Goal: Communication & Community: Share content

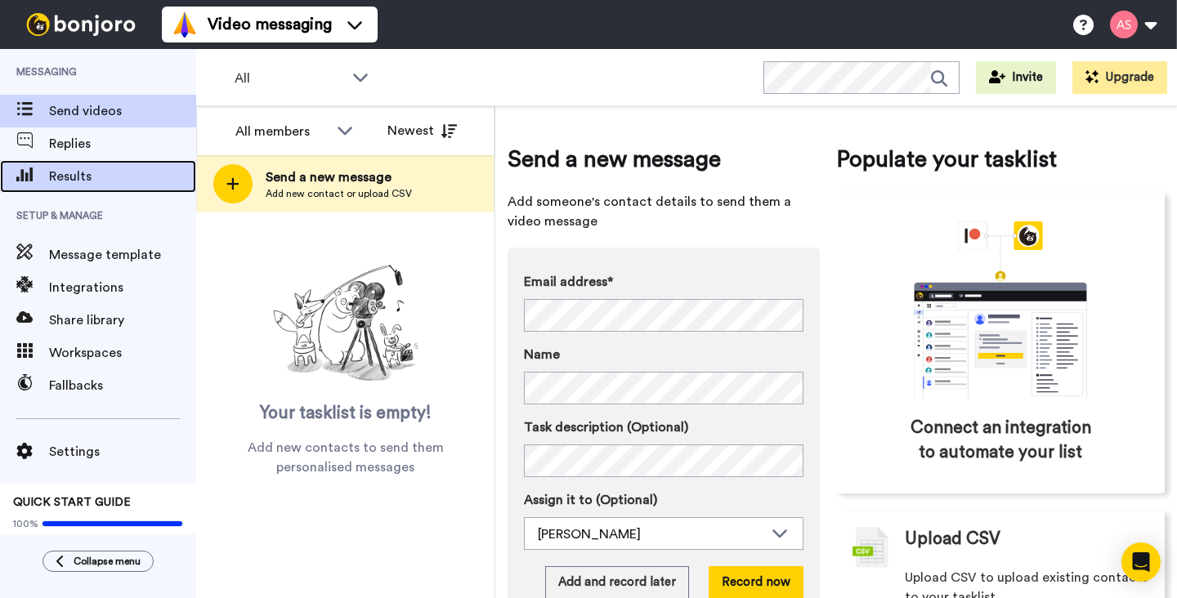
click at [87, 177] on span "Results" at bounding box center [122, 177] width 147 height 20
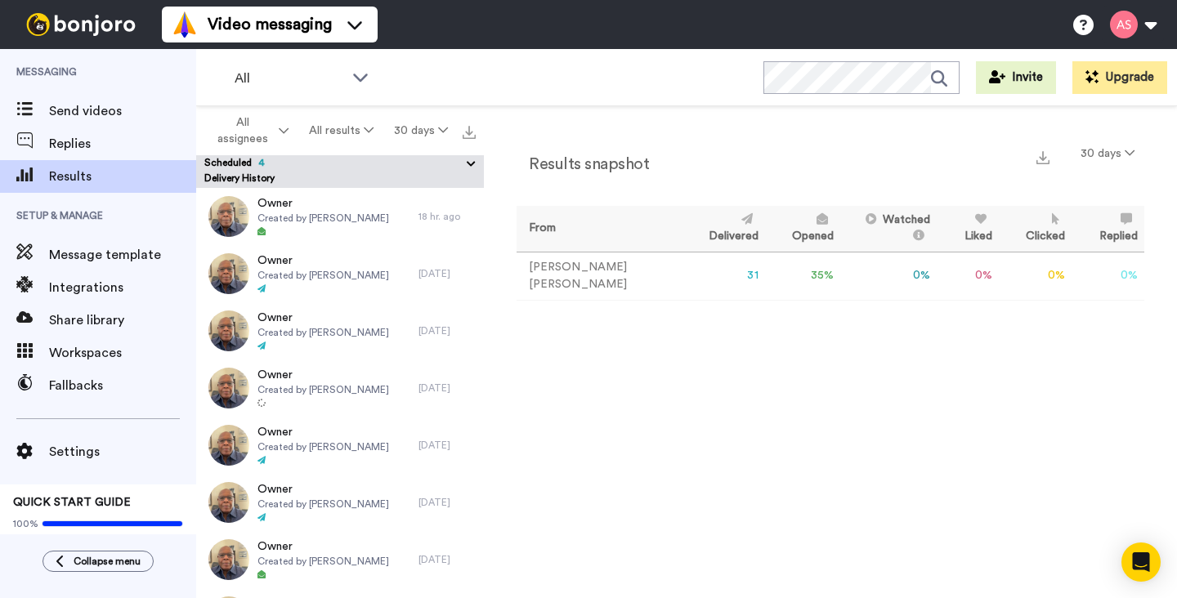
click at [470, 164] on icon at bounding box center [471, 164] width 16 height 16
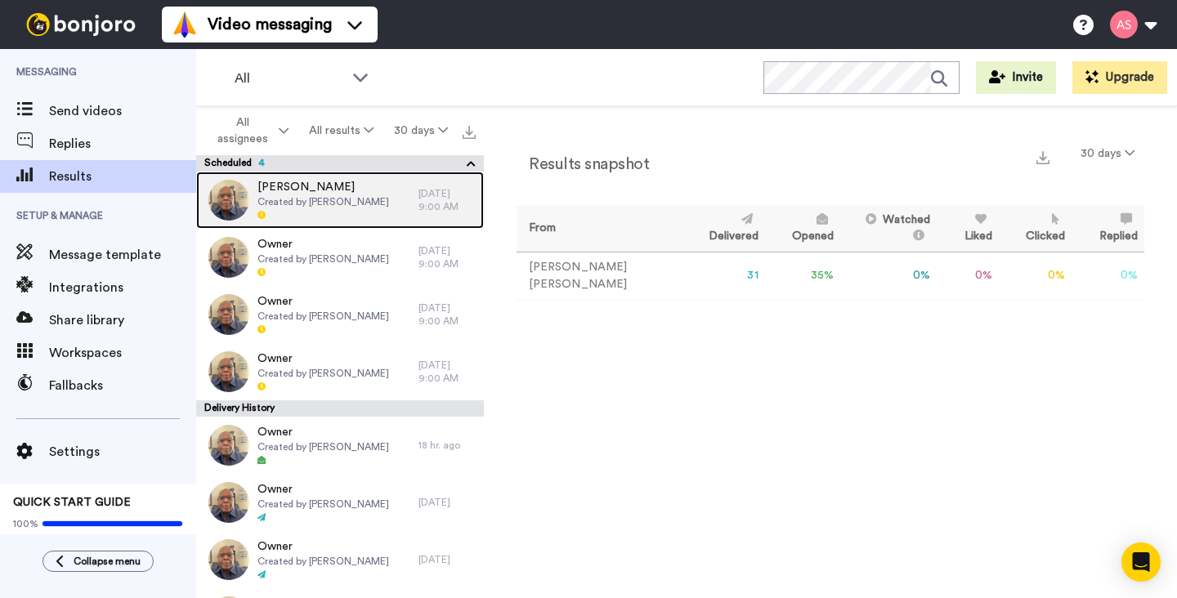
click at [445, 195] on time "26/08/2025 9:00 AM" at bounding box center [438, 200] width 40 height 23
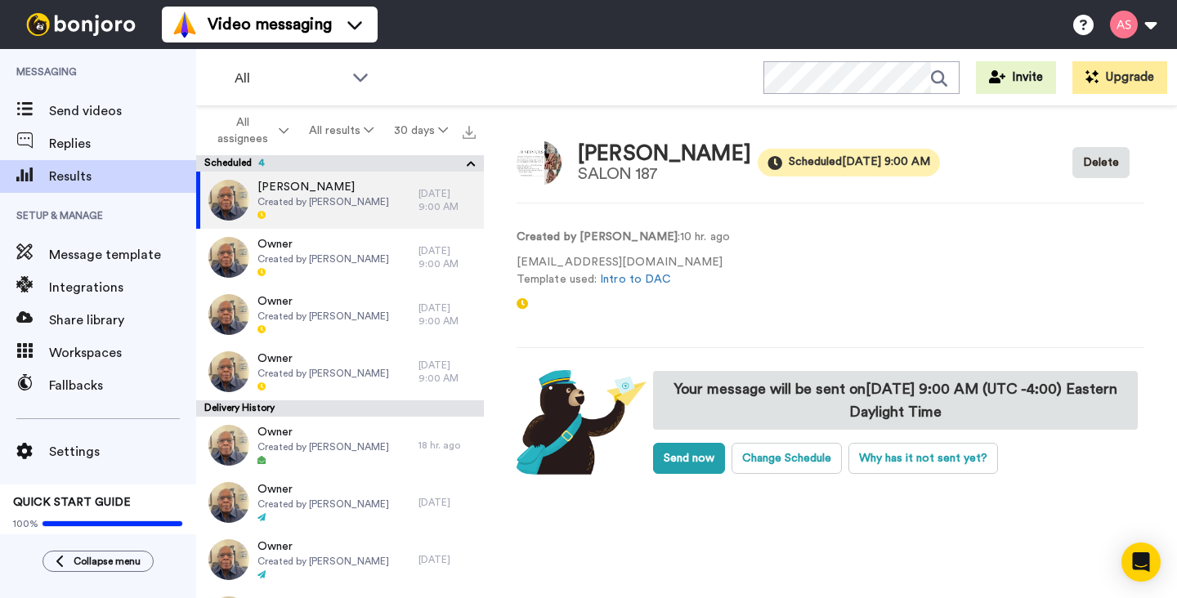
click at [755, 239] on video at bounding box center [803, 277] width 98 height 98
click at [1103, 166] on button "Delete" at bounding box center [1100, 162] width 57 height 31
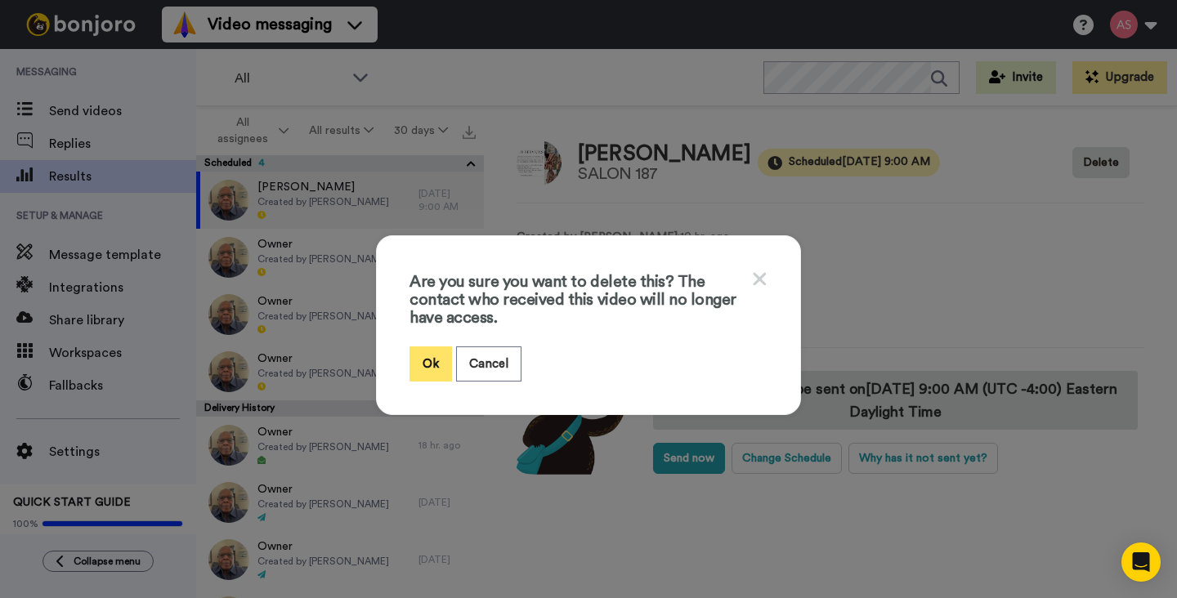
click at [425, 356] on button "Ok" at bounding box center [430, 364] width 43 height 35
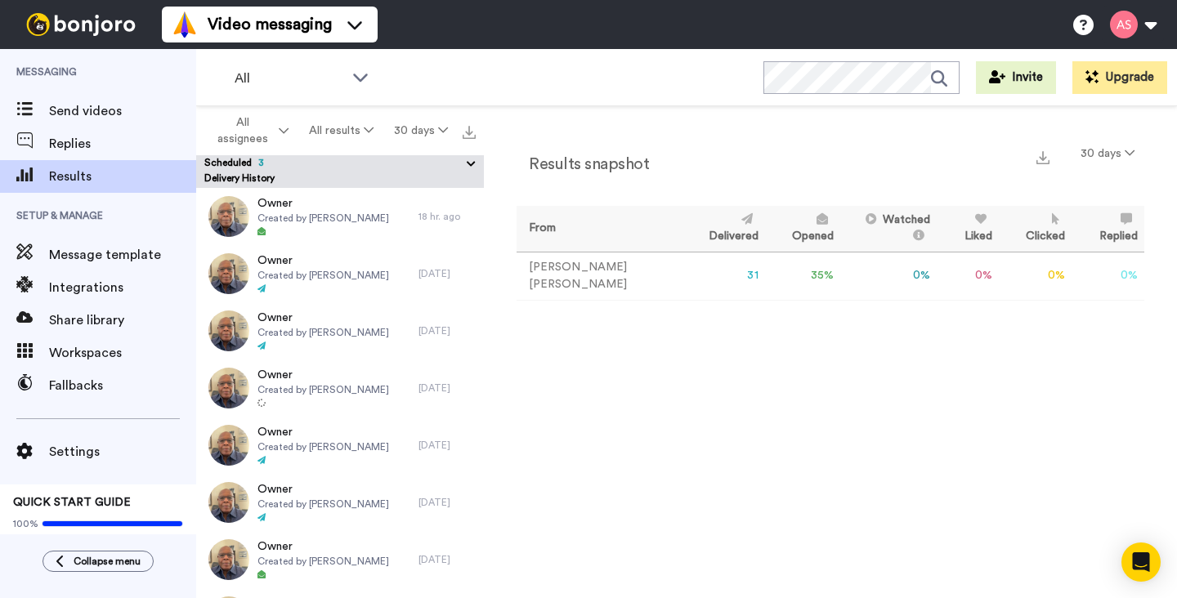
click at [471, 162] on icon at bounding box center [471, 164] width 16 height 16
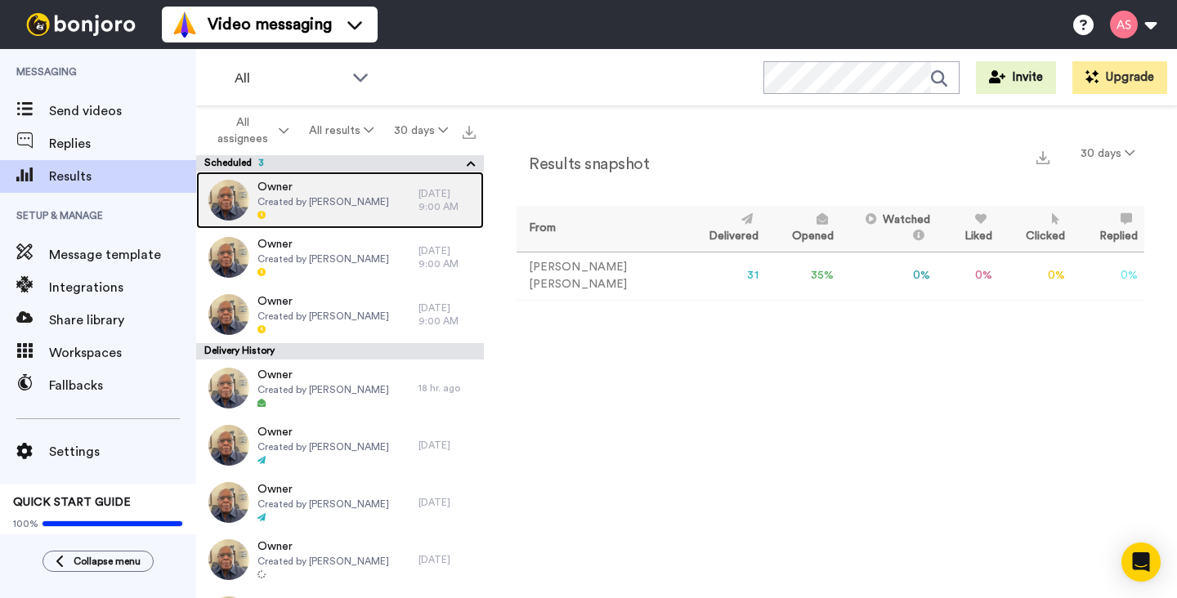
click at [459, 192] on time "26/08/2025 9:00 AM" at bounding box center [438, 200] width 40 height 23
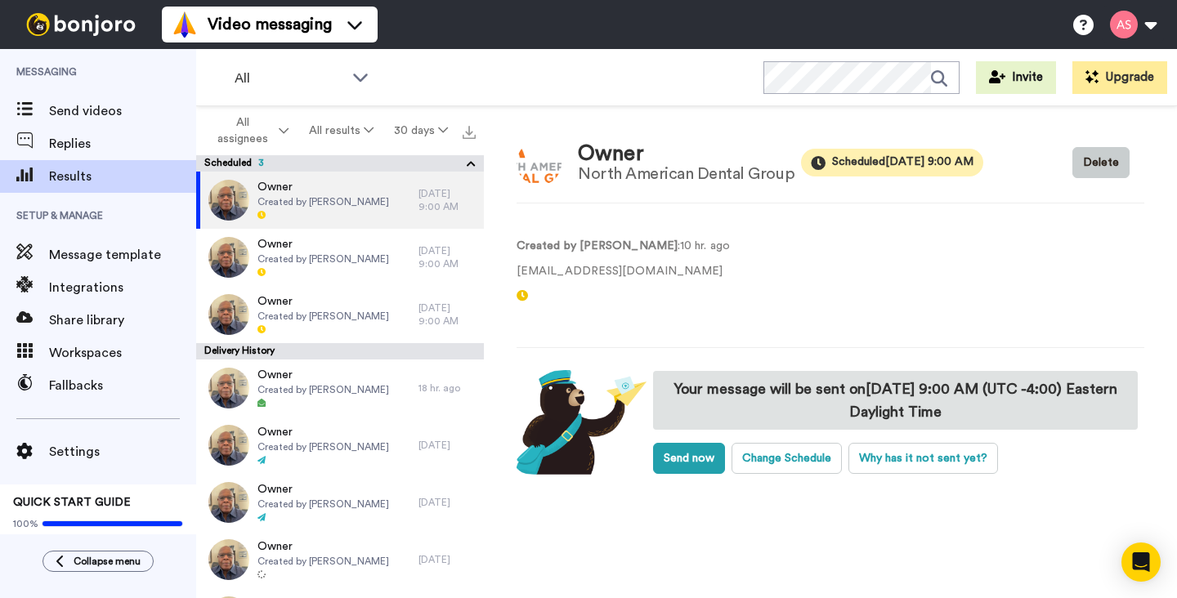
click at [1090, 172] on button "Delete" at bounding box center [1100, 162] width 57 height 31
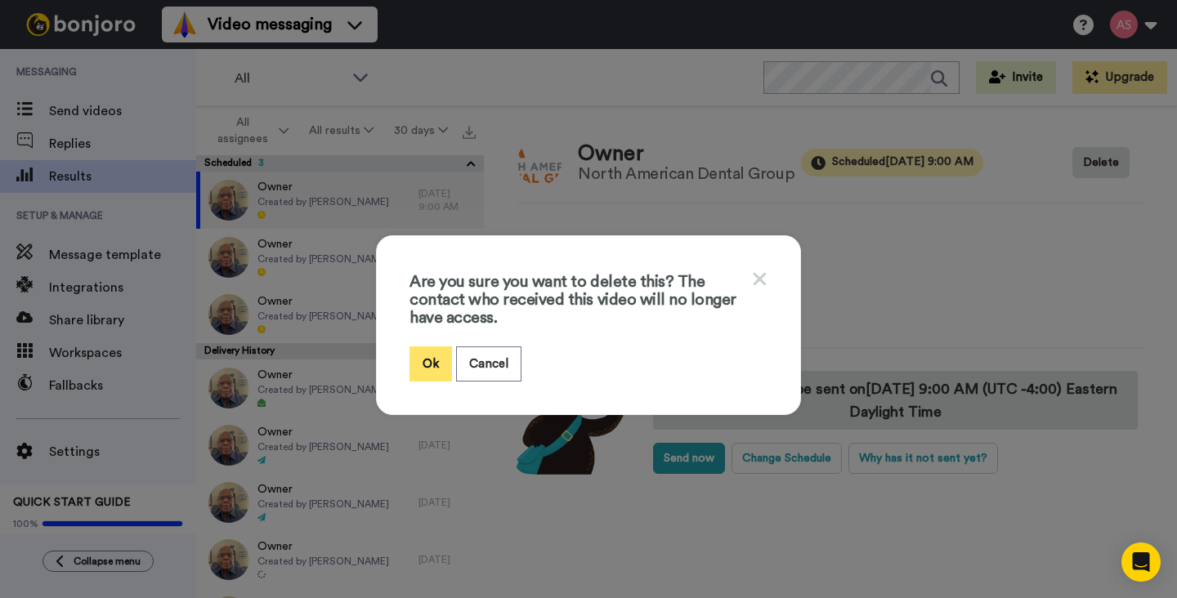
click at [434, 372] on button "Ok" at bounding box center [430, 364] width 43 height 35
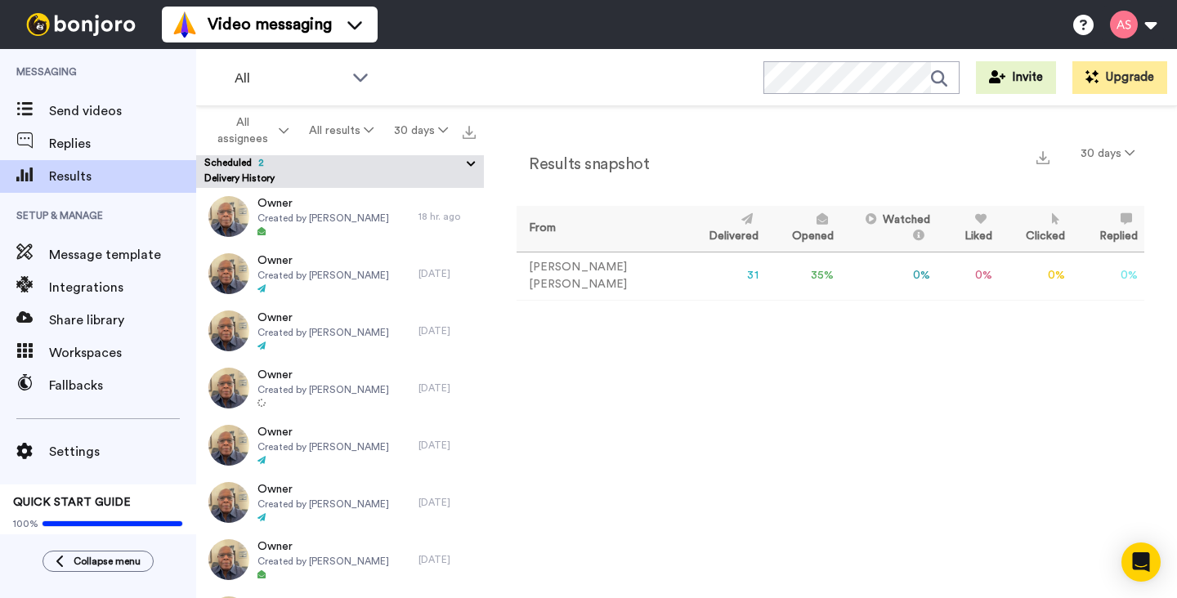
click at [347, 170] on button "Scheduled 2" at bounding box center [344, 164] width 280 height 18
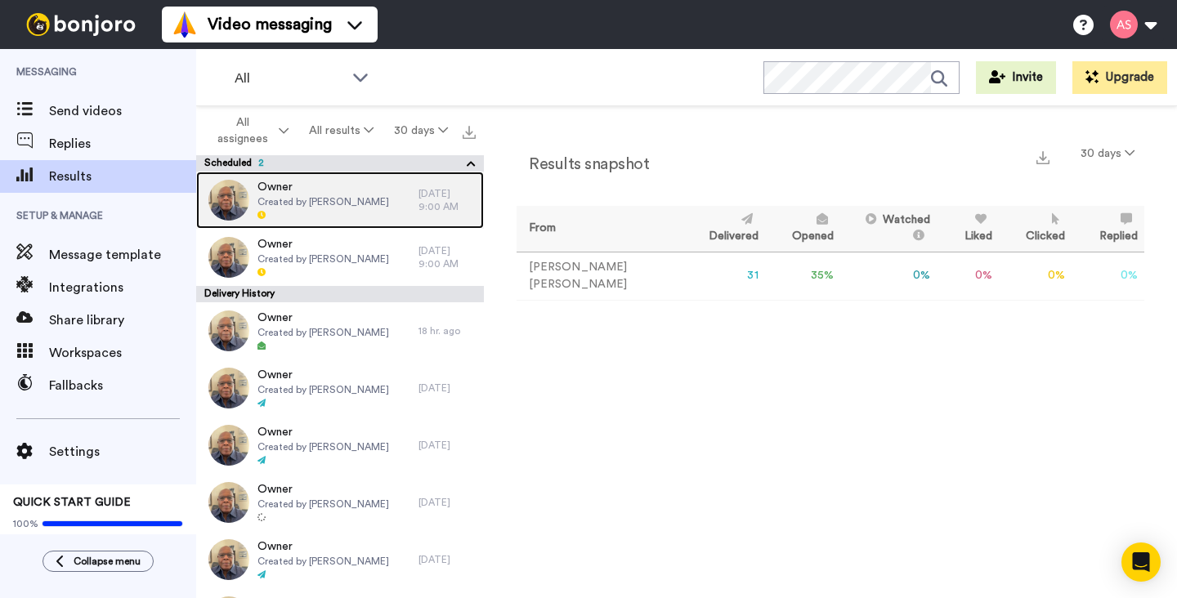
click at [332, 204] on span "Created by [PERSON_NAME]" at bounding box center [323, 201] width 132 height 13
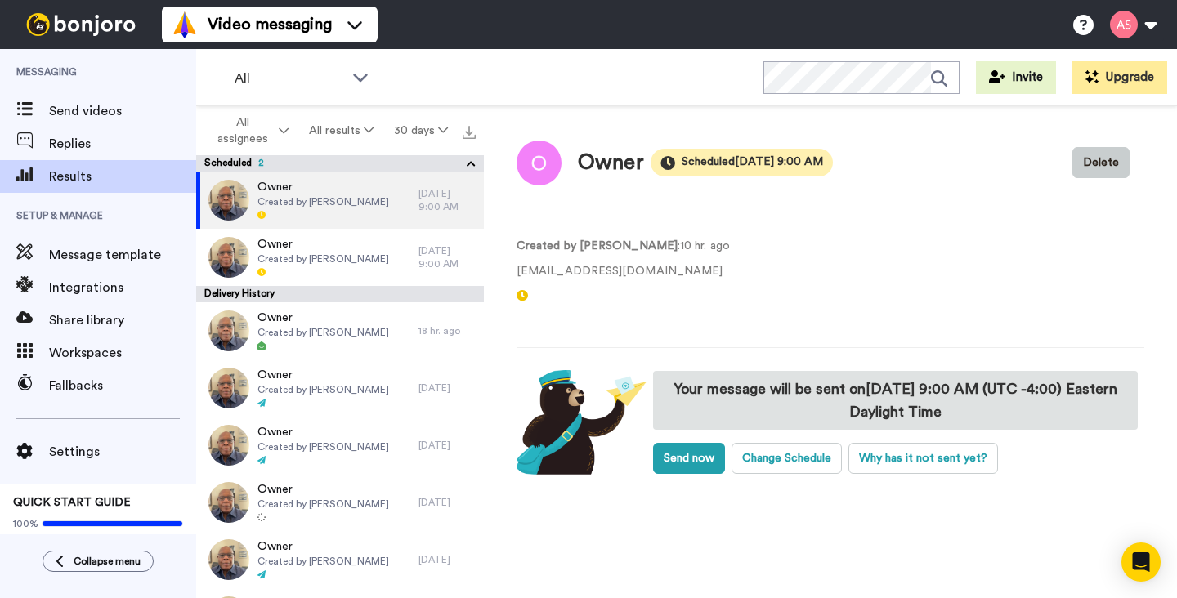
click at [1108, 163] on button "Delete" at bounding box center [1100, 162] width 57 height 31
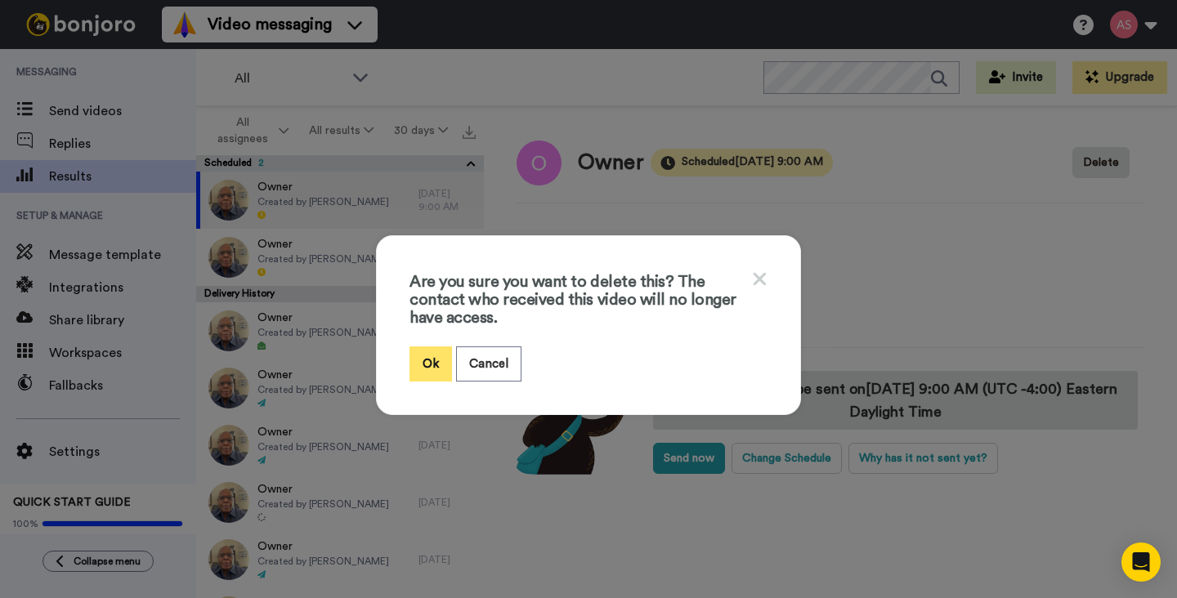
click at [427, 360] on button "Ok" at bounding box center [430, 364] width 43 height 35
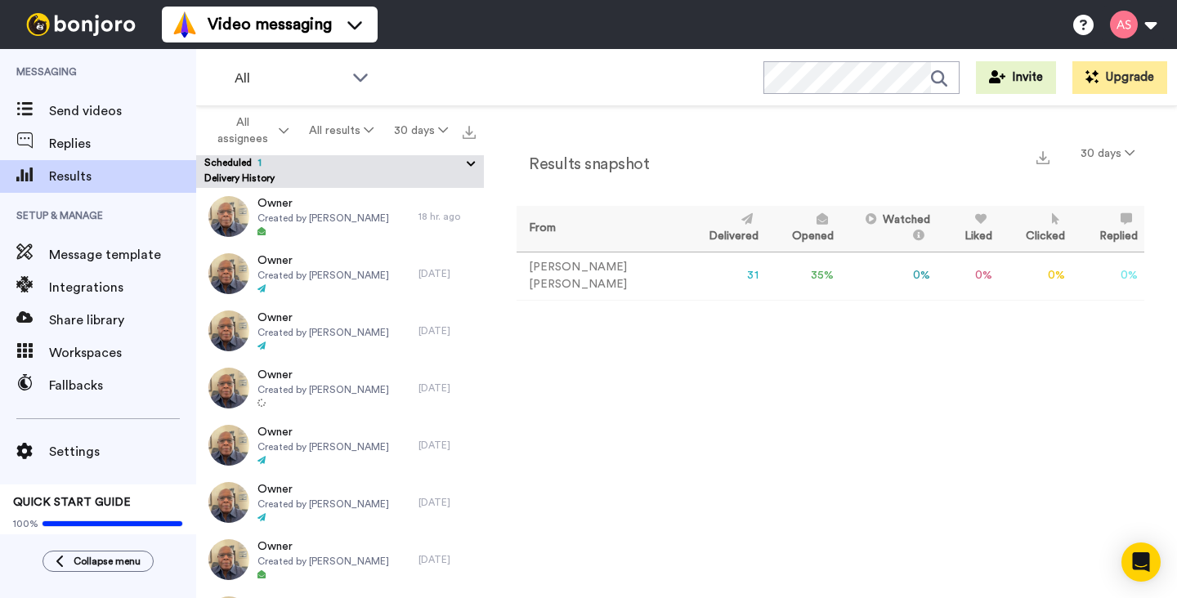
click at [365, 174] on div "Delivery History" at bounding box center [340, 180] width 288 height 16
click at [468, 164] on icon at bounding box center [471, 164] width 16 height 16
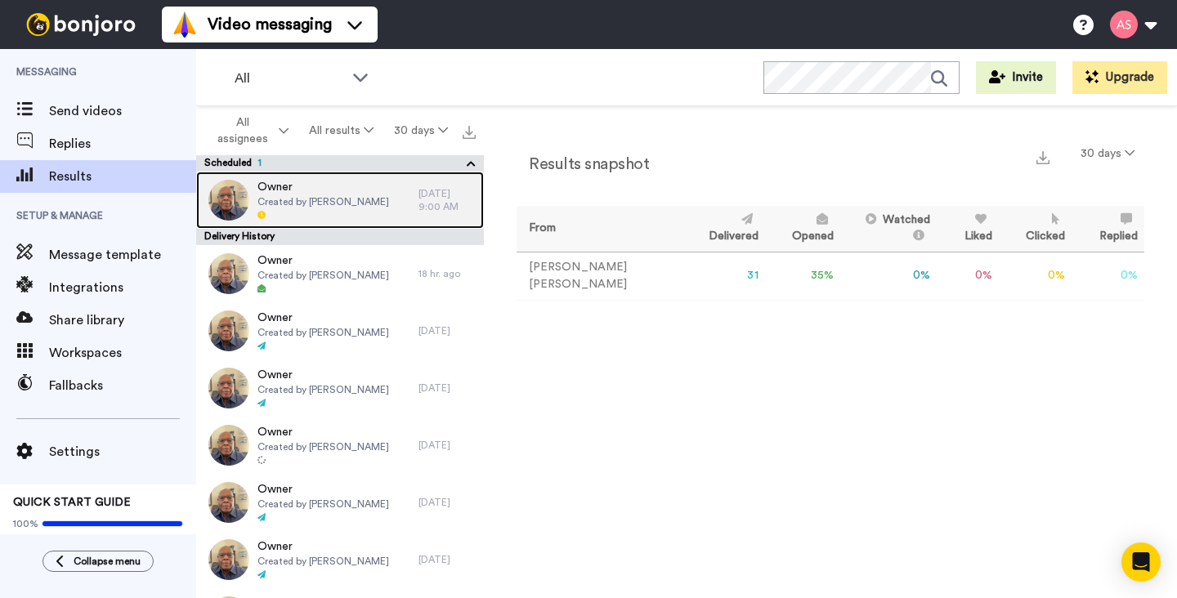
click at [395, 204] on div "Owner Created by Alvin Slaughter" at bounding box center [307, 200] width 222 height 57
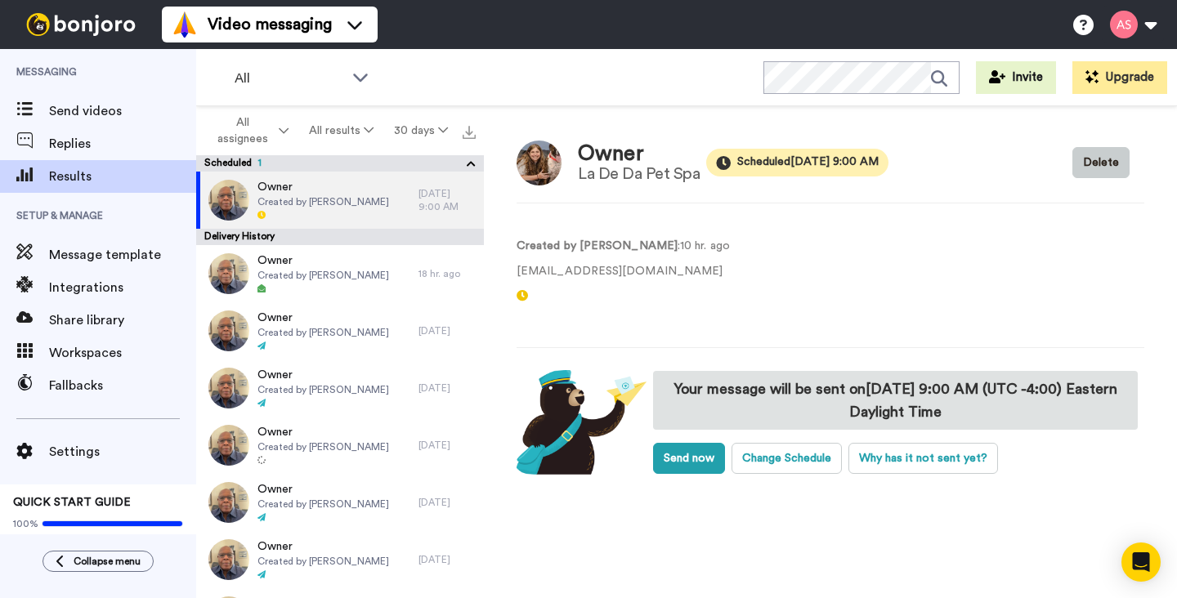
click at [1106, 164] on button "Delete" at bounding box center [1100, 162] width 57 height 31
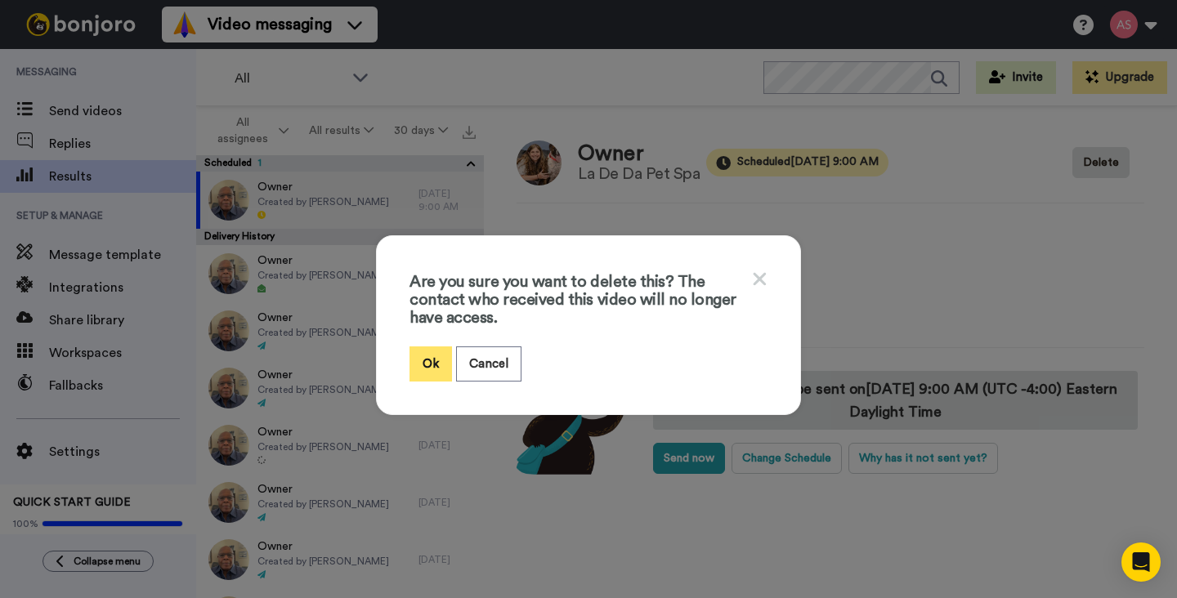
click at [432, 371] on button "Ok" at bounding box center [430, 364] width 43 height 35
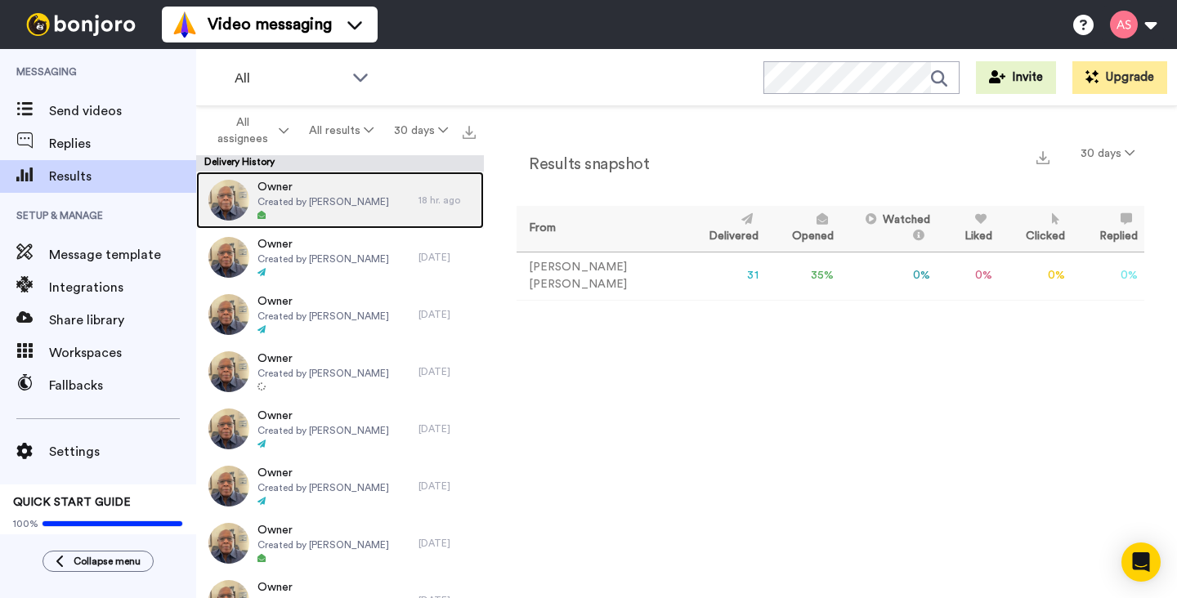
click at [302, 207] on span "Created by [PERSON_NAME]" at bounding box center [323, 201] width 132 height 13
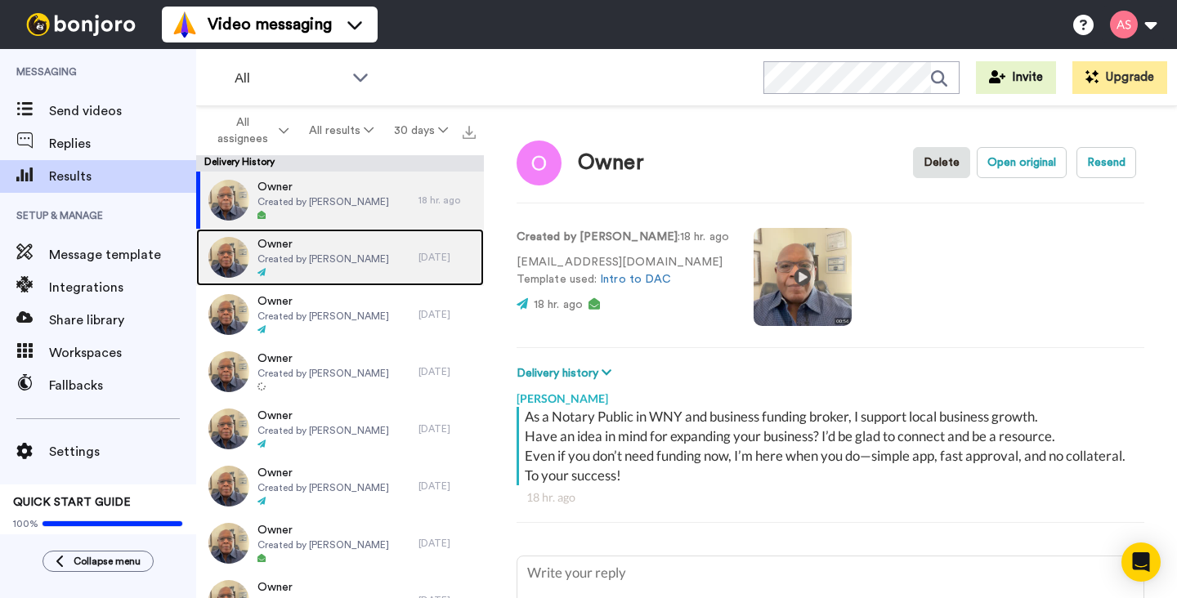
click at [323, 253] on span "Created by [PERSON_NAME]" at bounding box center [323, 259] width 132 height 13
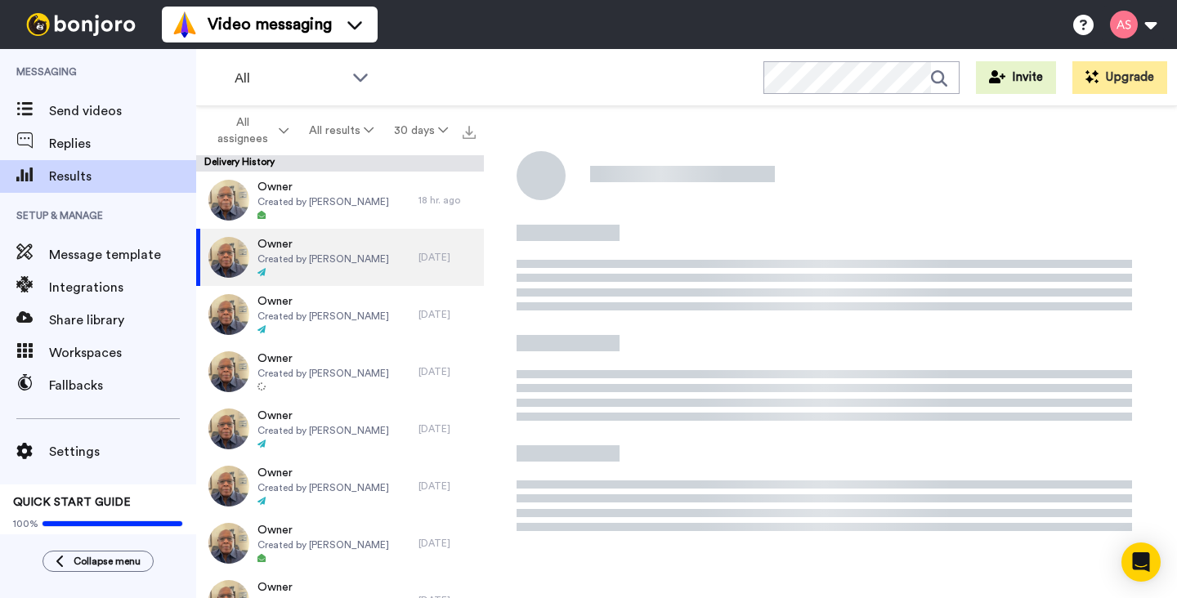
scroll to position [8, 0]
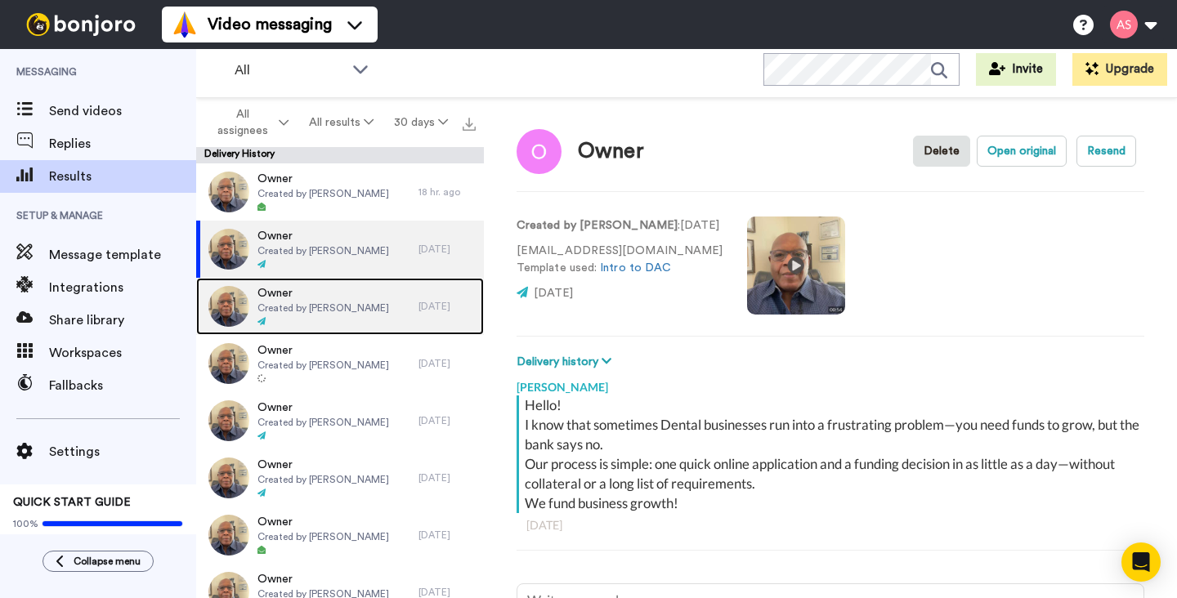
click at [321, 311] on span "Created by [PERSON_NAME]" at bounding box center [323, 308] width 132 height 13
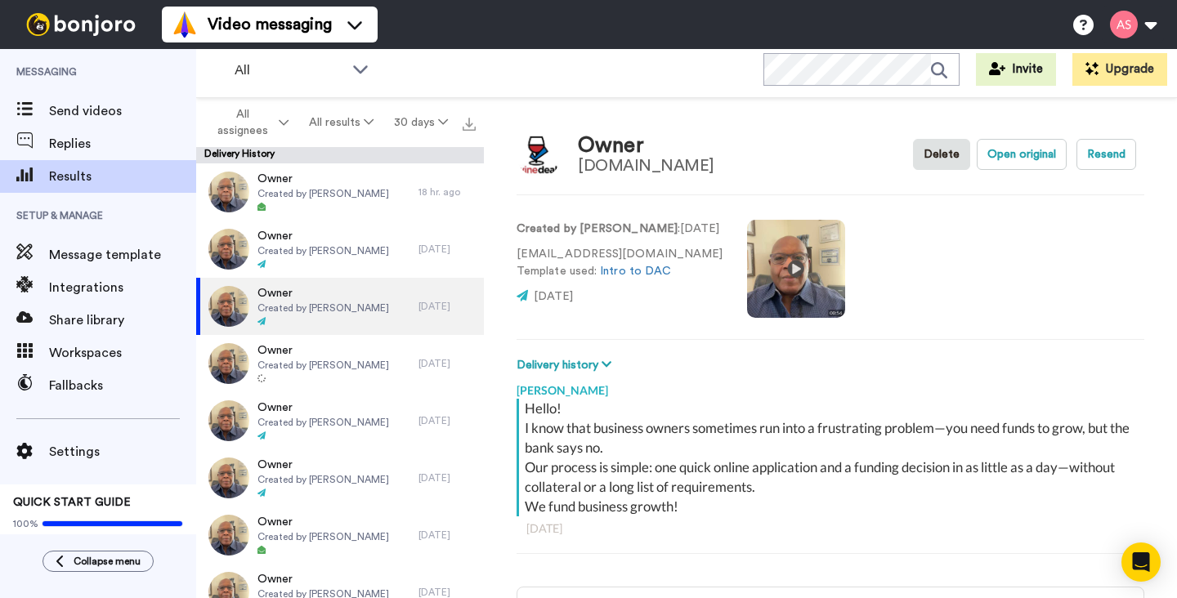
type textarea "x"
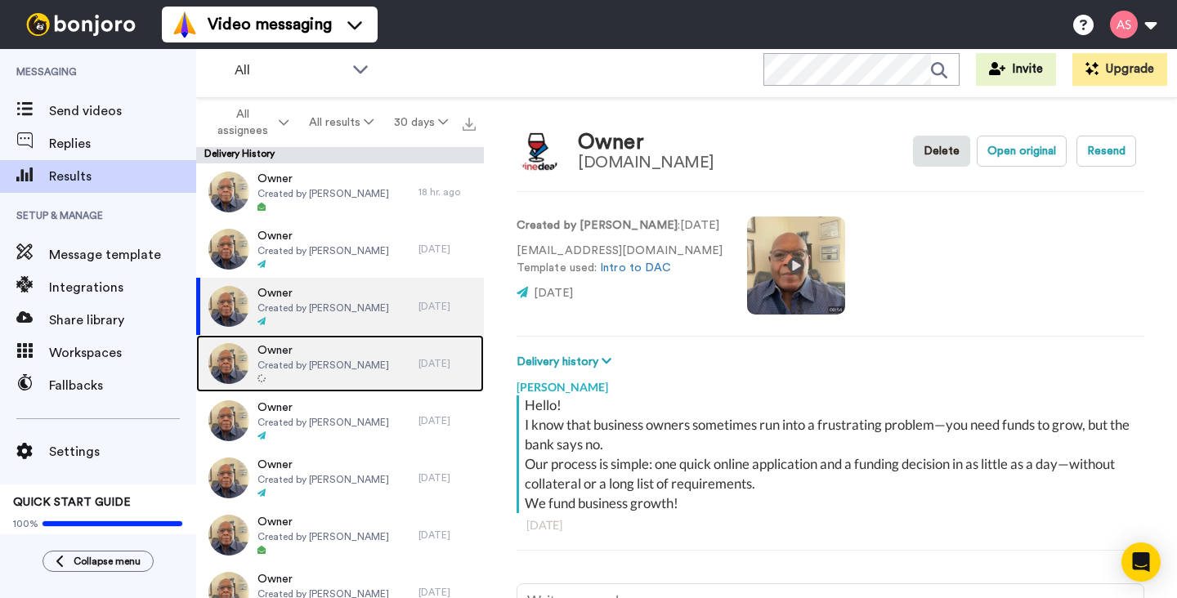
click at [324, 348] on span "Owner" at bounding box center [323, 350] width 132 height 16
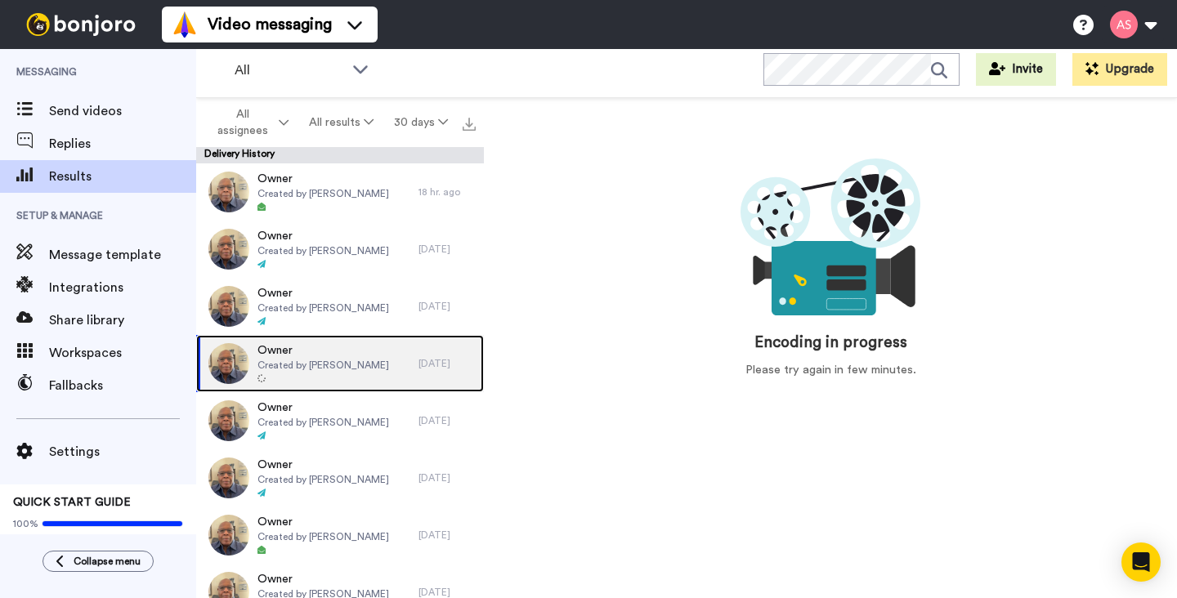
click at [307, 359] on span "Created by Alvin Slaughter" at bounding box center [323, 365] width 132 height 13
click at [226, 360] on img at bounding box center [228, 363] width 41 height 41
click at [333, 367] on span "Created by Alvin Slaughter" at bounding box center [323, 365] width 132 height 13
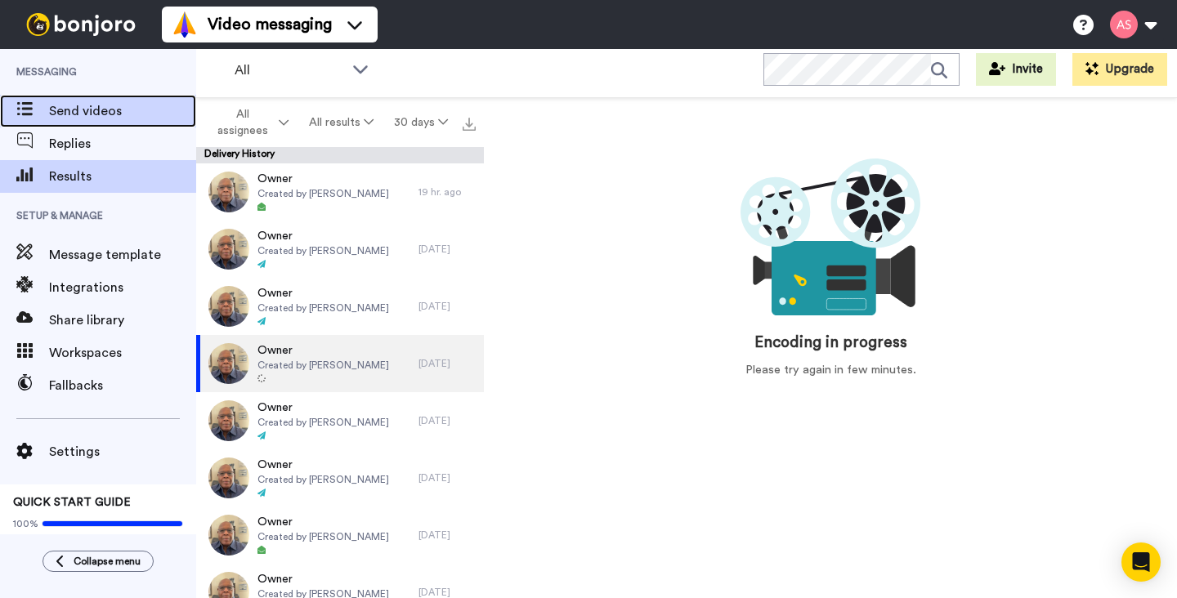
click at [125, 107] on span "Send videos" at bounding box center [122, 111] width 147 height 20
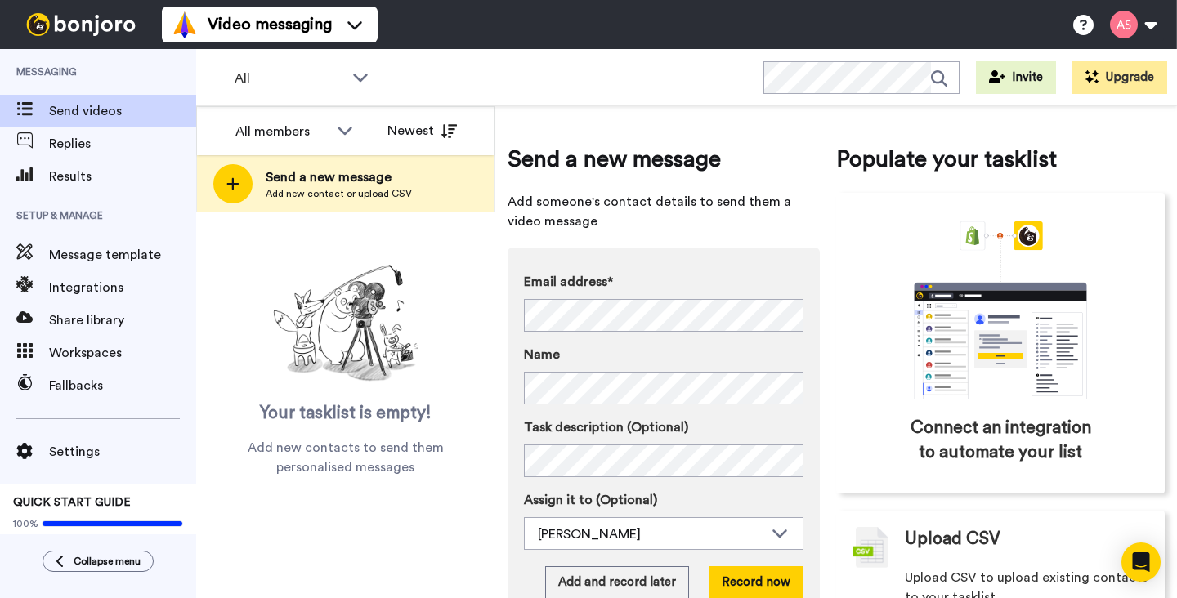
click at [604, 350] on label "Name" at bounding box center [664, 355] width 280 height 20
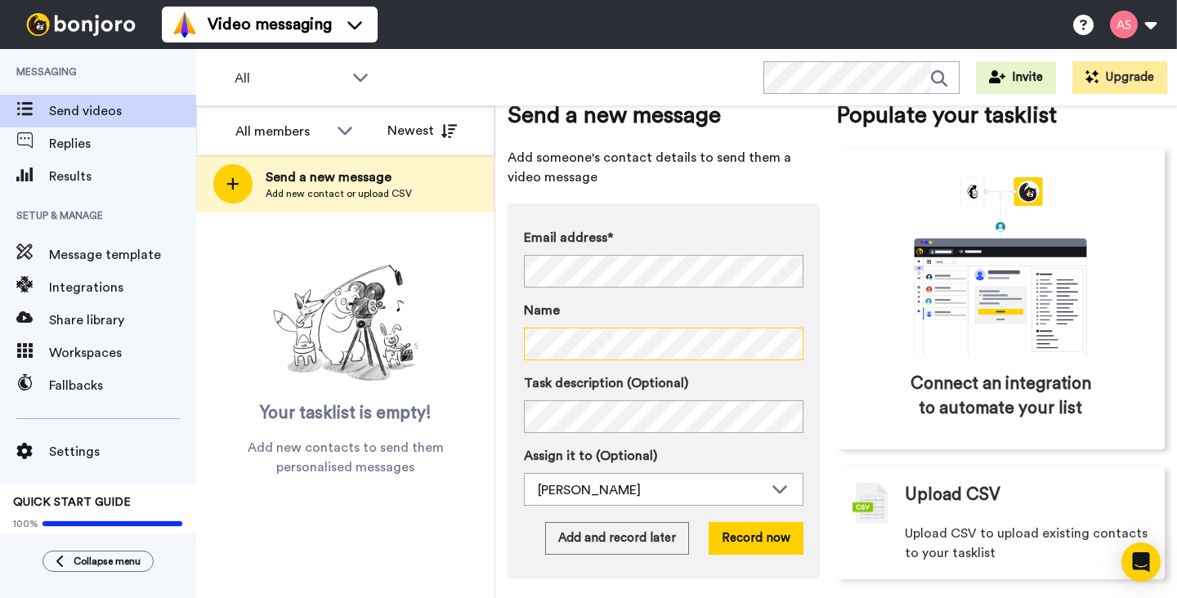
scroll to position [55, 0]
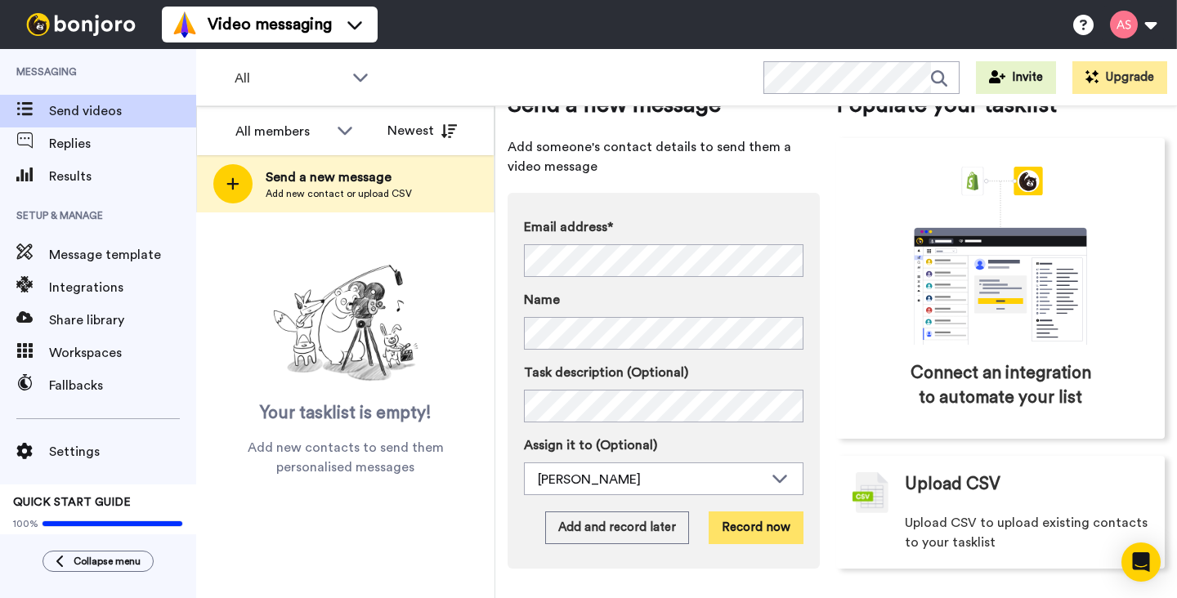
click at [752, 530] on button "Record now" at bounding box center [756, 528] width 95 height 33
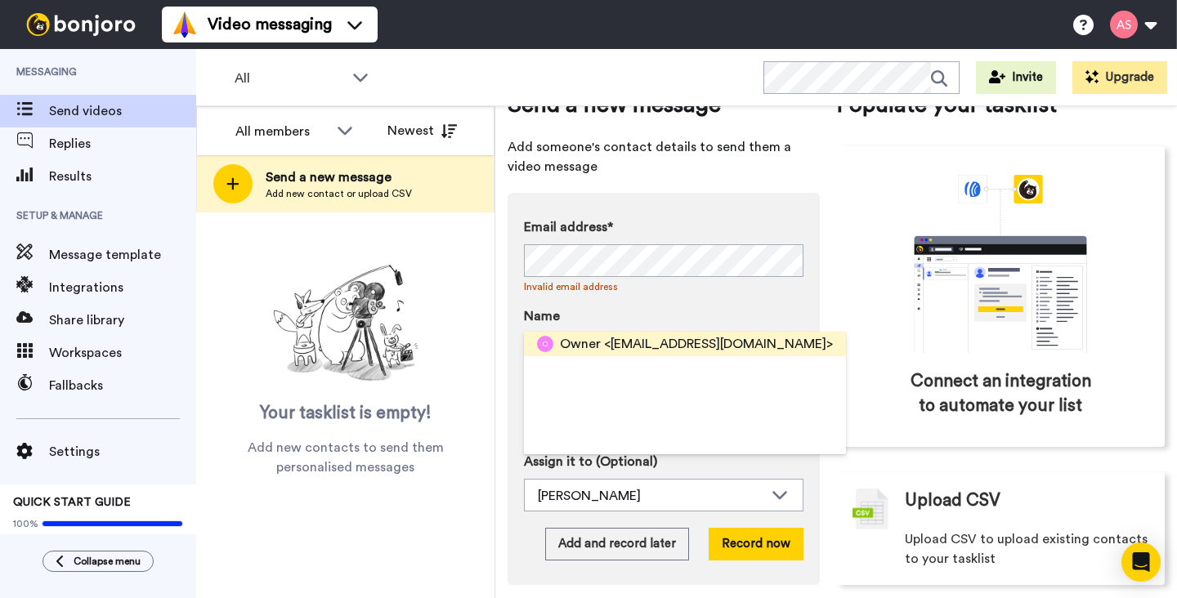
click at [709, 343] on span "<[EMAIL_ADDRESS][DOMAIN_NAME]>" at bounding box center [718, 344] width 229 height 20
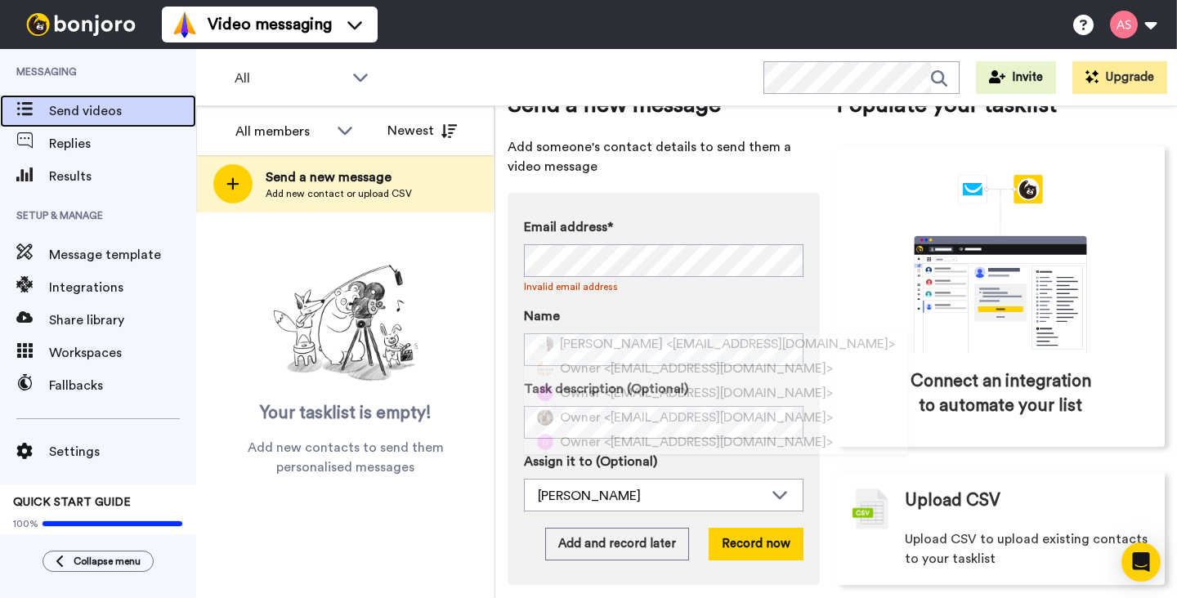
click at [99, 106] on span "Send videos" at bounding box center [122, 111] width 147 height 20
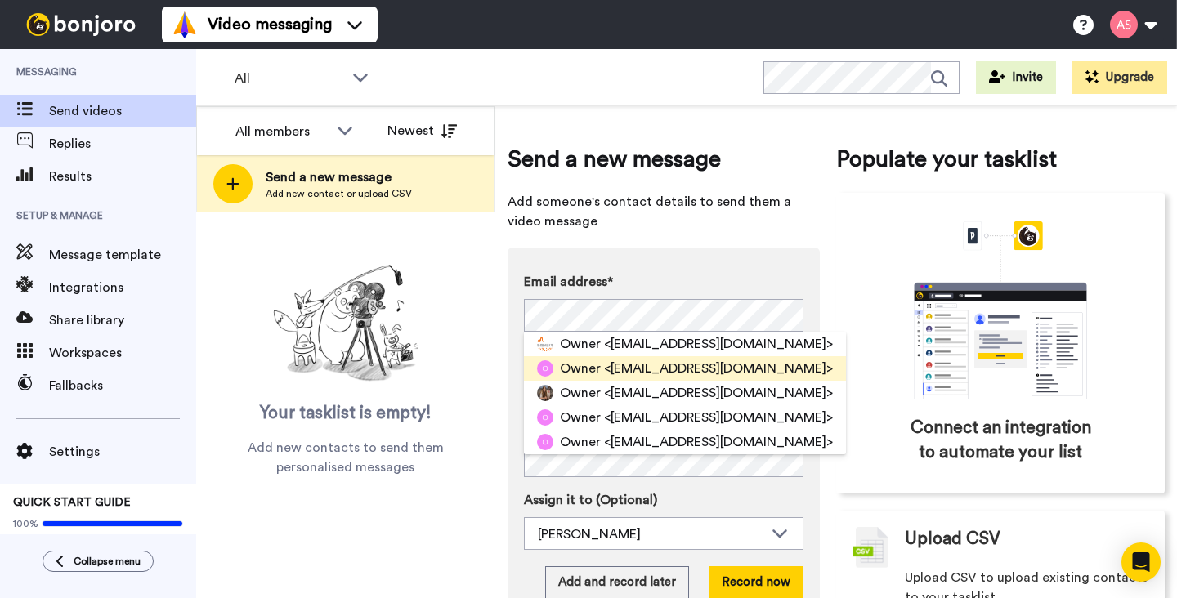
click at [580, 365] on span "Owner" at bounding box center [580, 369] width 41 height 20
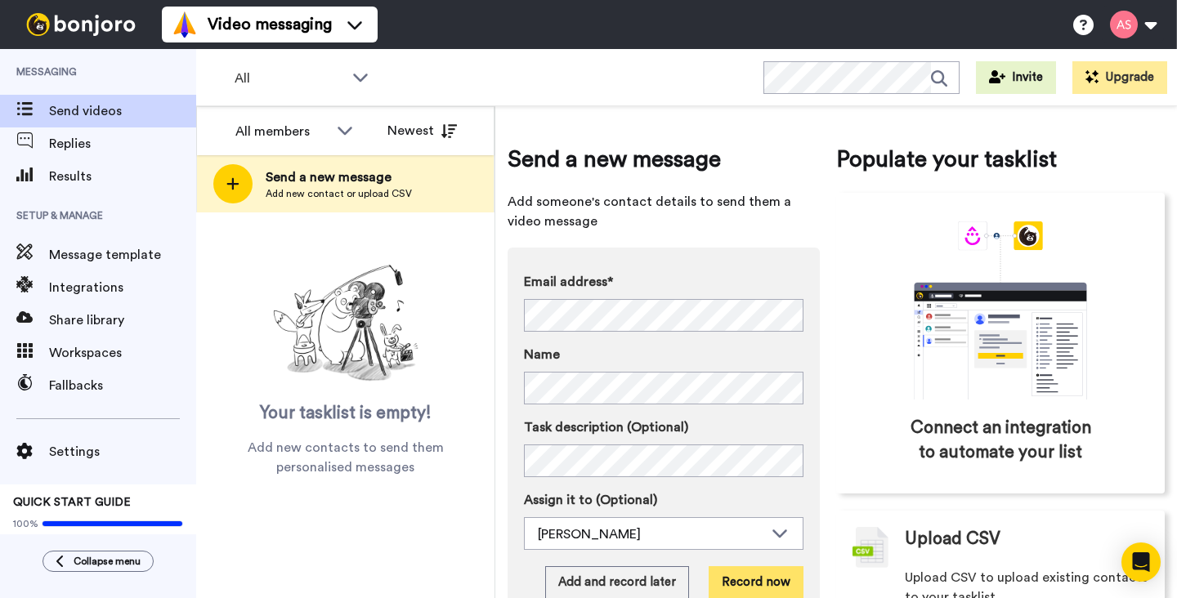
click at [750, 580] on button "Record now" at bounding box center [756, 582] width 95 height 33
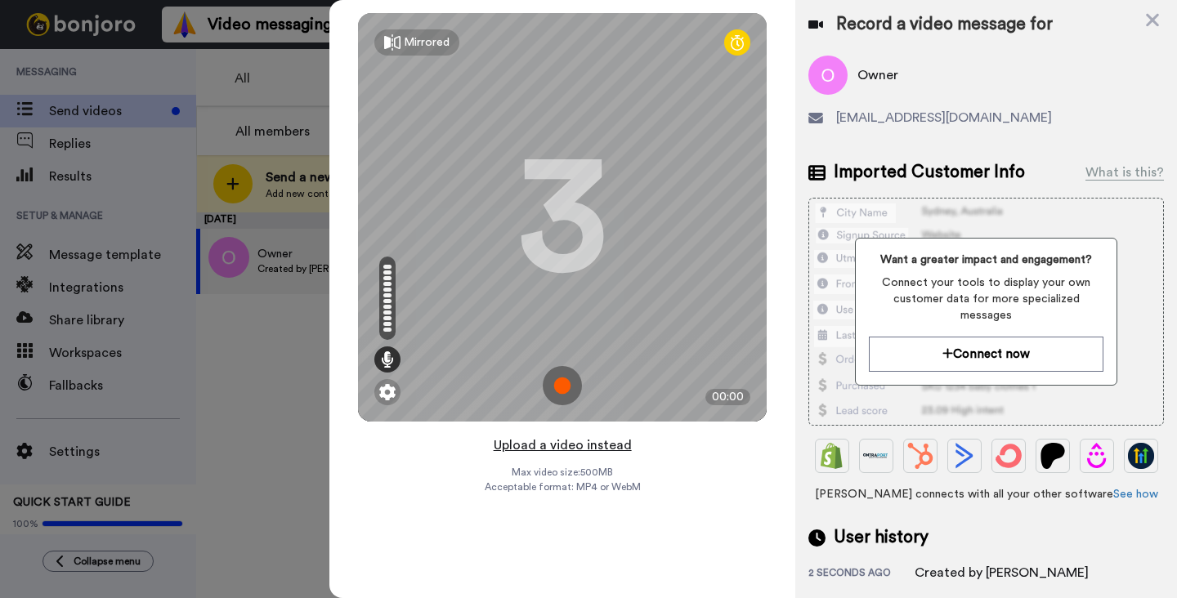
click at [561, 443] on button "Upload a video instead" at bounding box center [563, 445] width 148 height 21
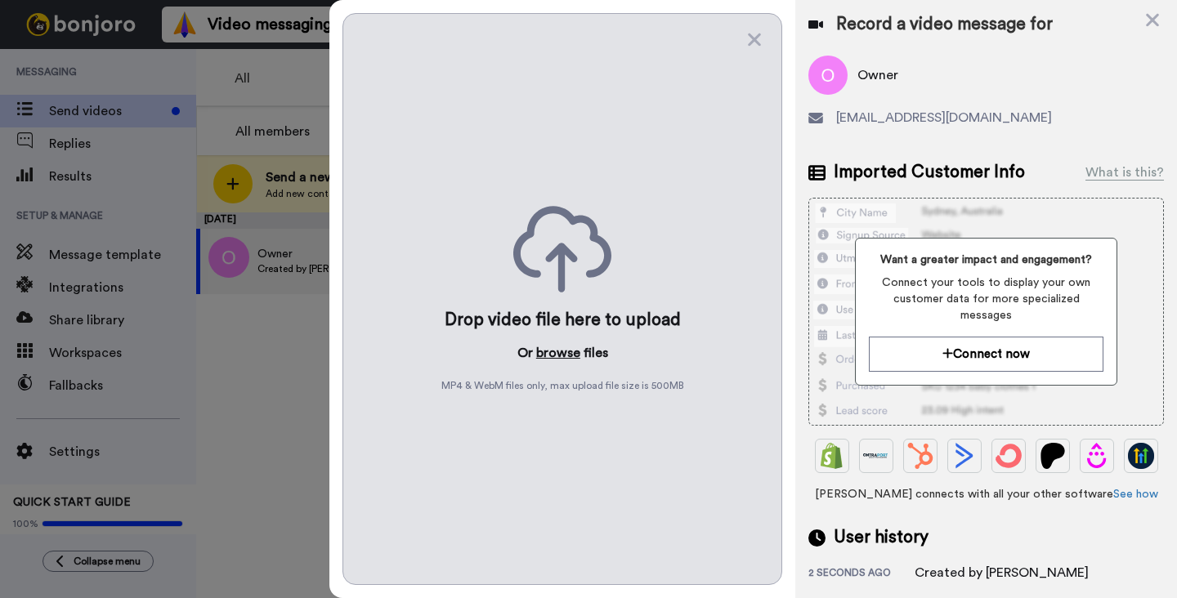
click at [553, 357] on button "browse" at bounding box center [558, 353] width 44 height 20
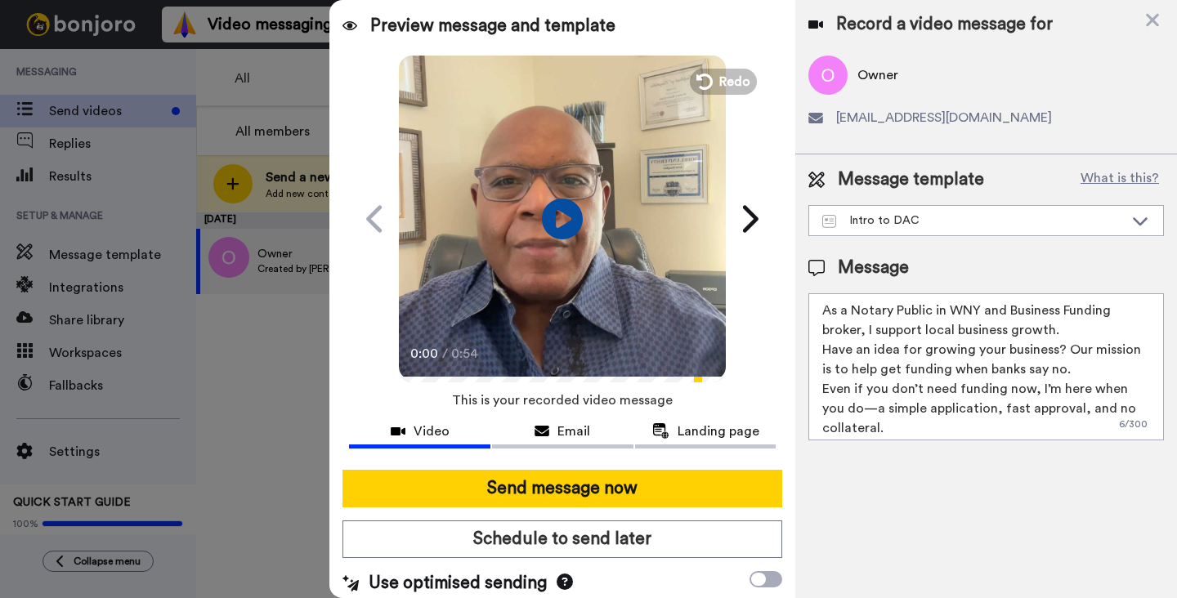
scroll to position [5, 0]
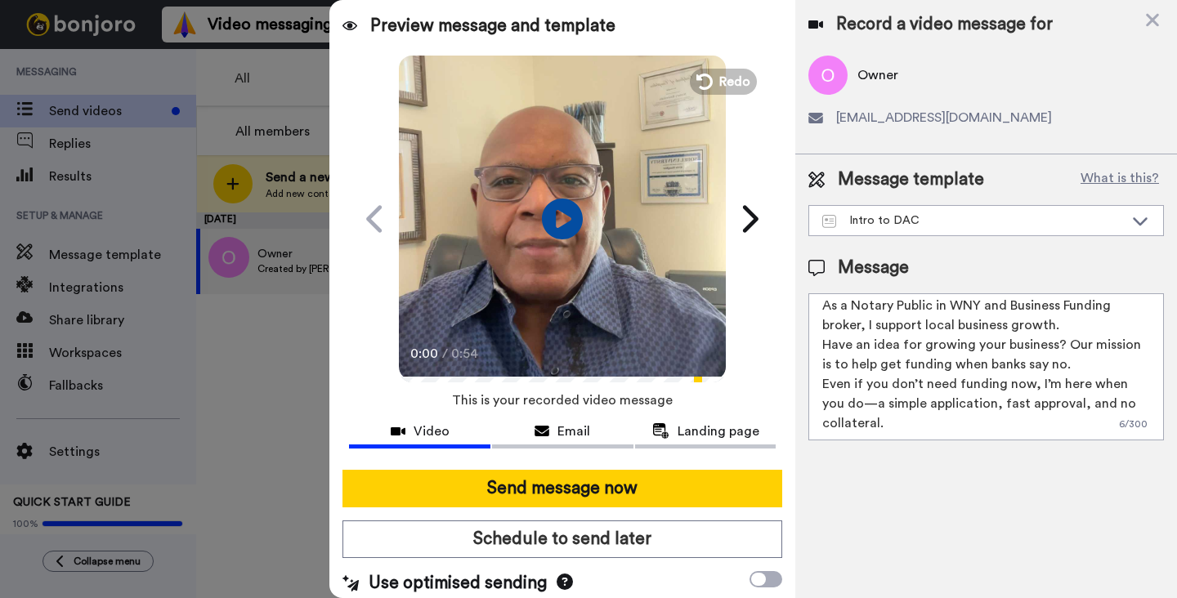
click at [830, 325] on textarea "As a Notary Public in WNY and Business Funding broker, I support local business…" at bounding box center [986, 366] width 356 height 147
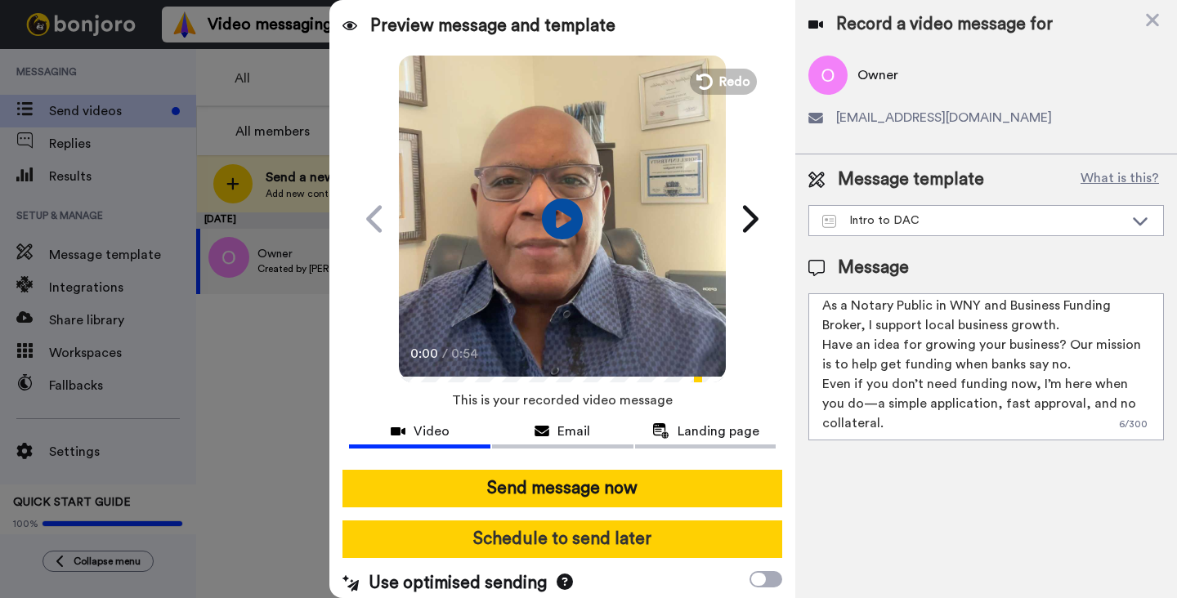
type textarea "As a Notary Public in WNY and Business Funding Broker, I support local business…"
click at [650, 542] on button "Schedule to send later" at bounding box center [562, 540] width 440 height 38
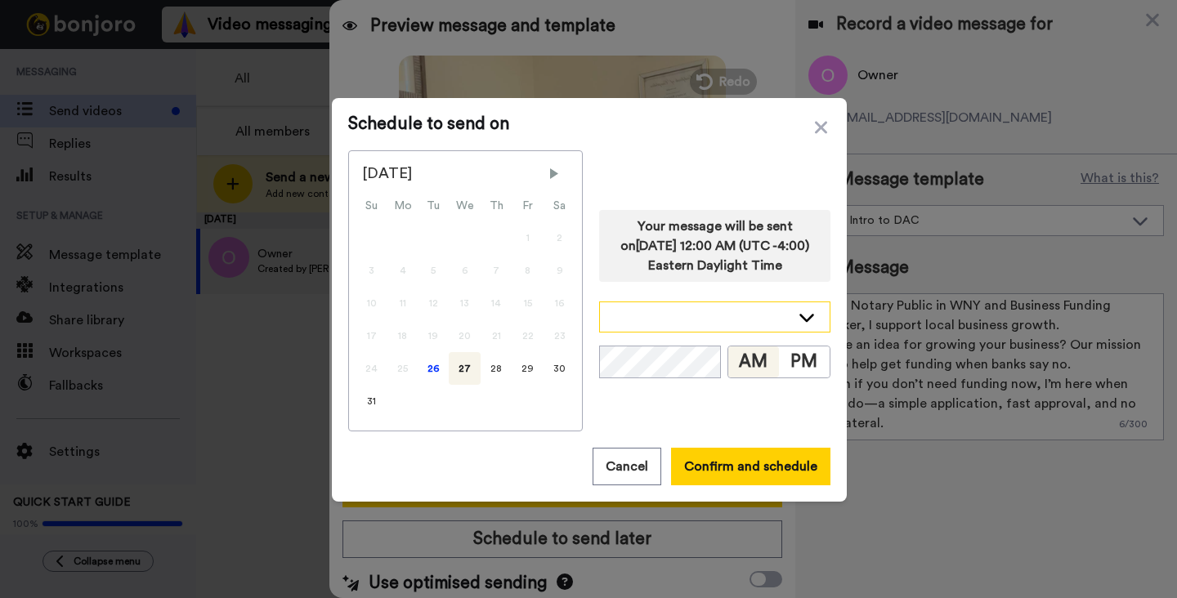
click at [804, 315] on icon at bounding box center [807, 317] width 20 height 16
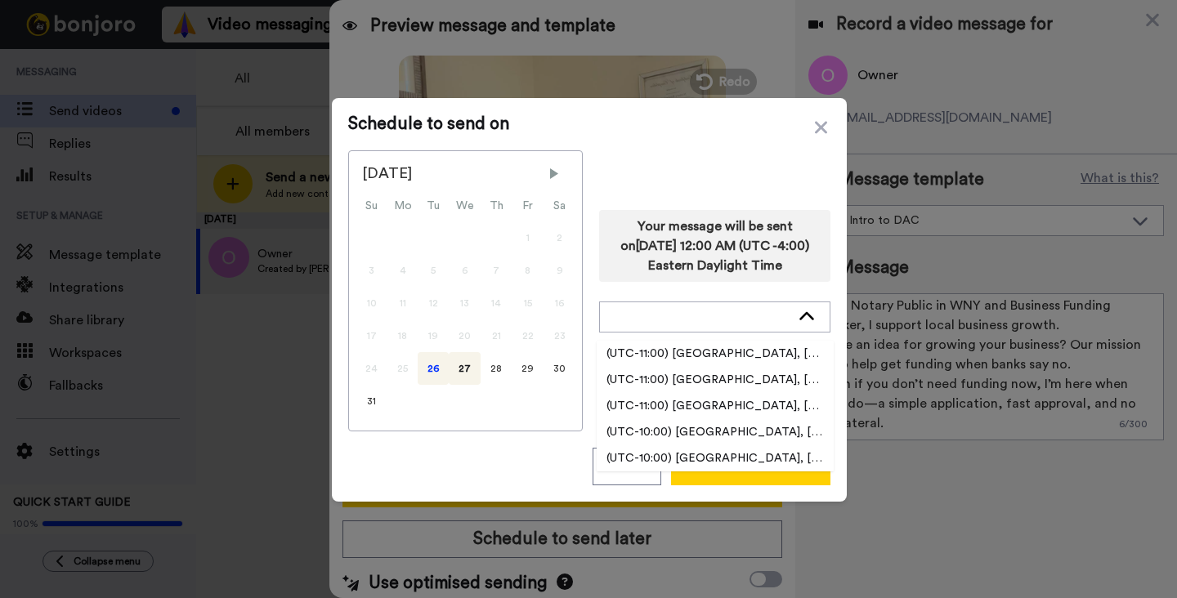
click at [434, 365] on div "26" at bounding box center [433, 368] width 31 height 33
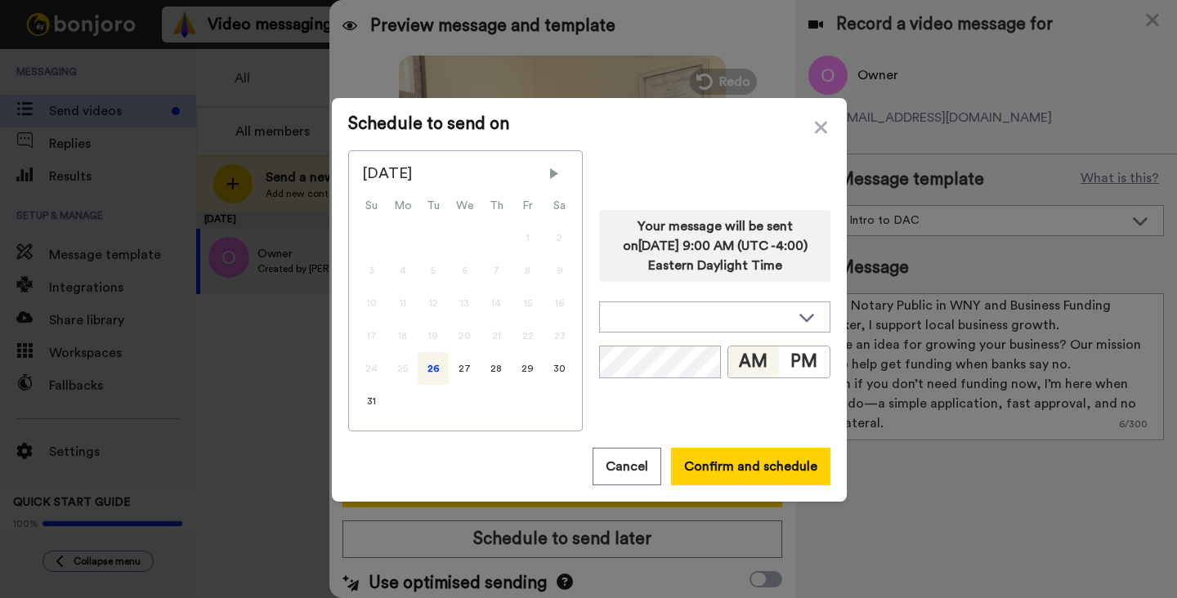
click at [752, 366] on button "AM" at bounding box center [753, 362] width 51 height 31
click at [753, 465] on button "Confirm and schedule" at bounding box center [750, 467] width 159 height 38
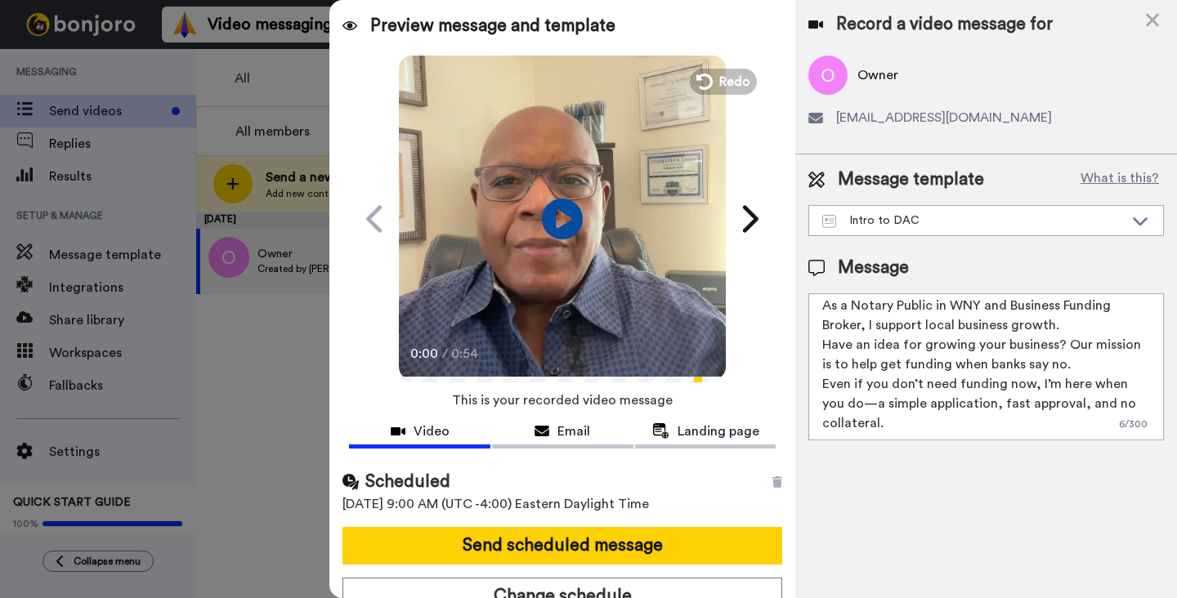
scroll to position [16, 0]
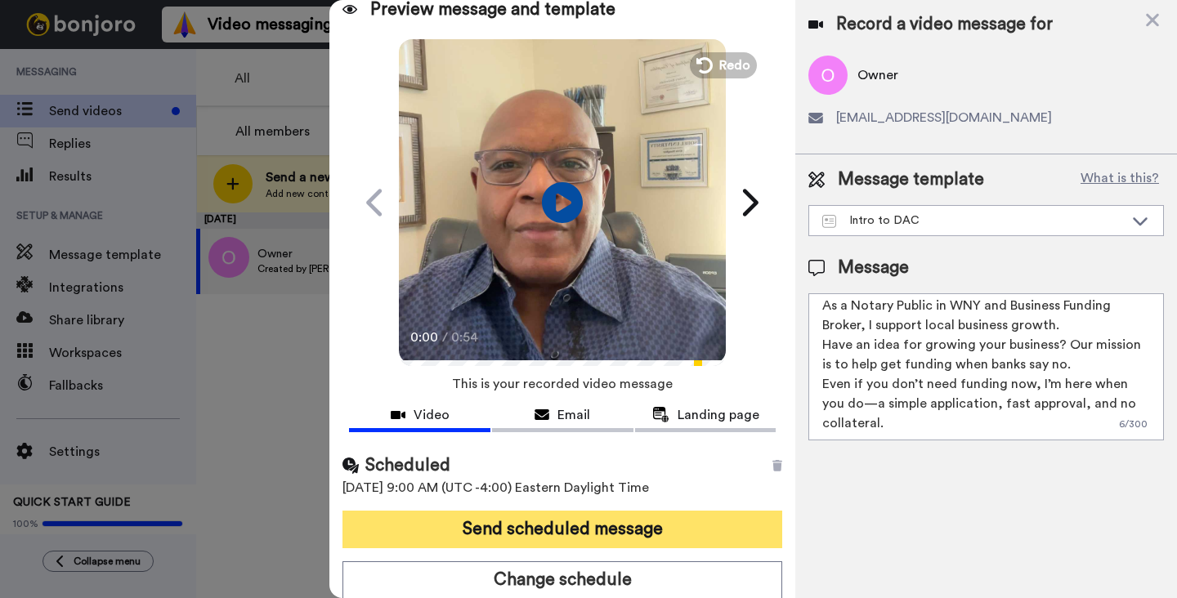
click at [620, 522] on button "Send scheduled message" at bounding box center [562, 530] width 440 height 38
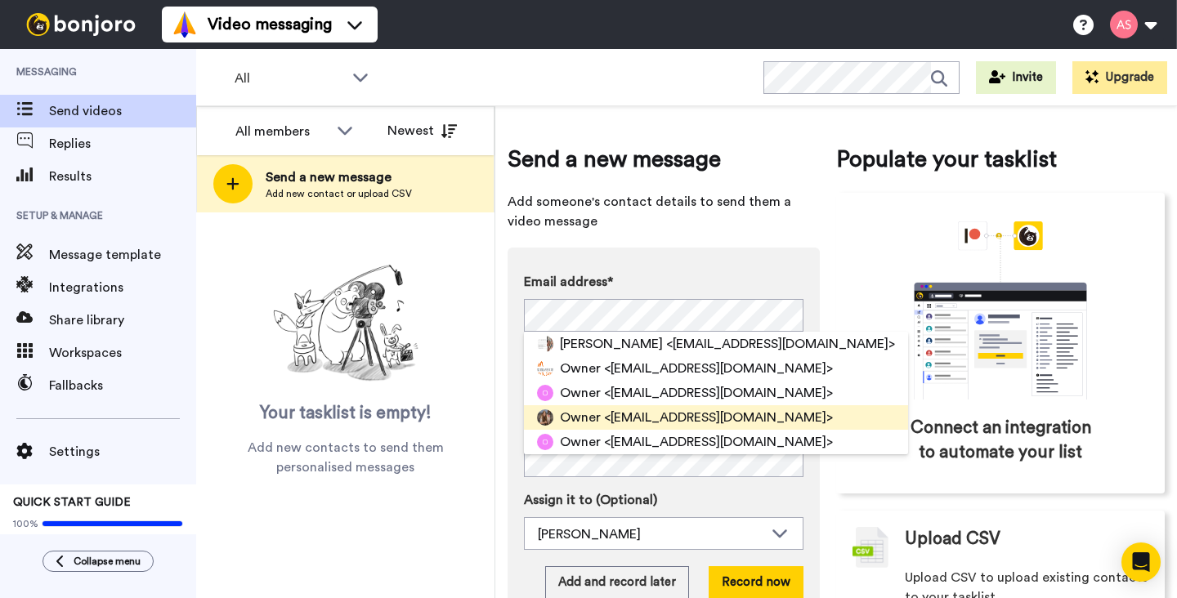
click at [575, 416] on span "Owner" at bounding box center [580, 418] width 41 height 20
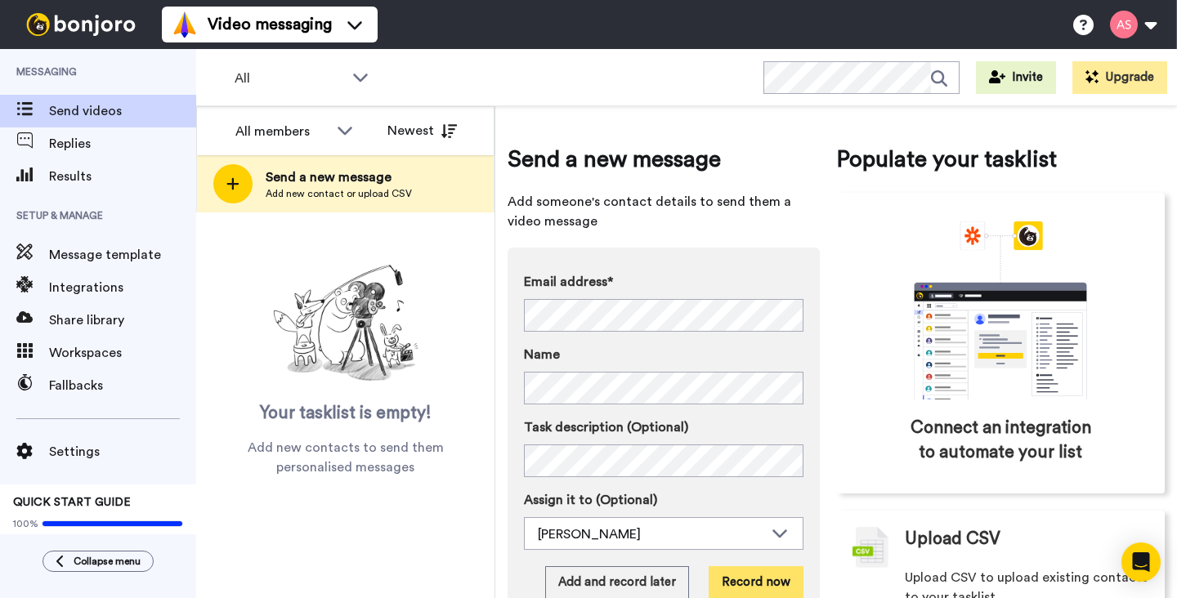
click at [759, 578] on button "Record now" at bounding box center [756, 582] width 95 height 33
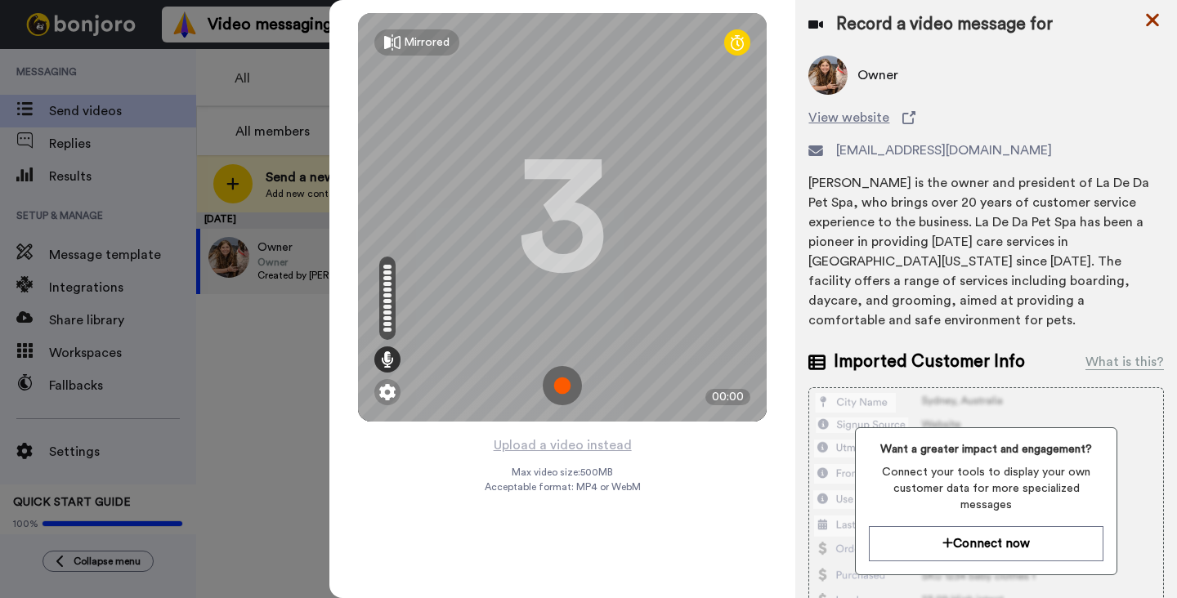
click at [1155, 21] on icon at bounding box center [1152, 20] width 13 height 13
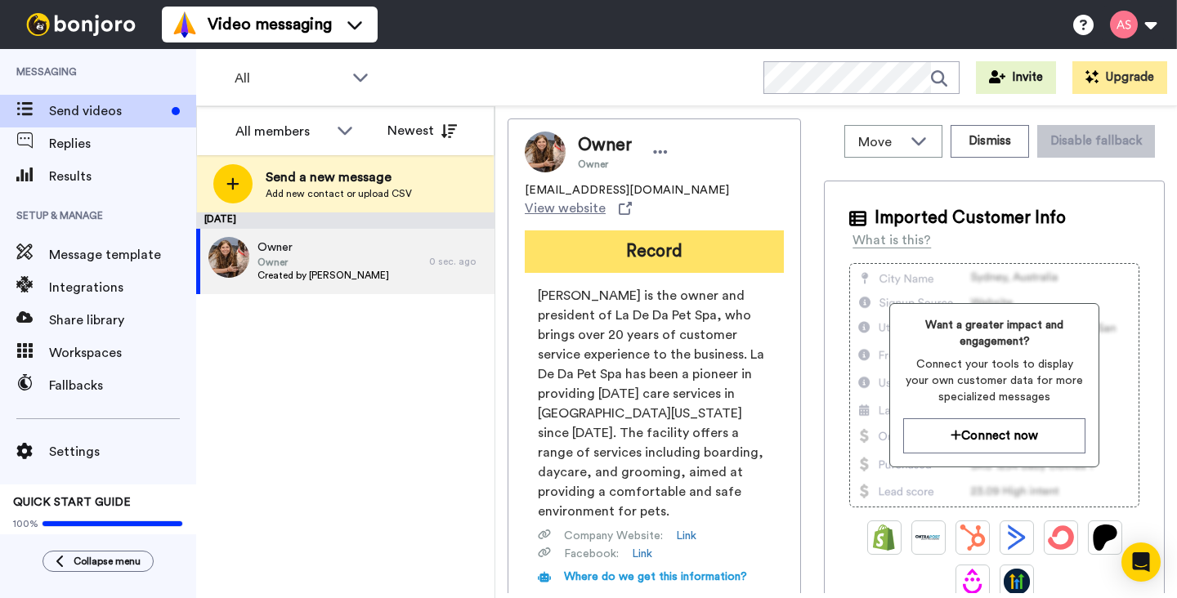
click at [657, 234] on button "Record" at bounding box center [654, 251] width 259 height 43
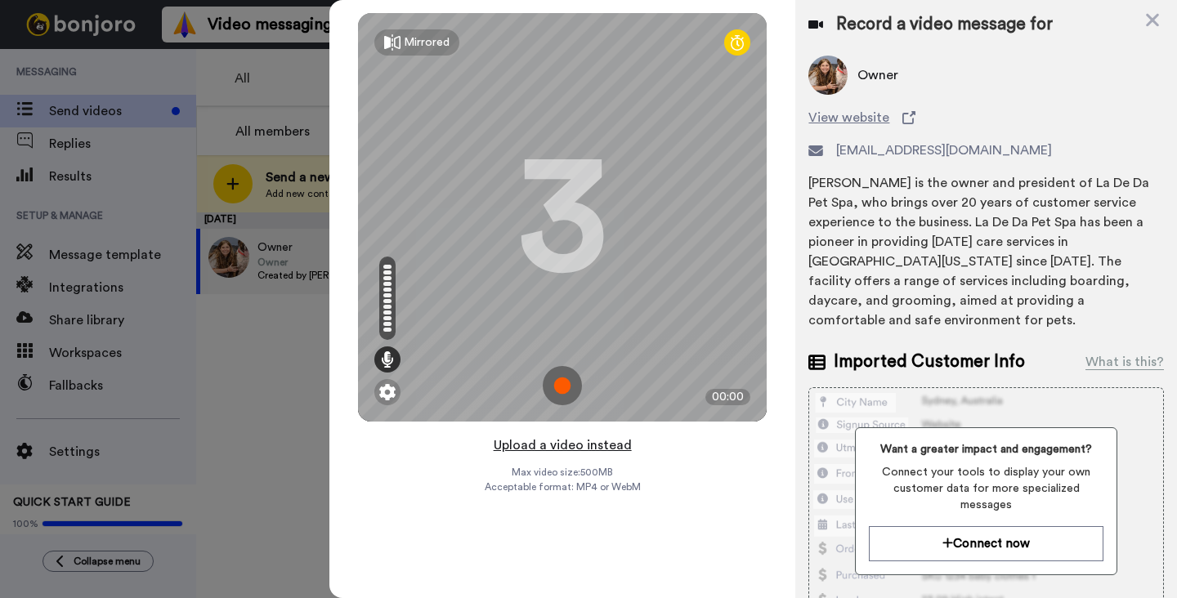
click at [581, 446] on button "Upload a video instead" at bounding box center [563, 445] width 148 height 21
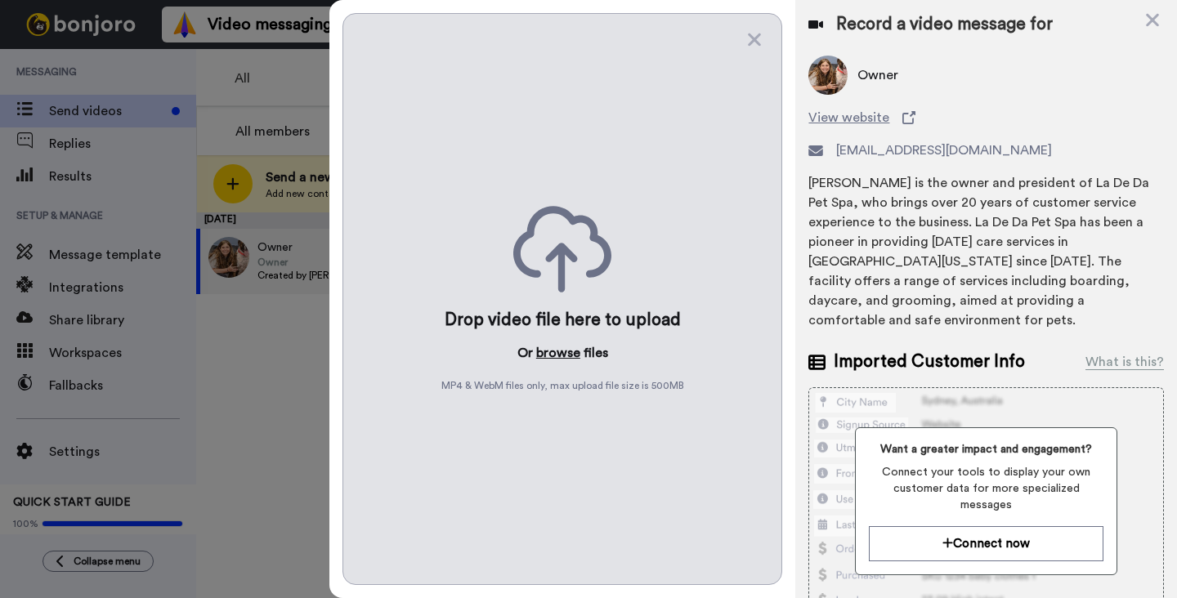
click at [553, 351] on button "browse" at bounding box center [558, 353] width 44 height 20
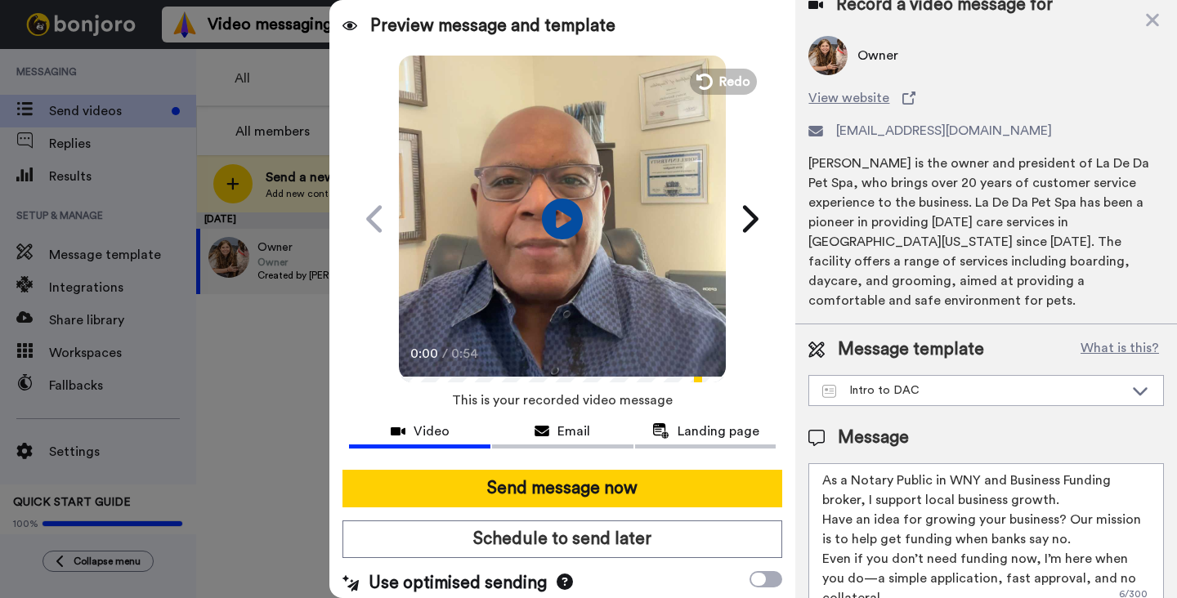
scroll to position [25, 0]
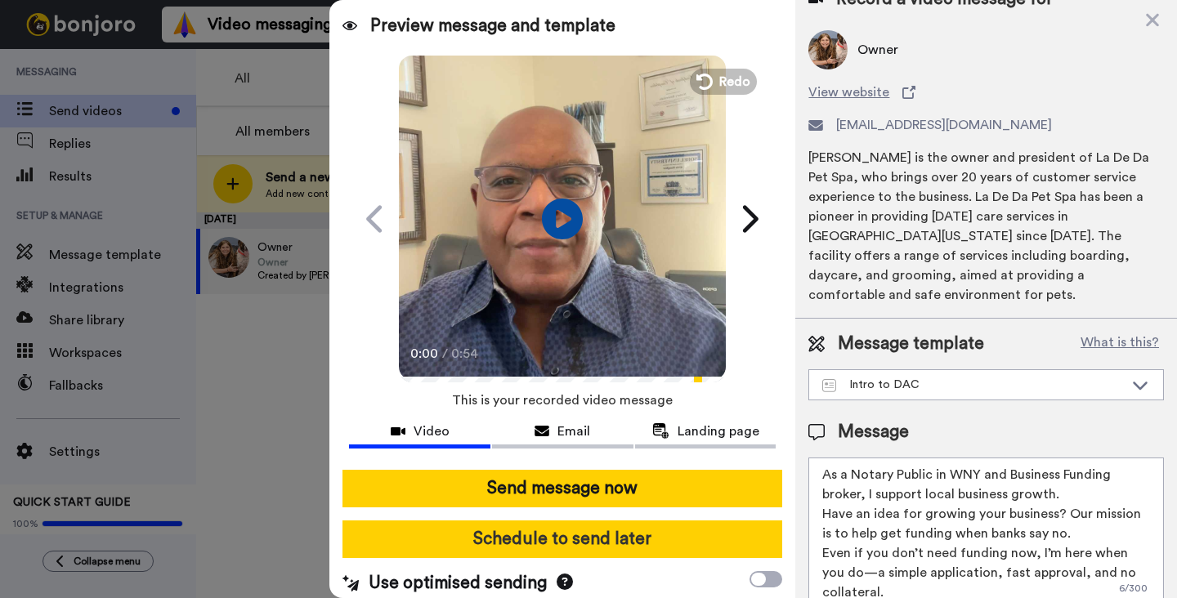
click at [632, 546] on button "Schedule to send later" at bounding box center [562, 540] width 440 height 38
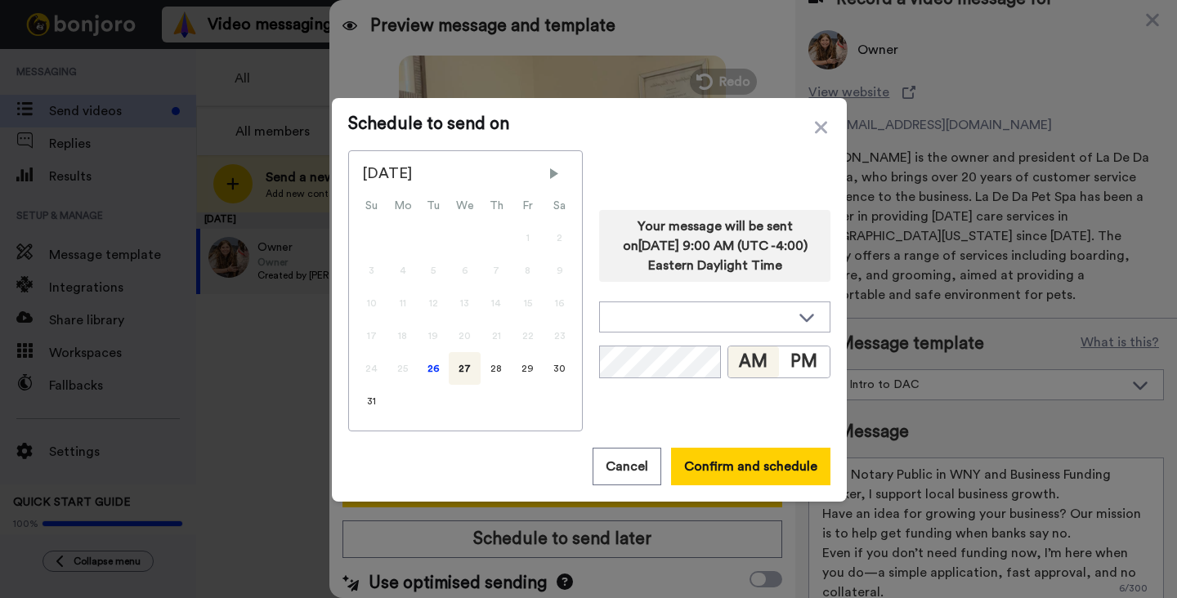
click at [735, 353] on button "AM" at bounding box center [753, 362] width 51 height 31
click at [434, 373] on div "26" at bounding box center [433, 368] width 31 height 33
click at [753, 472] on button "Confirm and schedule" at bounding box center [750, 467] width 159 height 38
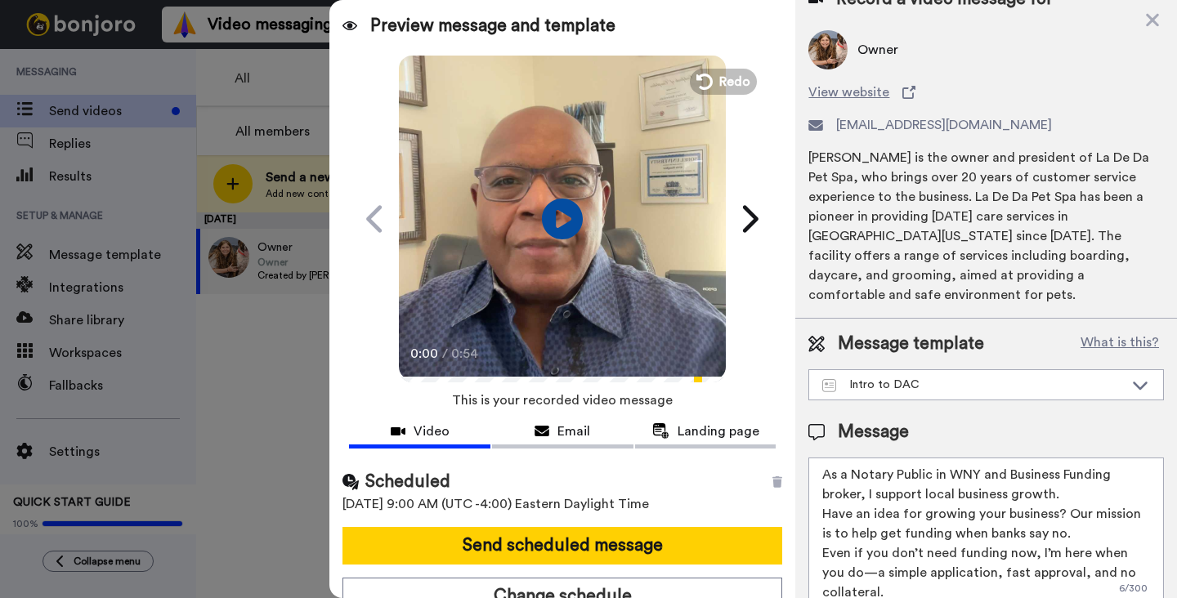
scroll to position [16, 0]
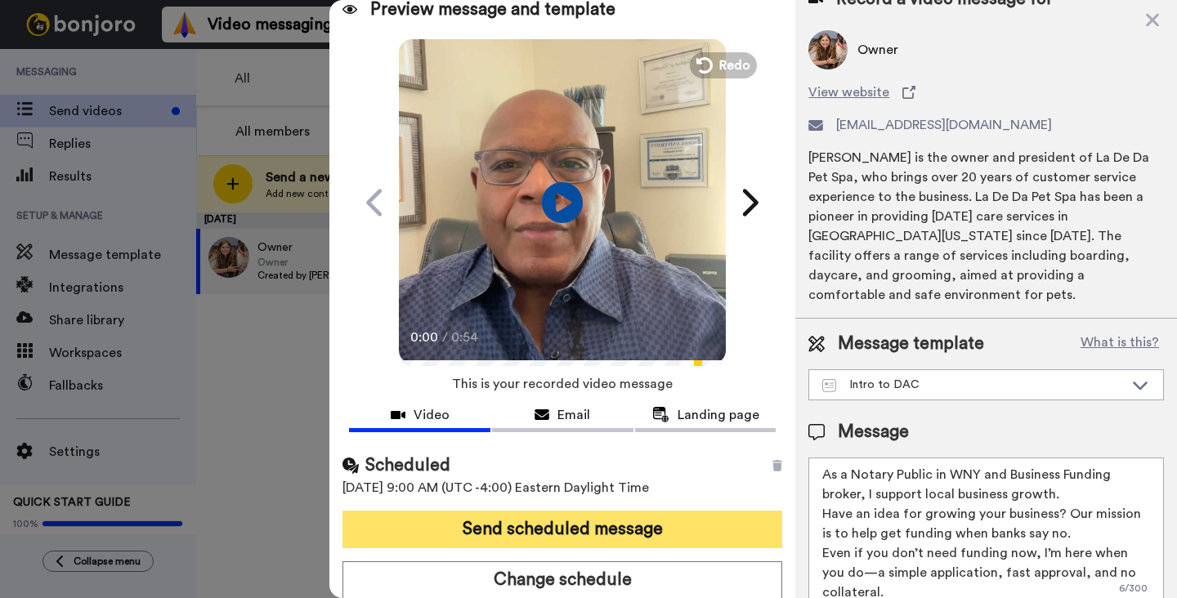
click at [621, 521] on button "Send scheduled message" at bounding box center [562, 530] width 440 height 38
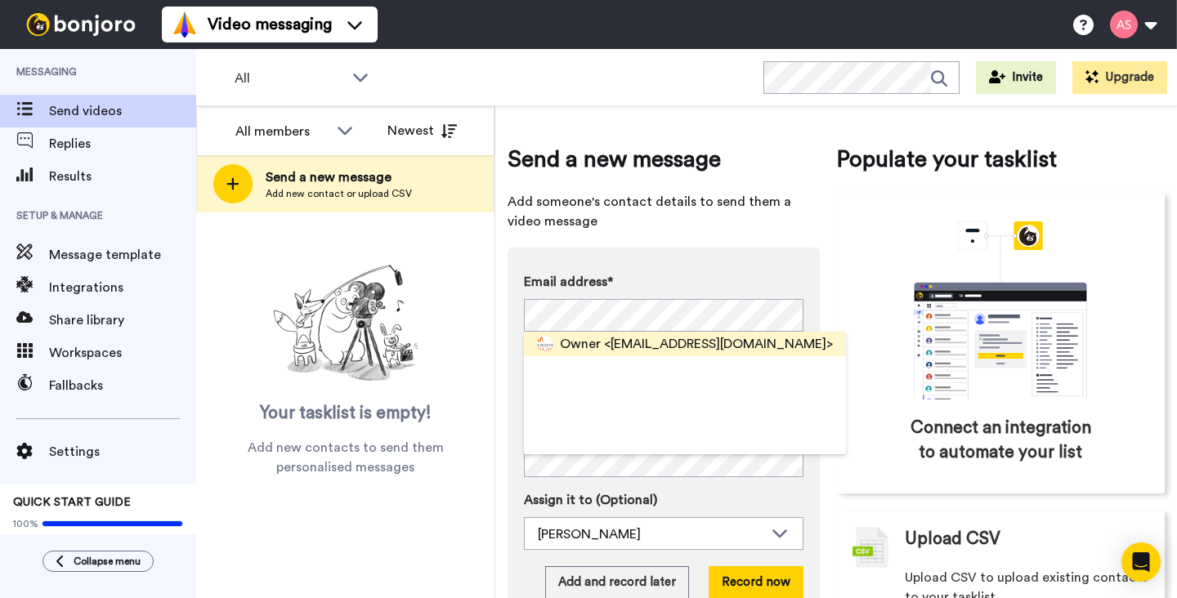
click at [617, 340] on span "<[EMAIL_ADDRESS][DOMAIN_NAME]>" at bounding box center [718, 344] width 229 height 20
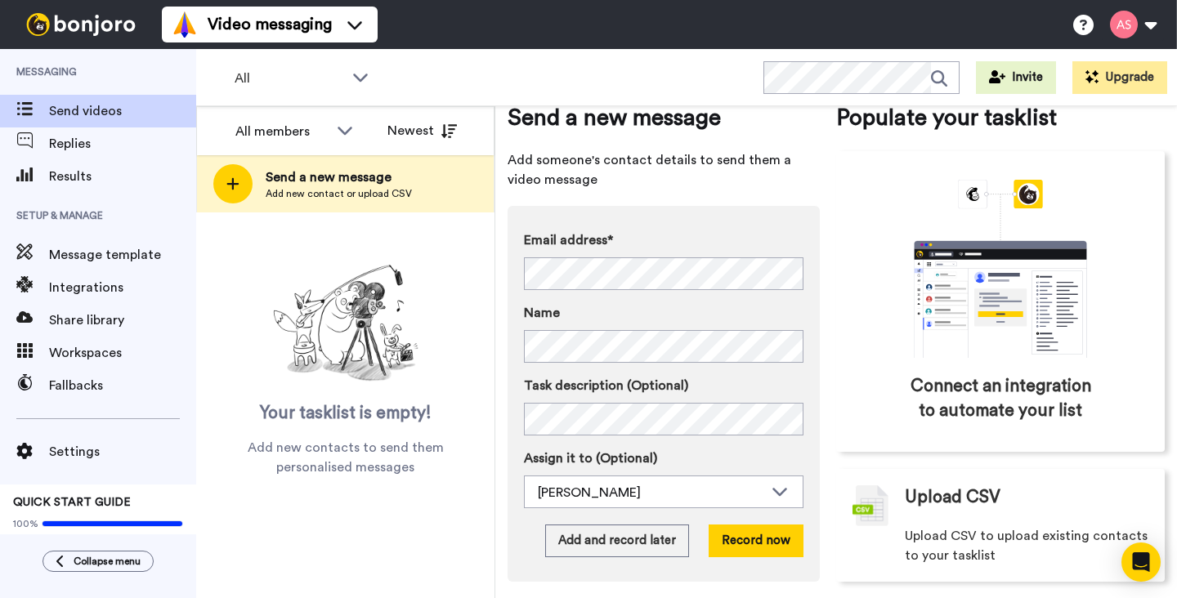
scroll to position [47, 0]
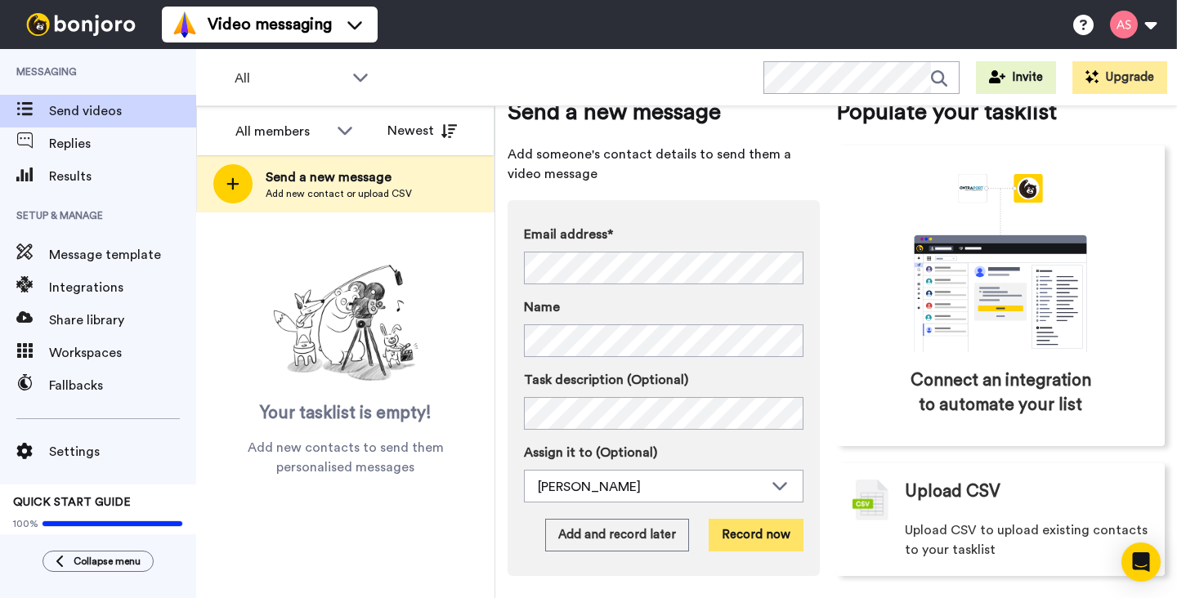
click at [762, 532] on button "Record now" at bounding box center [756, 535] width 95 height 33
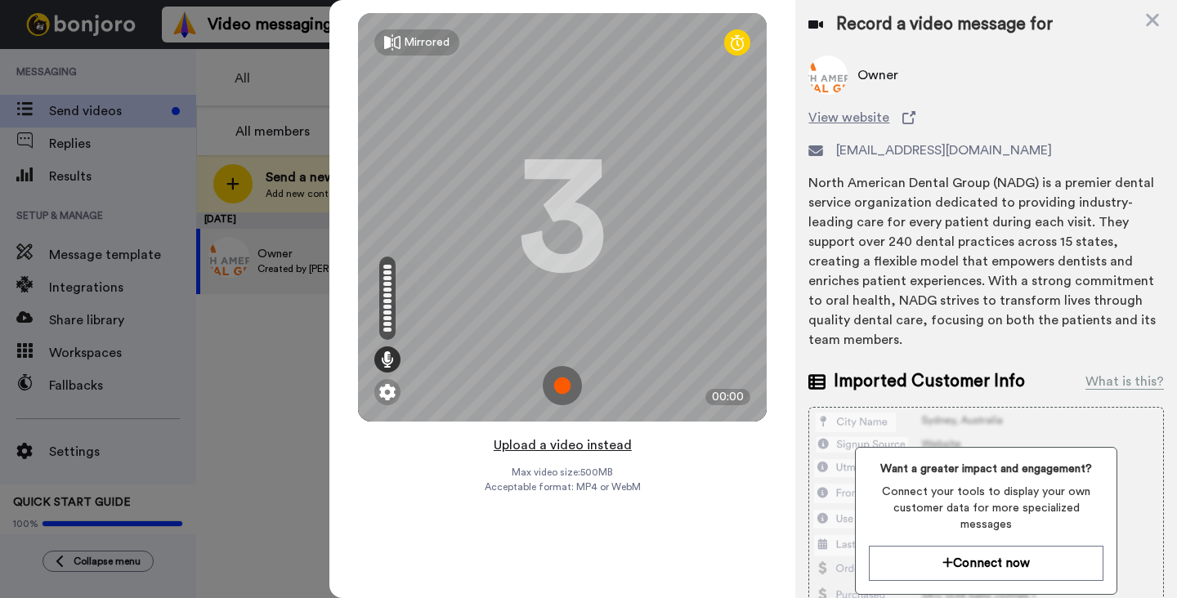
click at [584, 450] on button "Upload a video instead" at bounding box center [563, 445] width 148 height 21
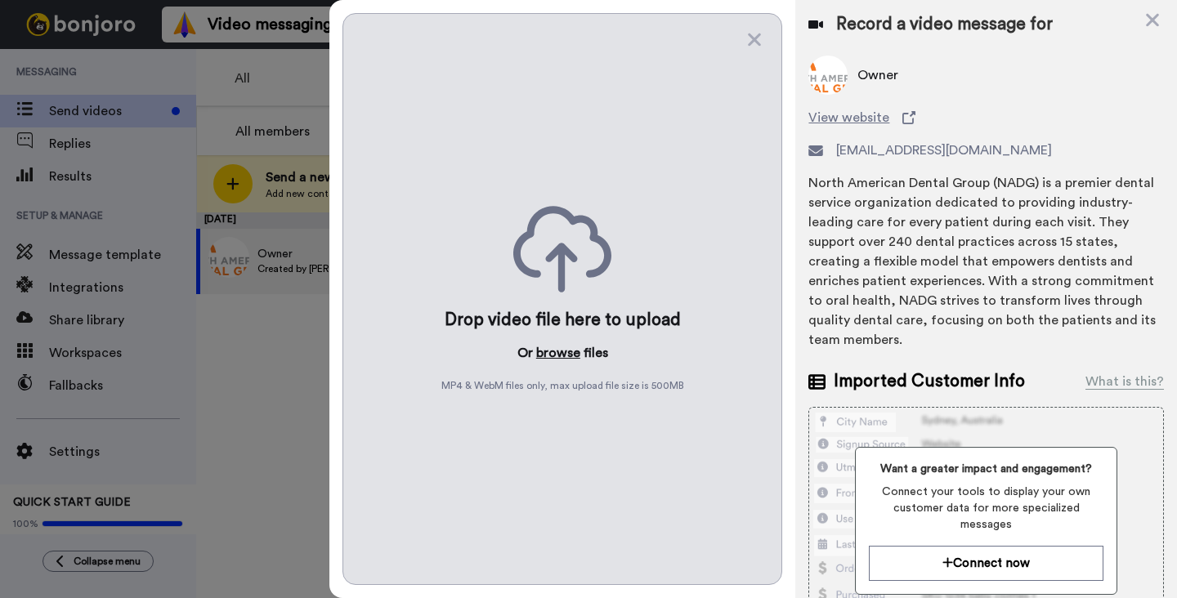
click at [561, 354] on button "browse" at bounding box center [558, 353] width 44 height 20
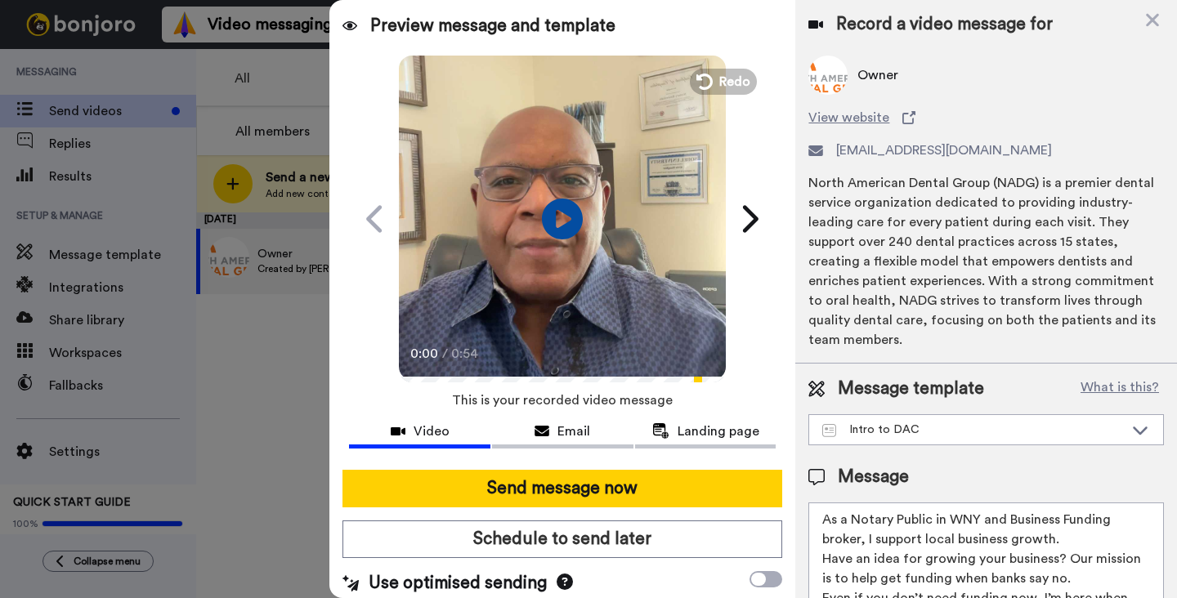
click at [830, 523] on textarea "As a Notary Public in WNY and Business Funding broker, I support local business…" at bounding box center [986, 576] width 356 height 147
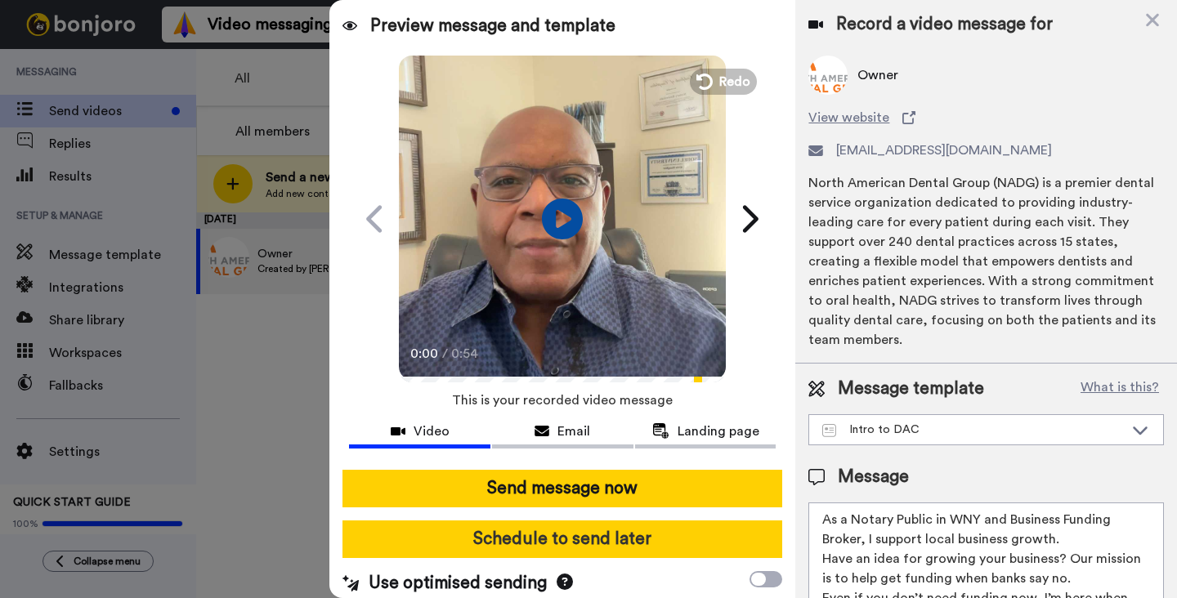
type textarea "As a Notary Public in WNY and Business Funding Broker, I support local business…"
click at [641, 553] on button "Schedule to send later" at bounding box center [562, 540] width 440 height 38
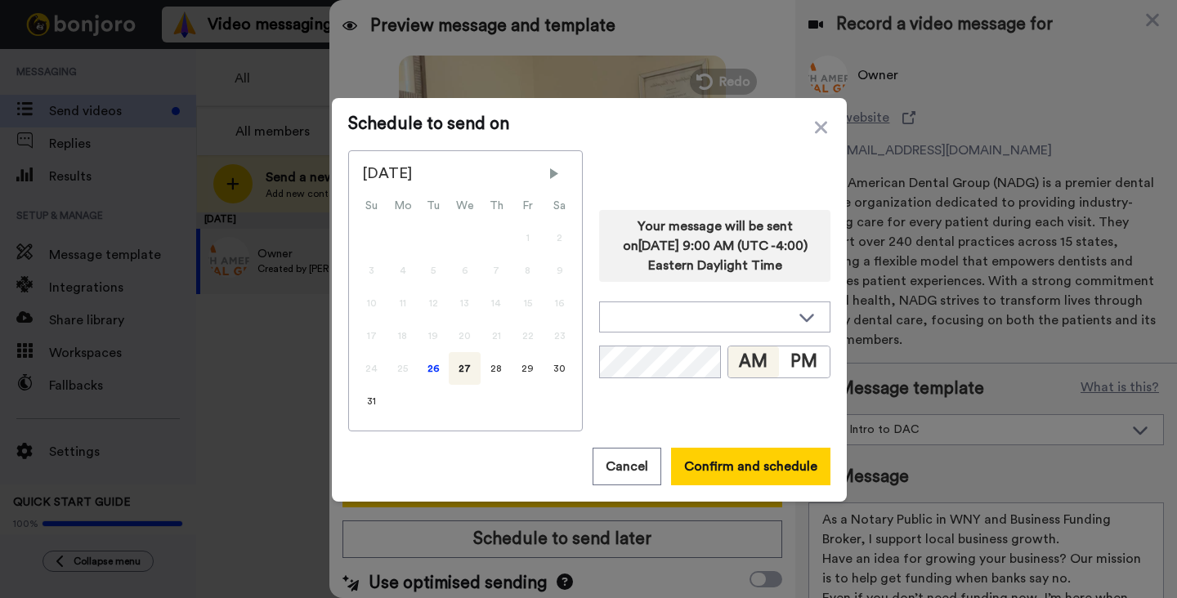
click at [747, 367] on button "AM" at bounding box center [753, 362] width 51 height 31
click at [431, 373] on div "26" at bounding box center [433, 368] width 31 height 33
click at [431, 370] on div "26" at bounding box center [433, 368] width 31 height 33
click at [807, 320] on icon at bounding box center [806, 318] width 15 height 8
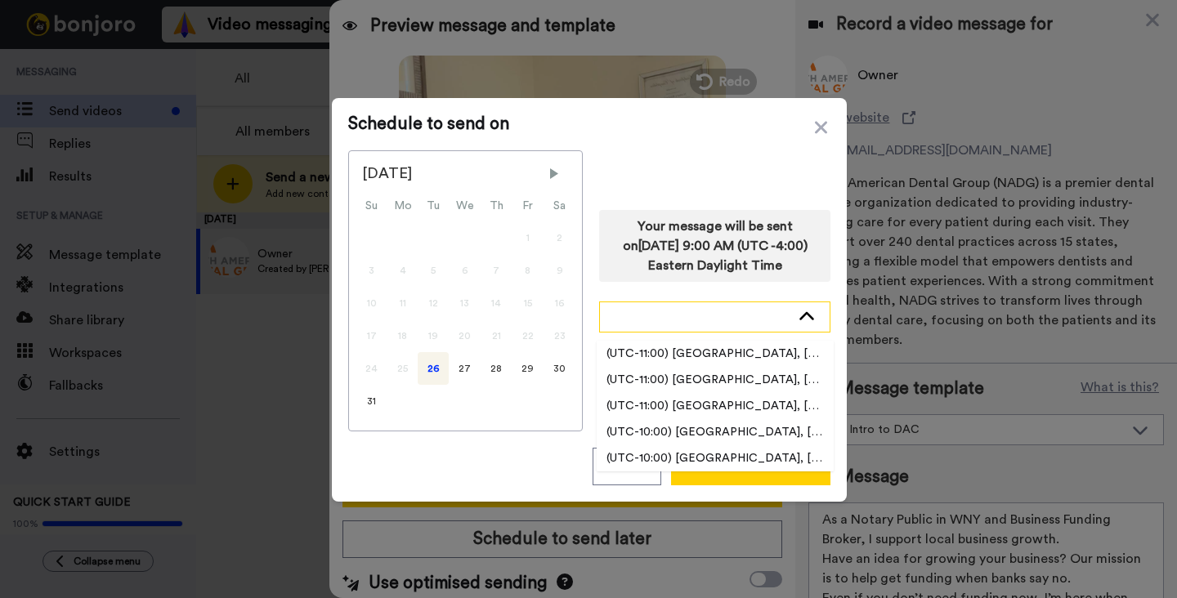
click at [807, 320] on icon at bounding box center [807, 317] width 20 height 16
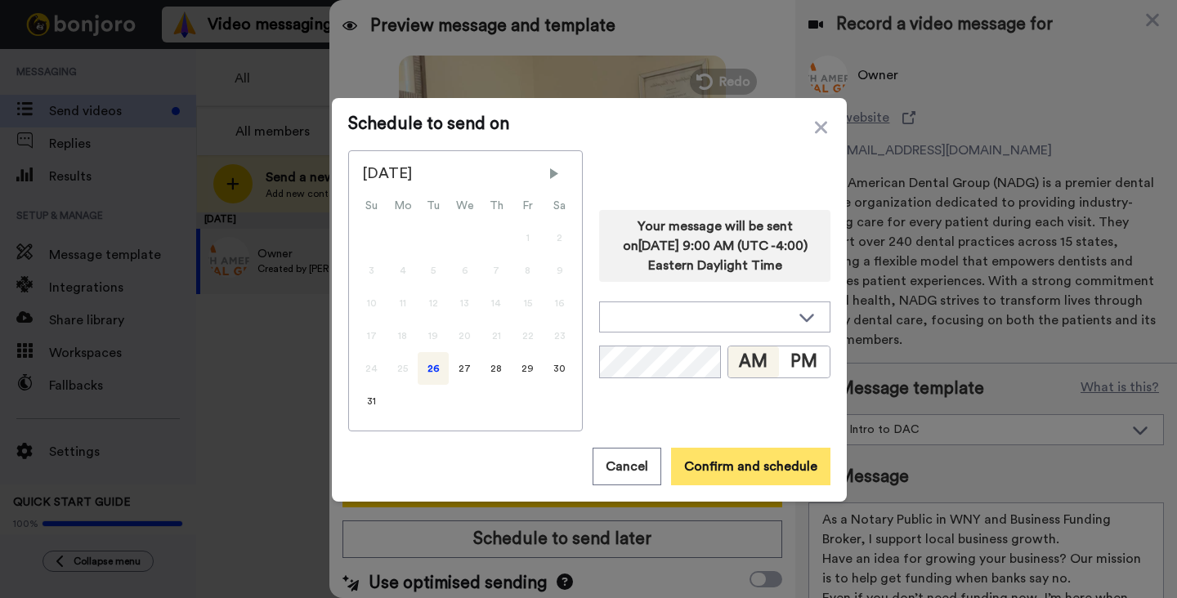
click at [743, 465] on button "Confirm and schedule" at bounding box center [750, 467] width 159 height 38
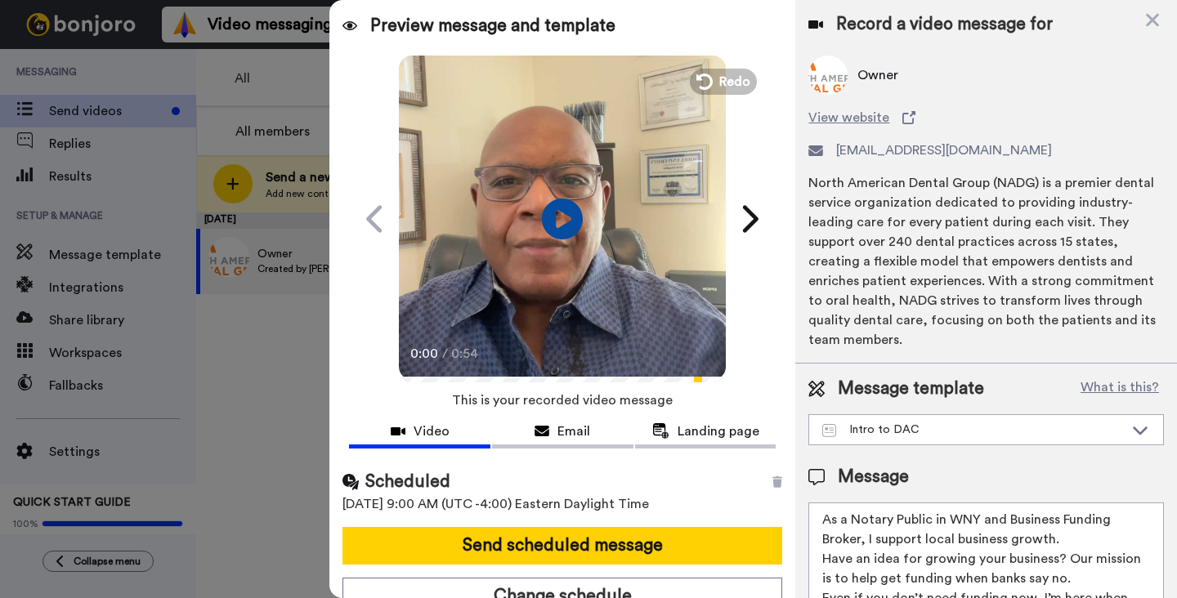
scroll to position [16, 0]
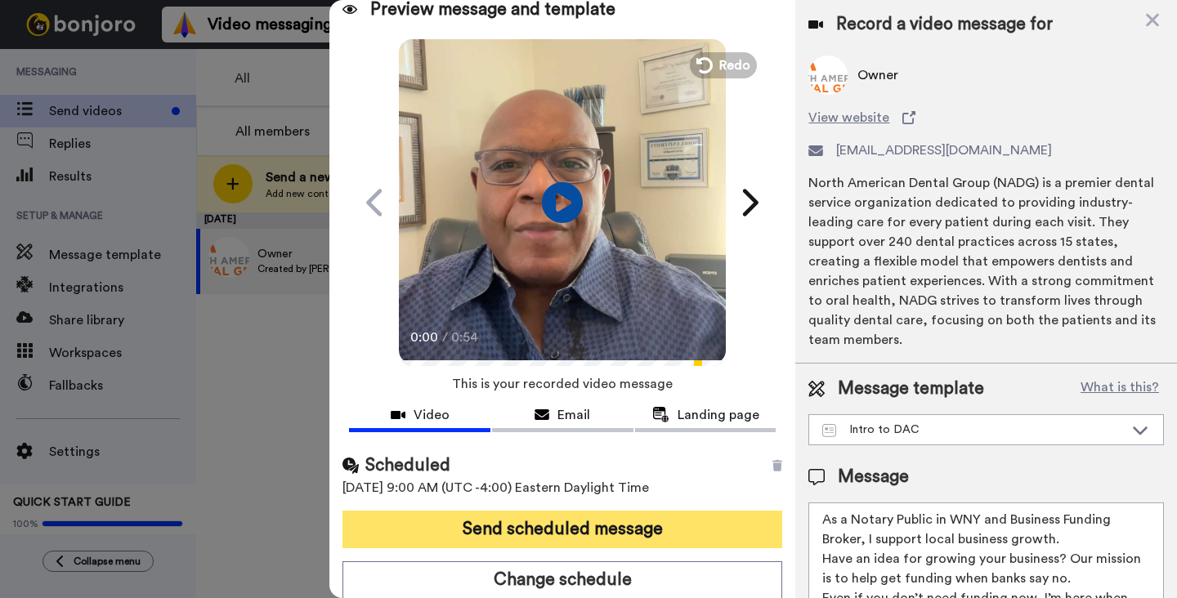
click at [578, 522] on button "Send scheduled message" at bounding box center [562, 530] width 440 height 38
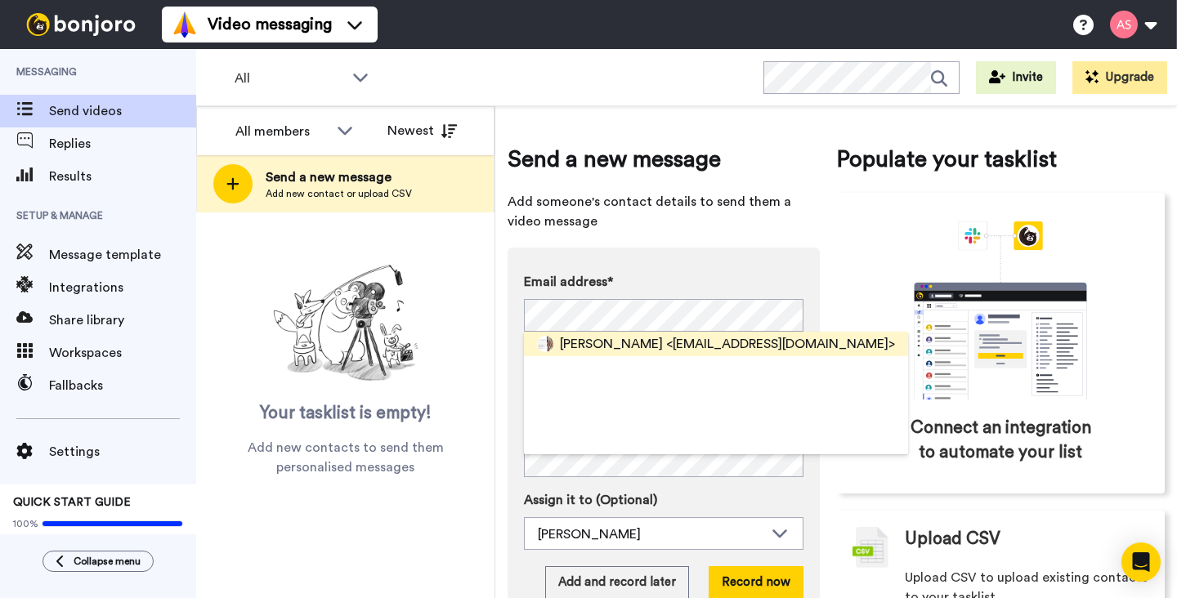
click at [579, 344] on span "Jess" at bounding box center [611, 344] width 103 height 20
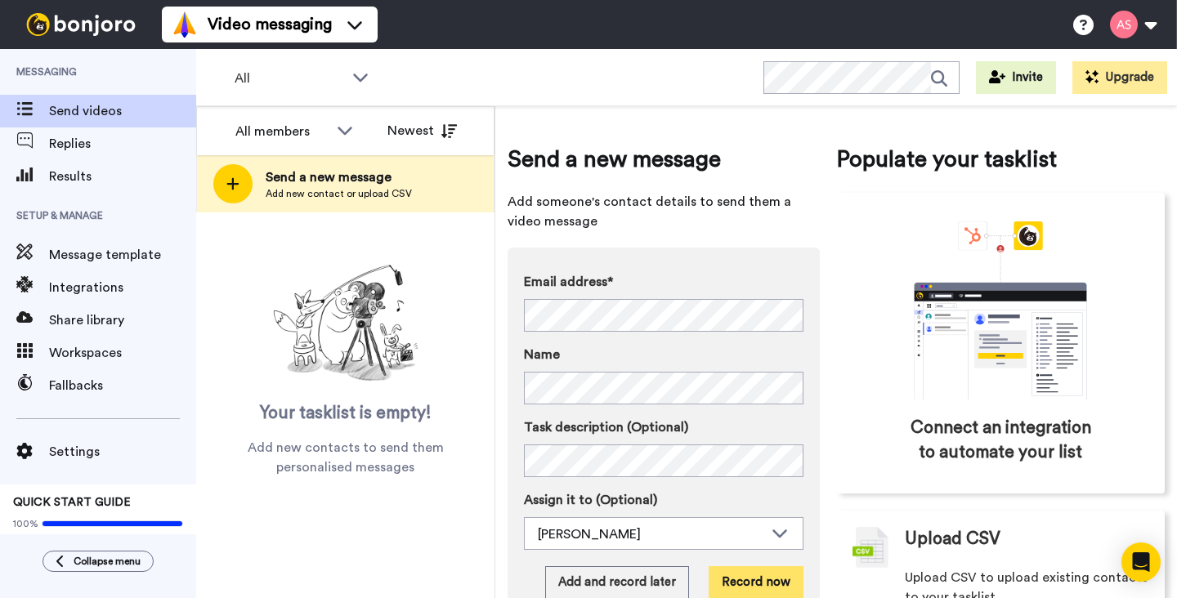
click at [762, 584] on button "Record now" at bounding box center [756, 582] width 95 height 33
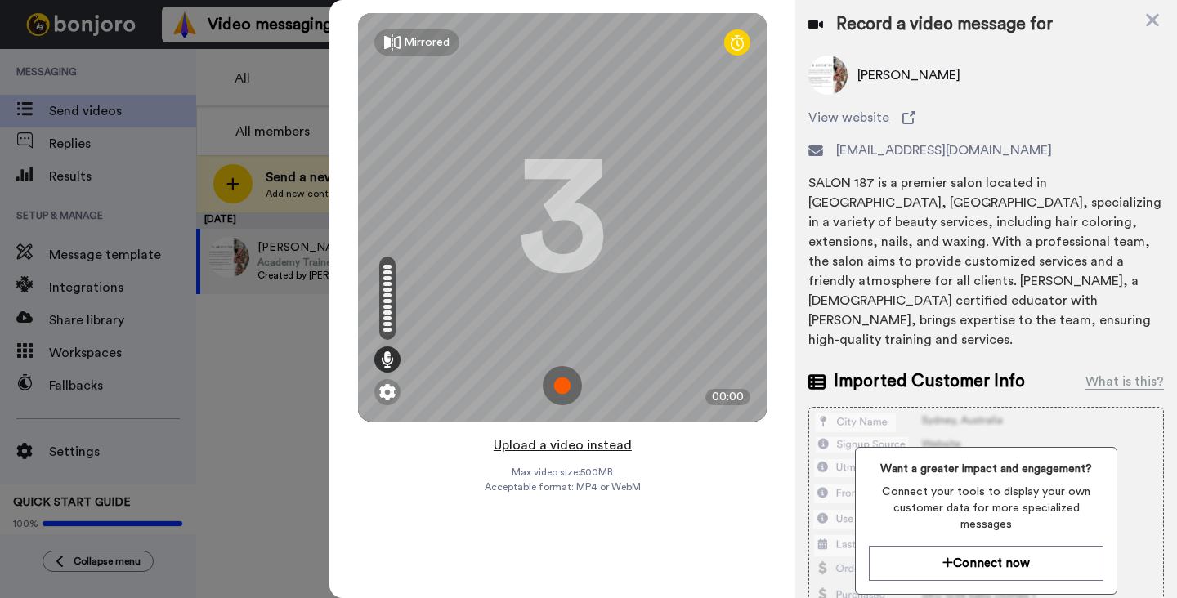
click at [563, 447] on button "Upload a video instead" at bounding box center [563, 445] width 148 height 21
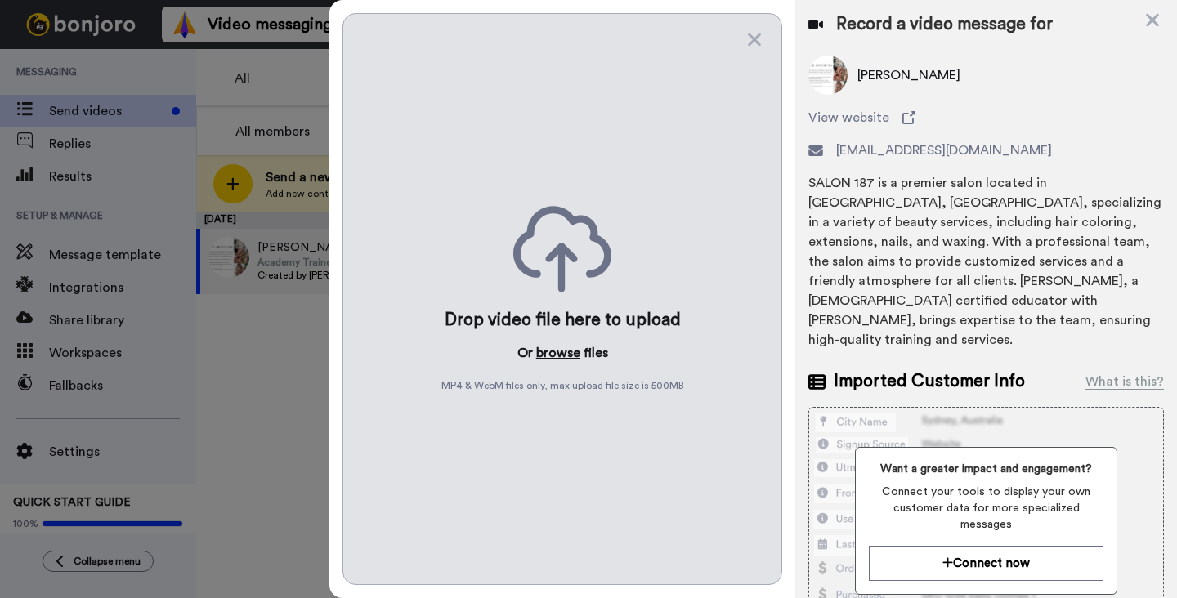
click at [562, 351] on button "browse" at bounding box center [558, 353] width 44 height 20
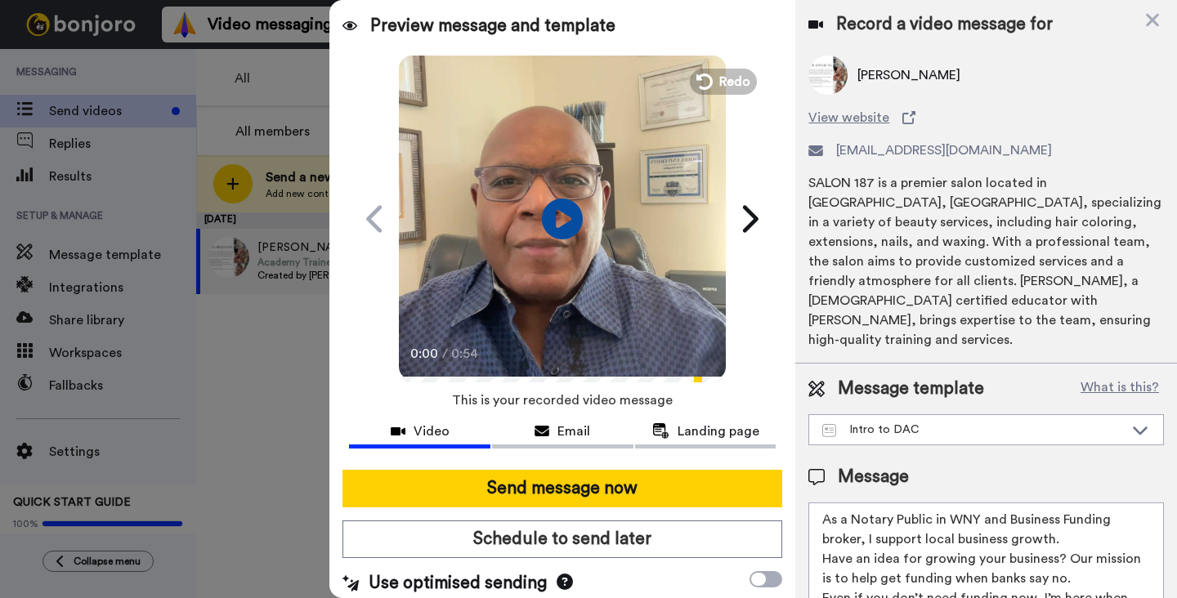
click at [828, 503] on textarea "As a Notary Public in WNY and Business Funding broker, I support local business…" at bounding box center [986, 576] width 356 height 147
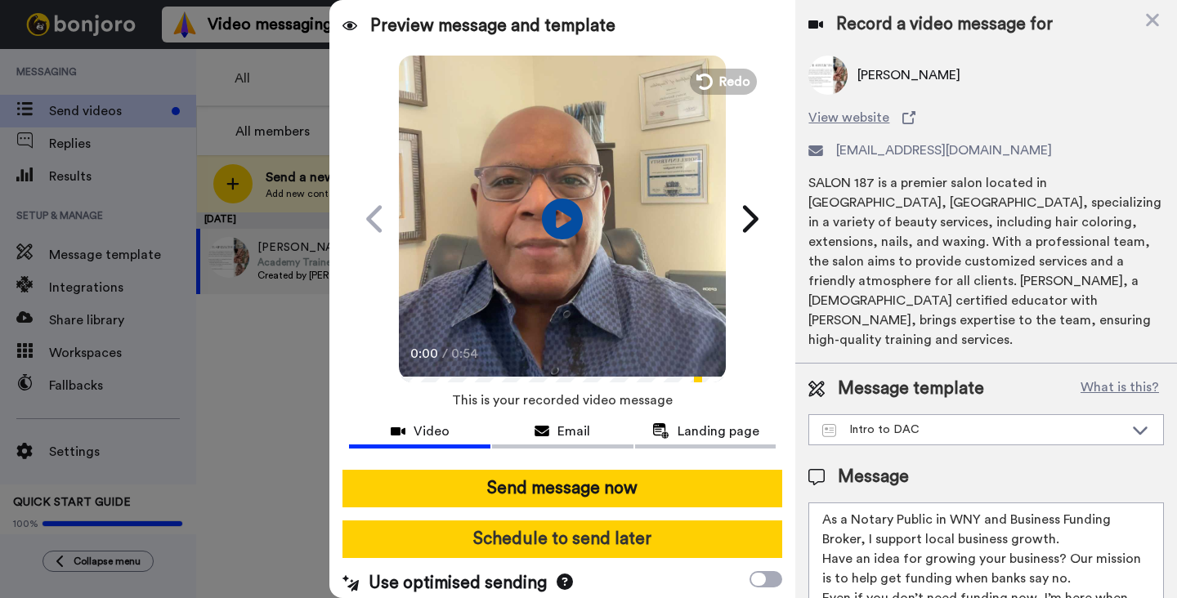
type textarea "As a Notary Public in WNY and Business Funding Broker, I support local business…"
click at [584, 541] on button "Schedule to send later" at bounding box center [562, 540] width 440 height 38
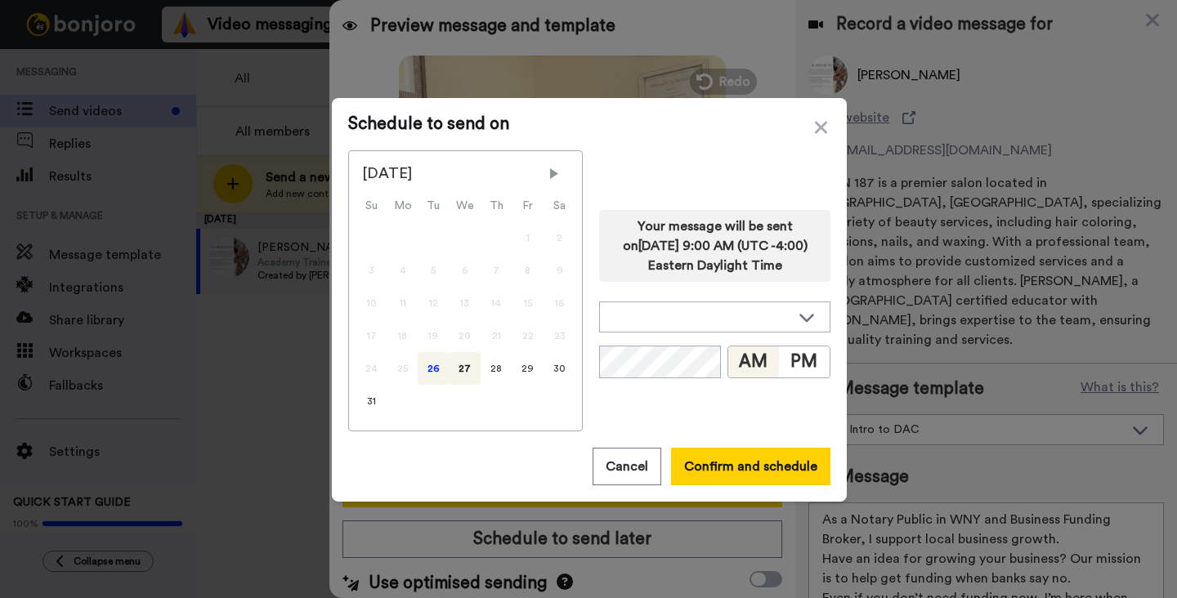
click at [427, 371] on div "26" at bounding box center [433, 368] width 31 height 33
click at [750, 473] on button "Confirm and schedule" at bounding box center [750, 467] width 159 height 38
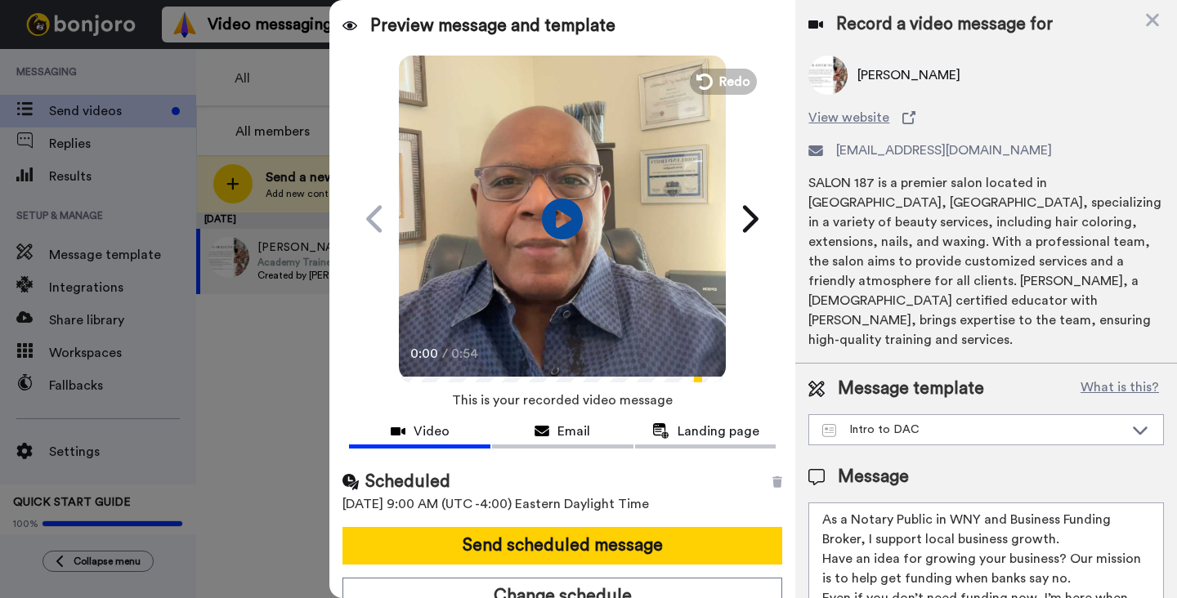
scroll to position [16, 0]
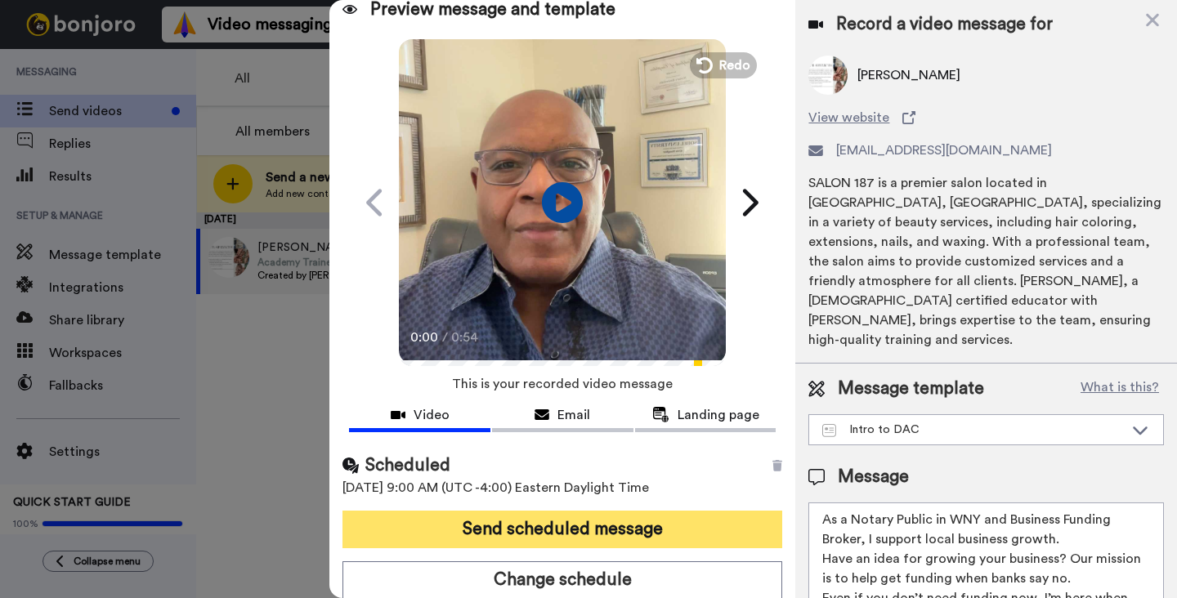
click at [650, 519] on button "Send scheduled message" at bounding box center [562, 530] width 440 height 38
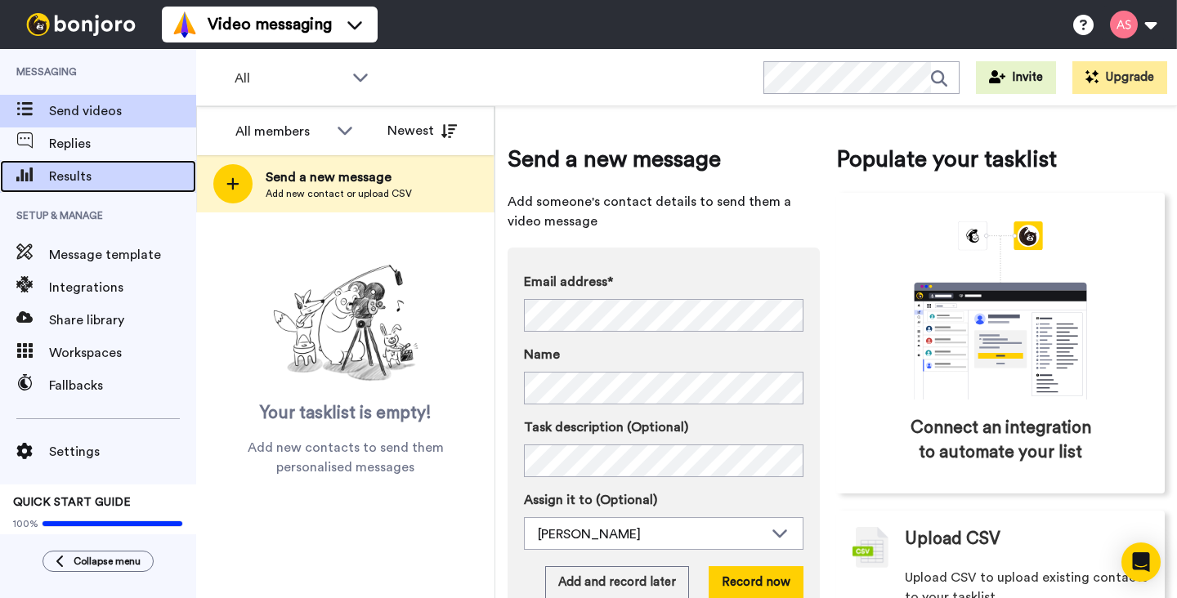
click at [86, 178] on span "Results" at bounding box center [122, 177] width 147 height 20
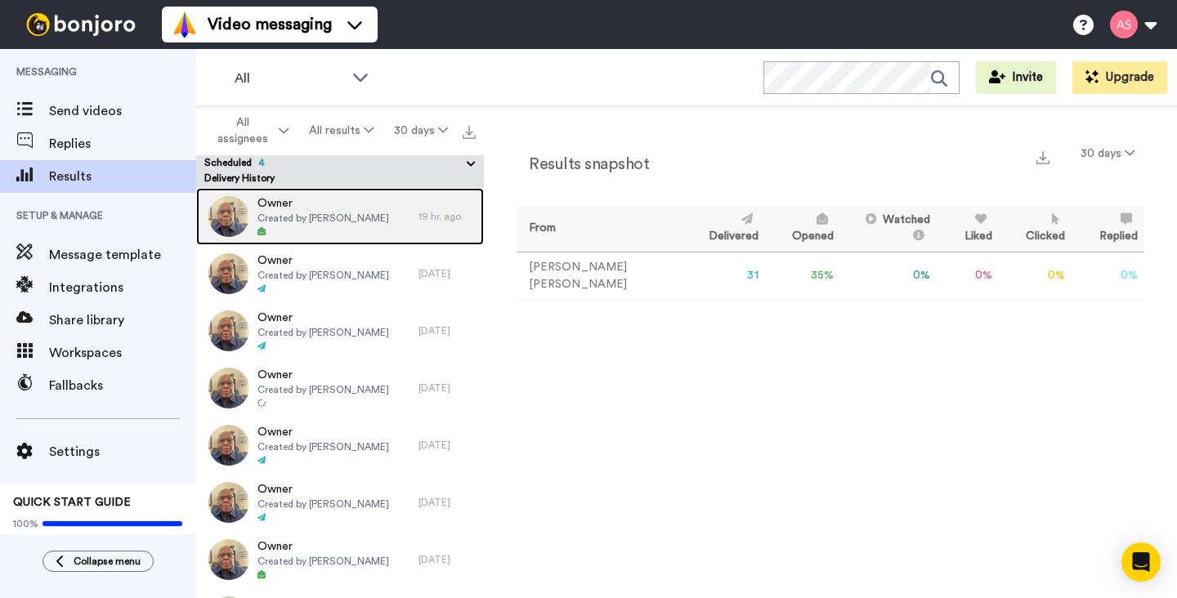
click at [331, 221] on span "Created by Alvin Slaughter" at bounding box center [323, 218] width 132 height 13
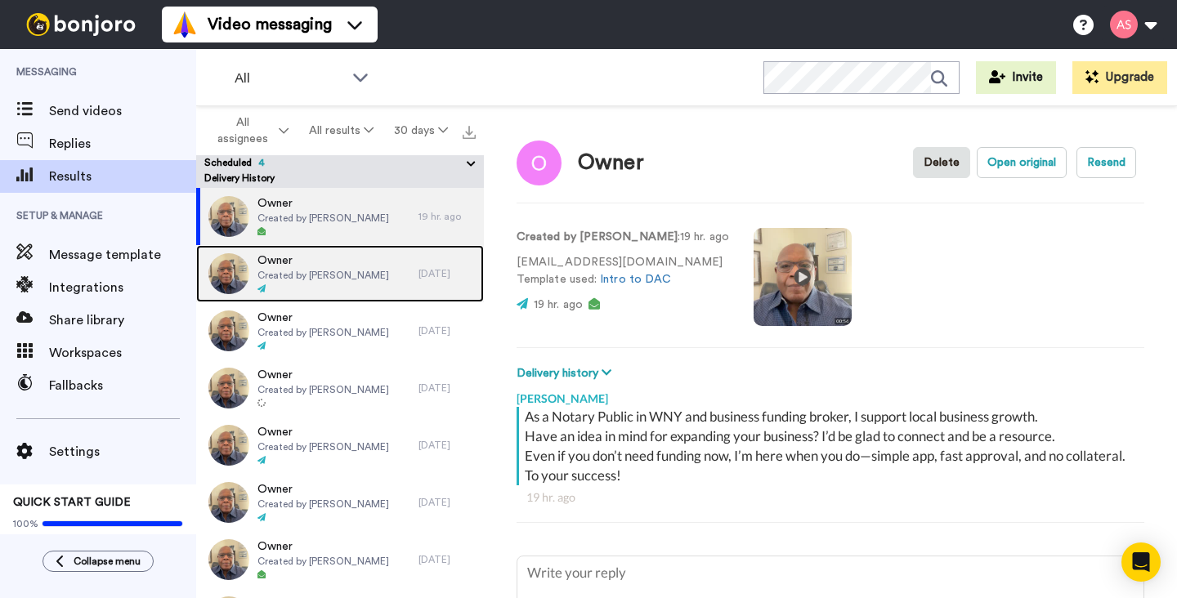
click at [354, 267] on span "Owner" at bounding box center [323, 261] width 132 height 16
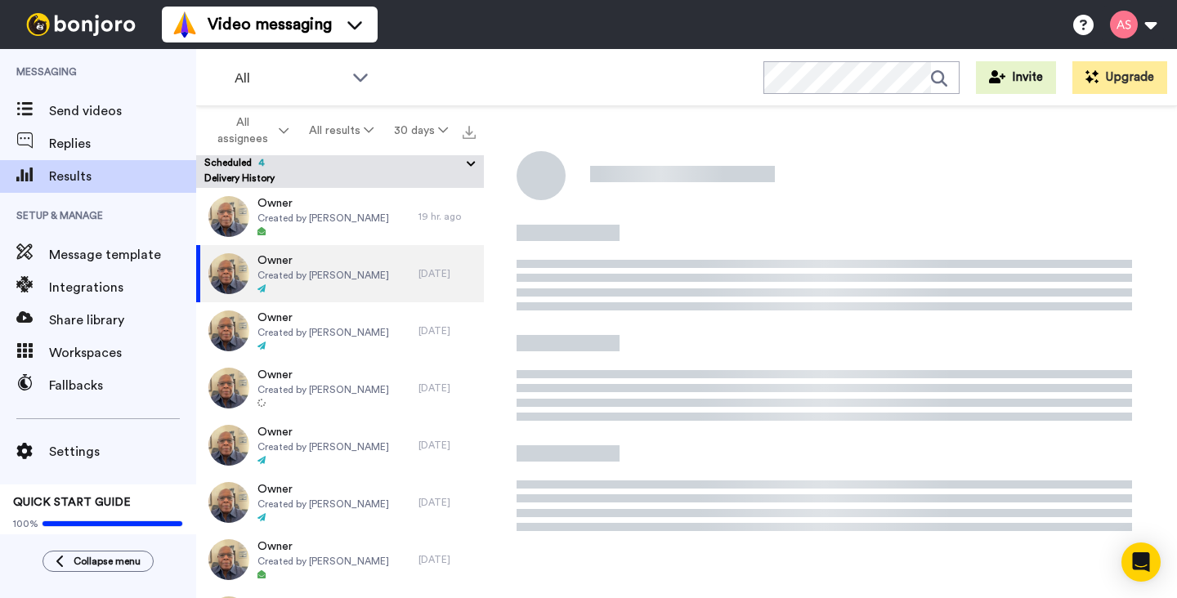
scroll to position [8, 0]
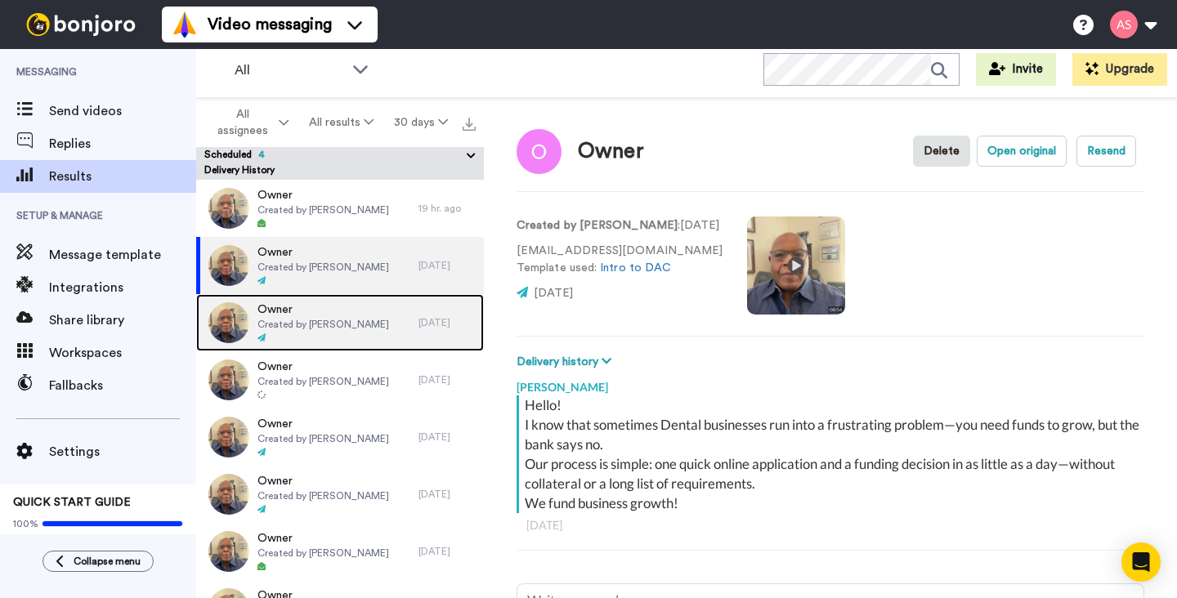
click at [364, 328] on span "Created by Alvin Slaughter" at bounding box center [323, 324] width 132 height 13
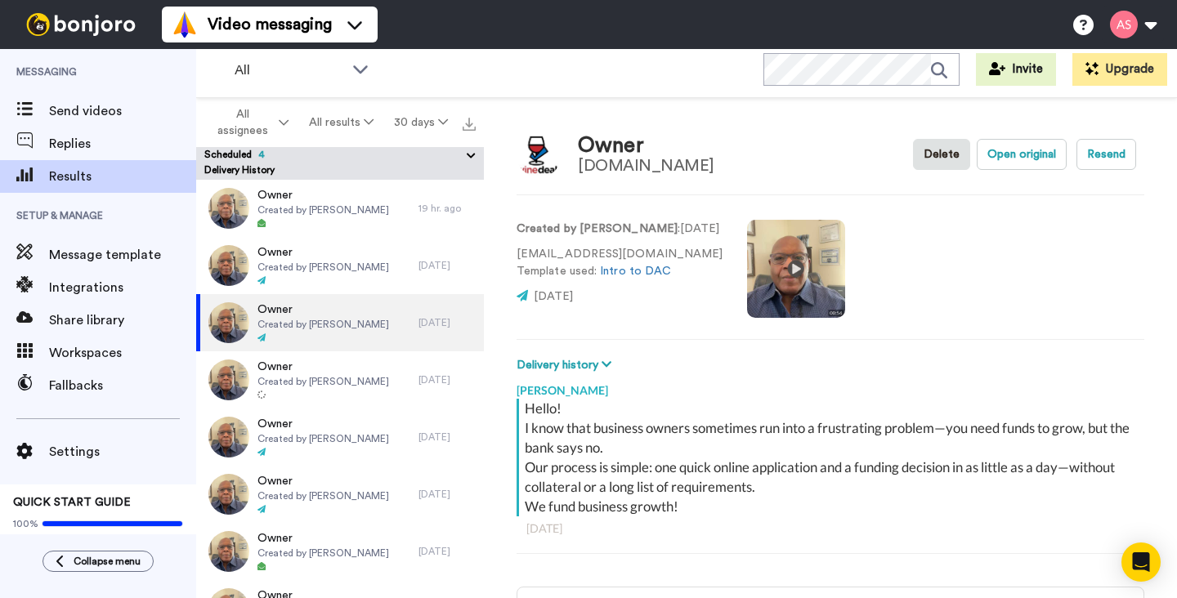
type textarea "x"
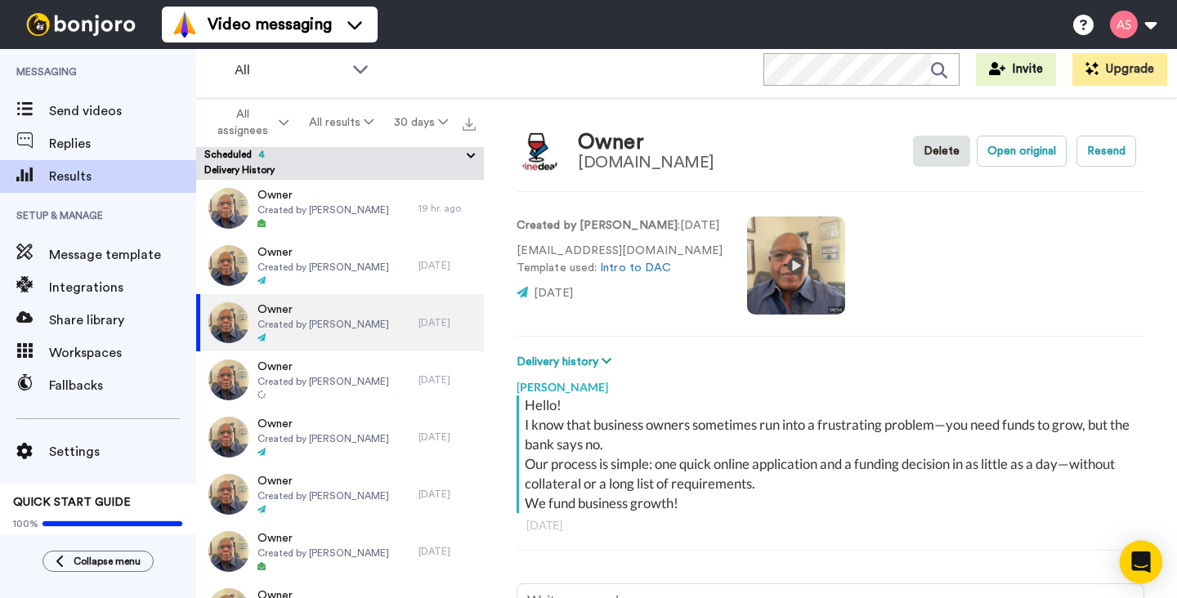
click at [1143, 566] on icon "Open Intercom Messenger" at bounding box center [1140, 562] width 21 height 21
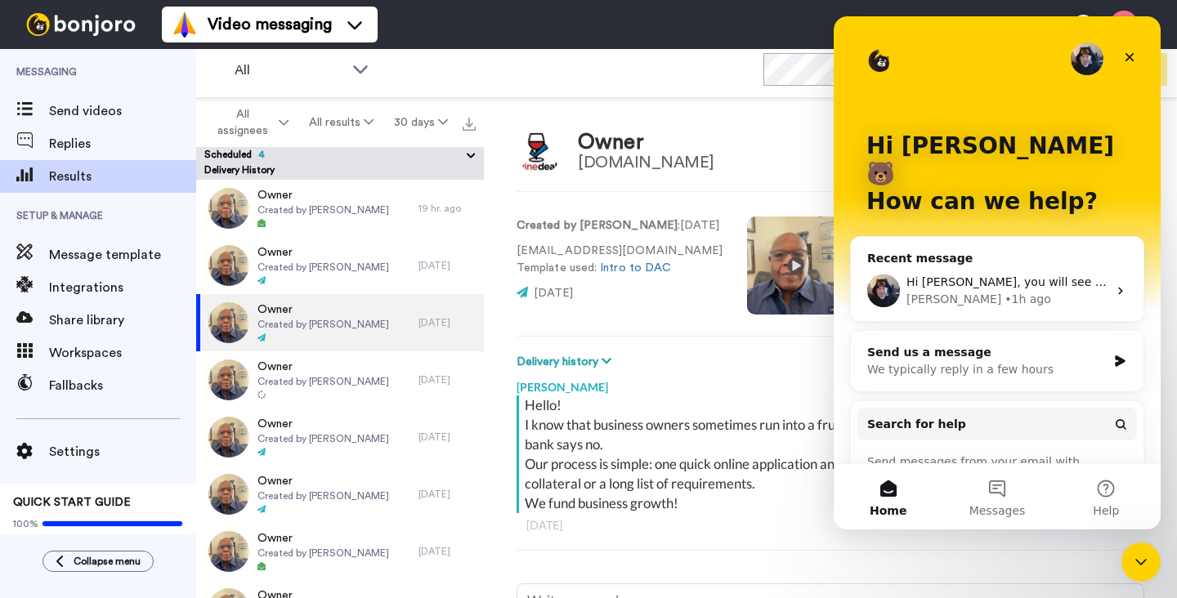
scroll to position [0, 0]
click at [946, 274] on div "Hi Alvin, you will see them on the results screen." at bounding box center [1006, 282] width 201 height 17
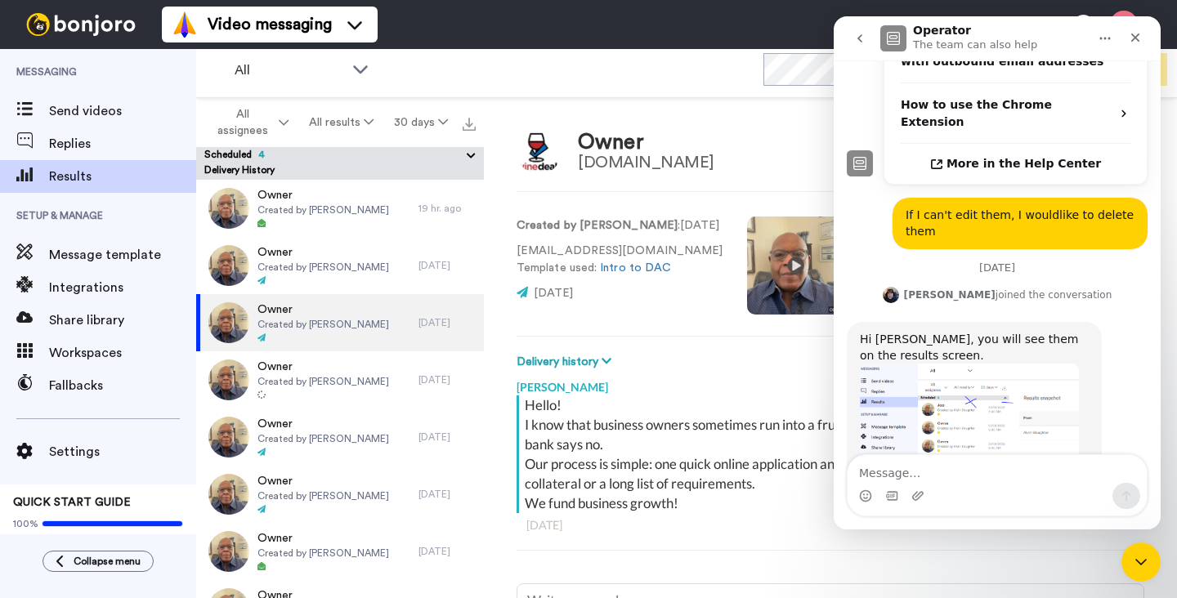
scroll to position [540, 0]
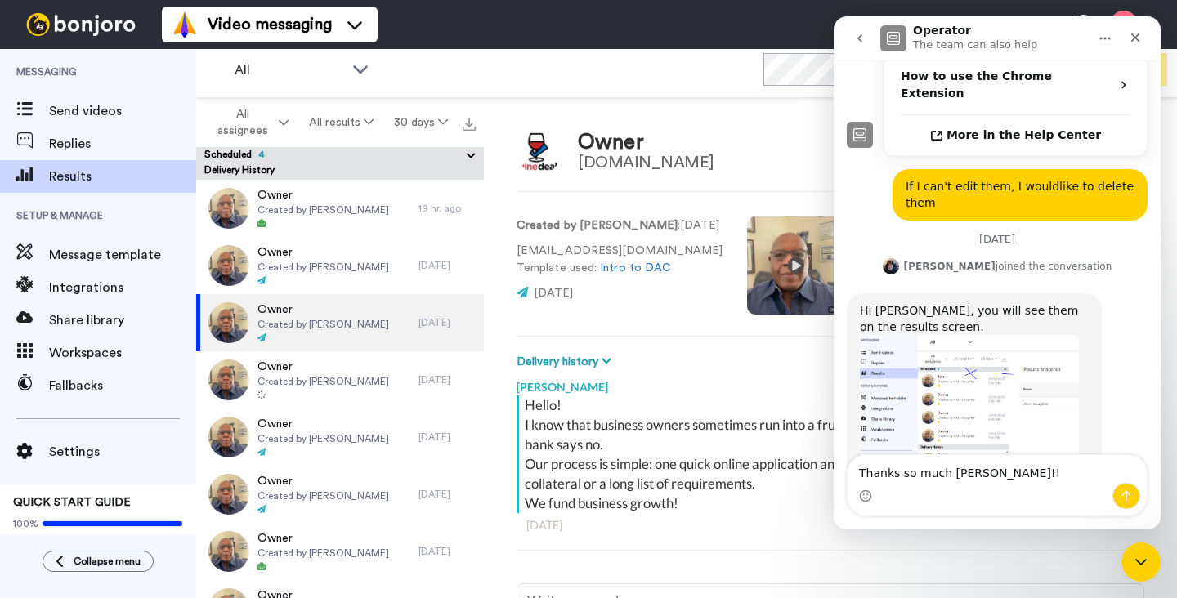
type textarea "Thanks so much Johann!!"
click at [1130, 499] on icon "Send a message…" at bounding box center [1126, 496] width 13 height 13
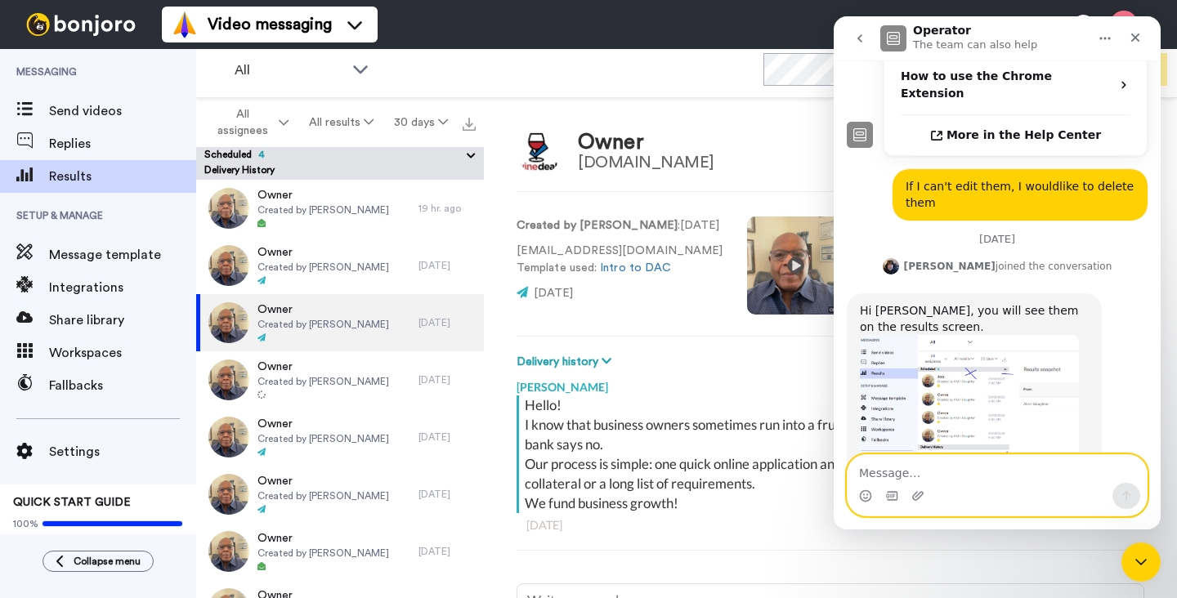
scroll to position [588, 0]
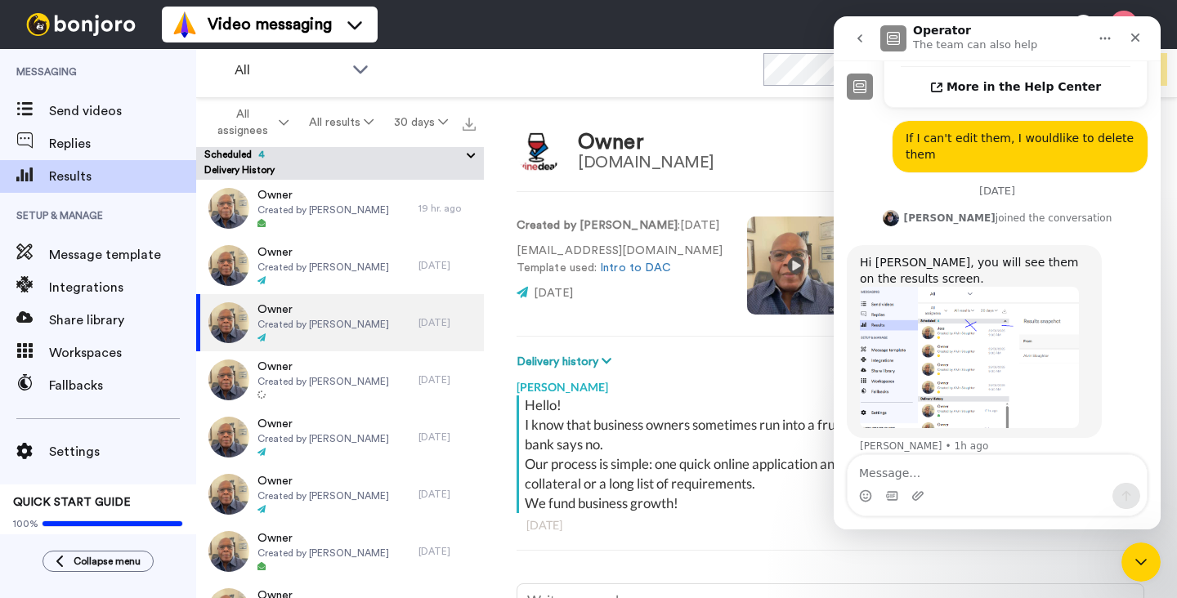
click at [899, 210] on img "Johann says…" at bounding box center [891, 218] width 16 height 16
click at [1132, 43] on icon "Close" at bounding box center [1135, 37] width 13 height 13
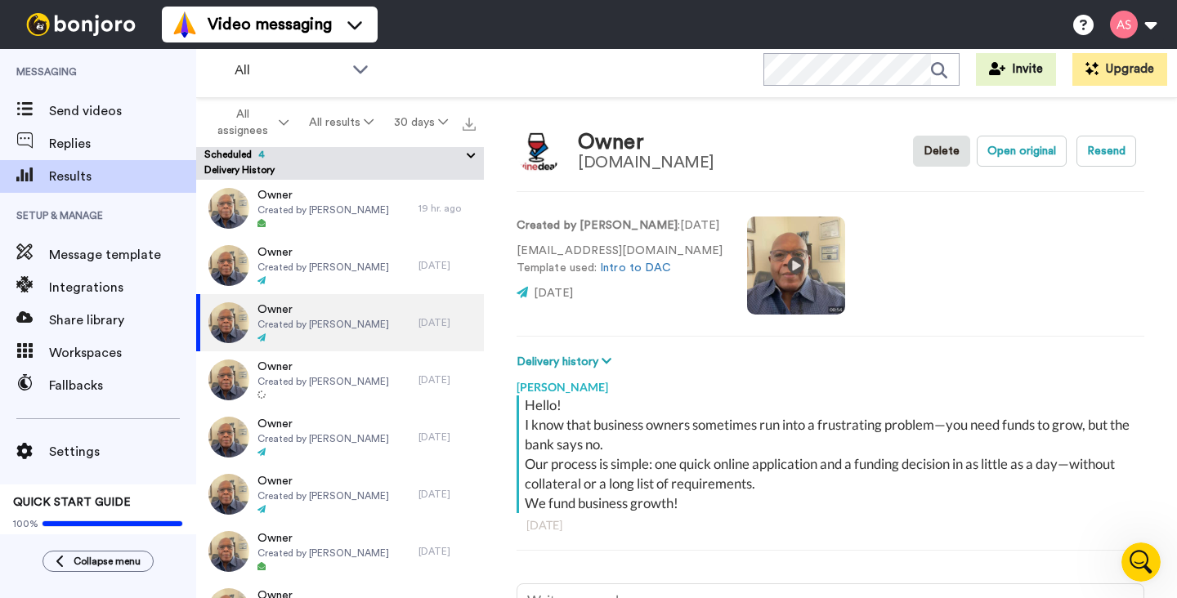
type textarea "x"
click at [473, 154] on icon at bounding box center [471, 156] width 16 height 16
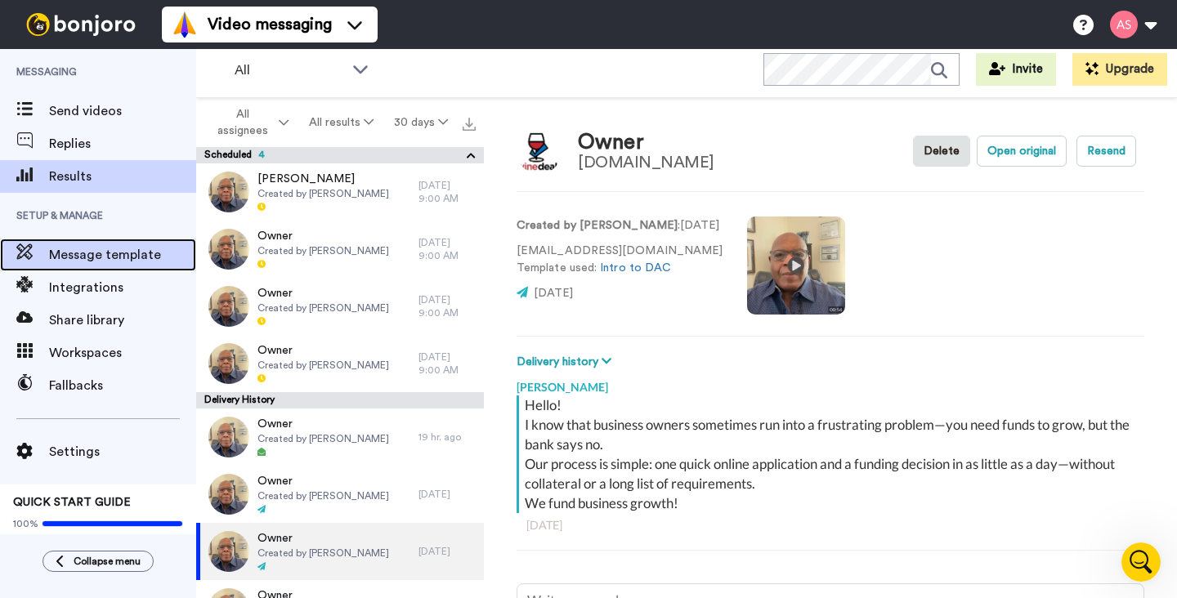
click at [129, 251] on span "Message template" at bounding box center [122, 255] width 147 height 20
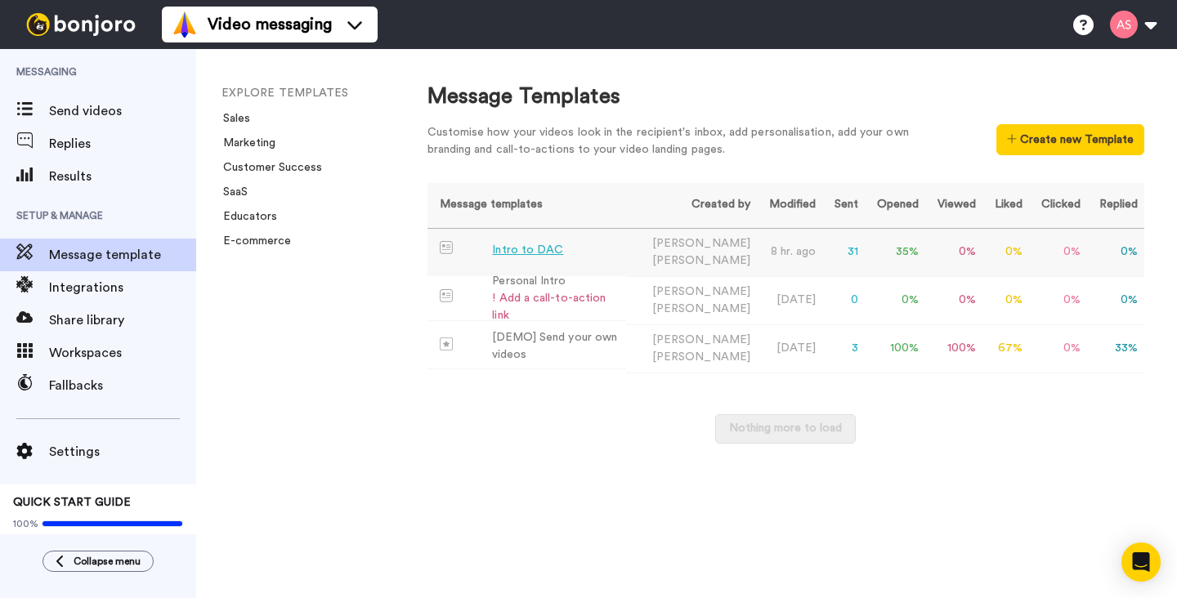
click at [515, 252] on div "Intro to DAC" at bounding box center [527, 250] width 71 height 17
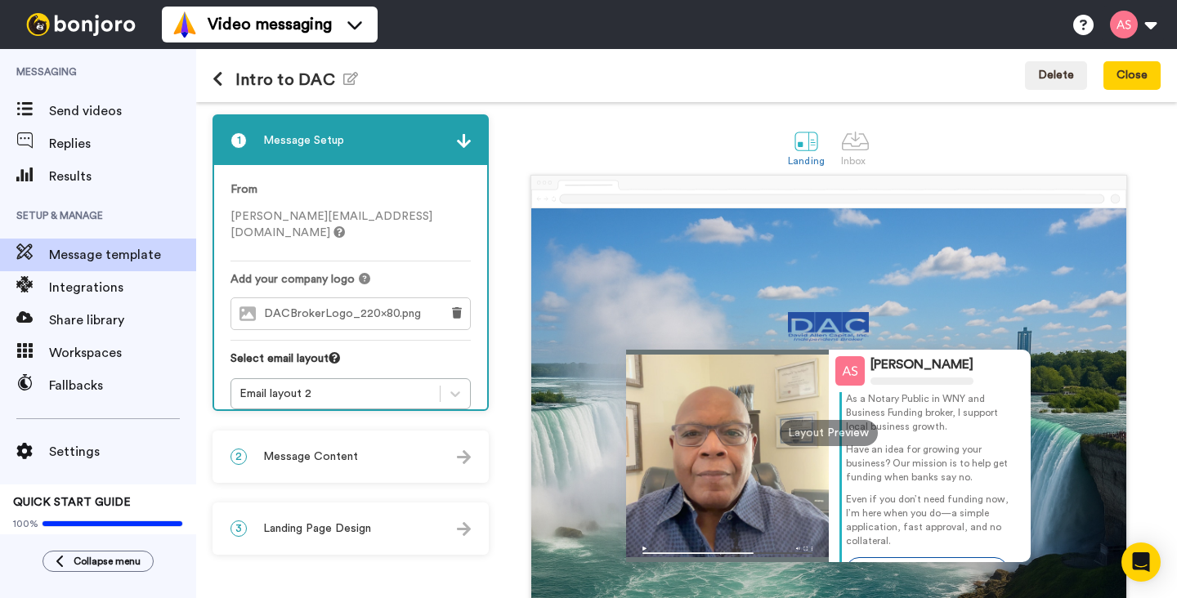
scroll to position [25, 0]
click at [383, 463] on div "2 Message Content" at bounding box center [350, 456] width 273 height 49
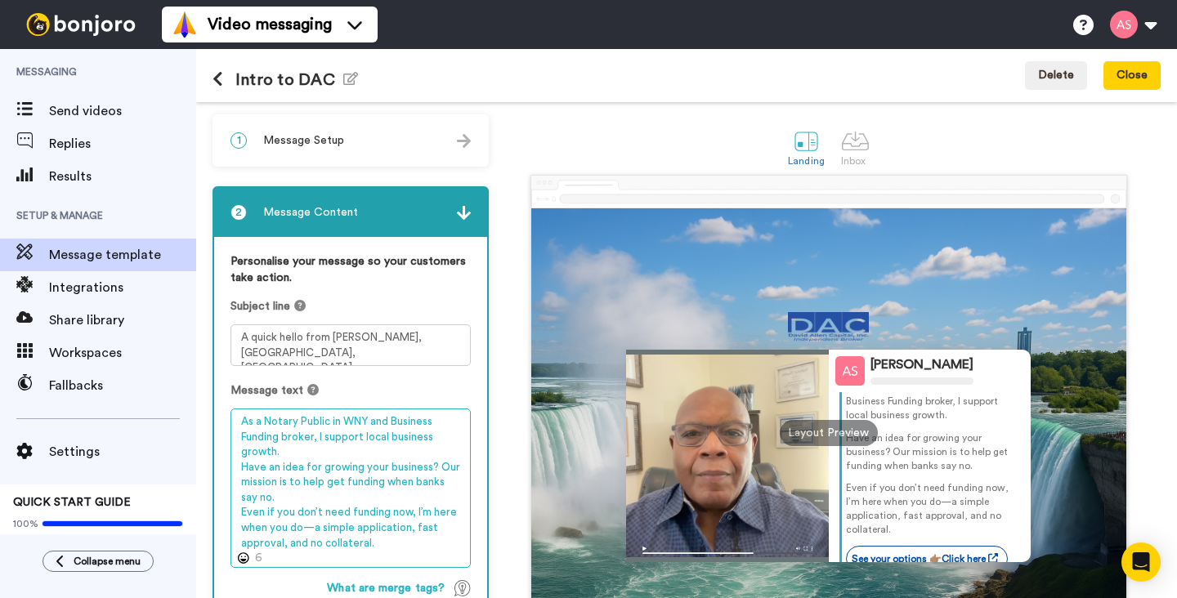
click at [289, 438] on textarea "As a Notary Public in WNY and Business Funding broker, I support local business…" at bounding box center [350, 488] width 240 height 159
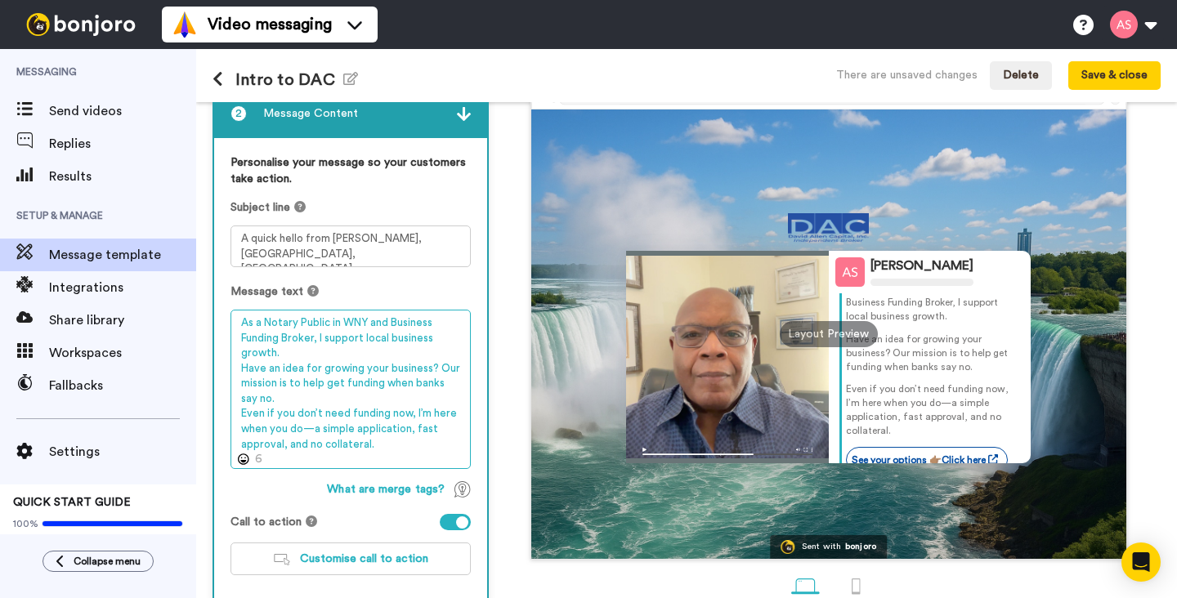
scroll to position [103, 0]
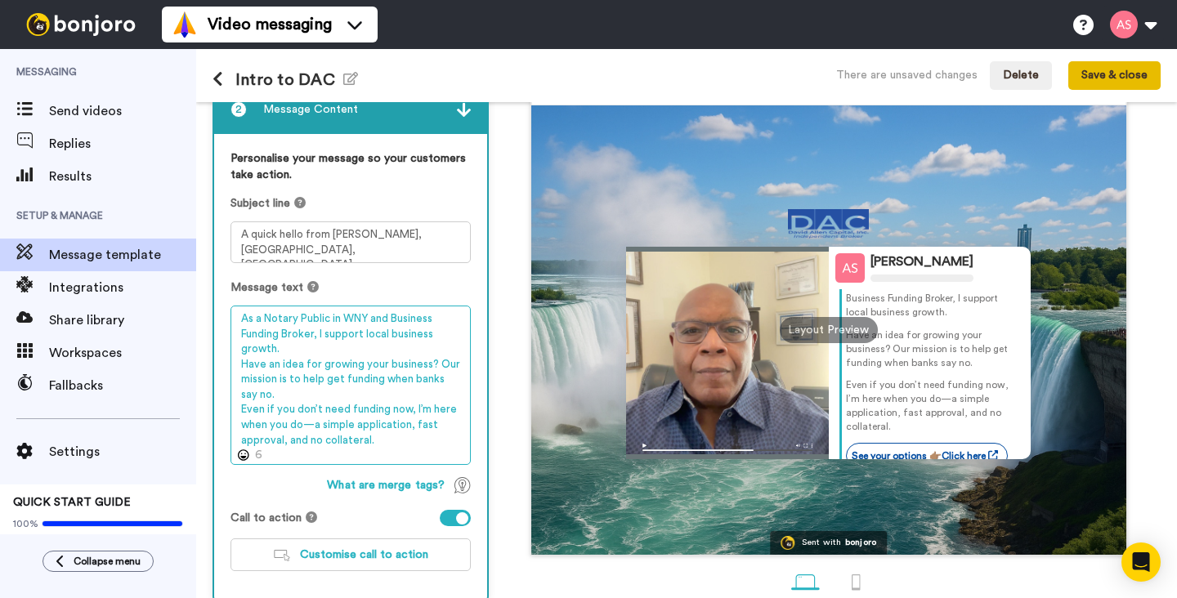
type textarea "As a Notary Public in WNY and Business Funding Broker, I support local business…"
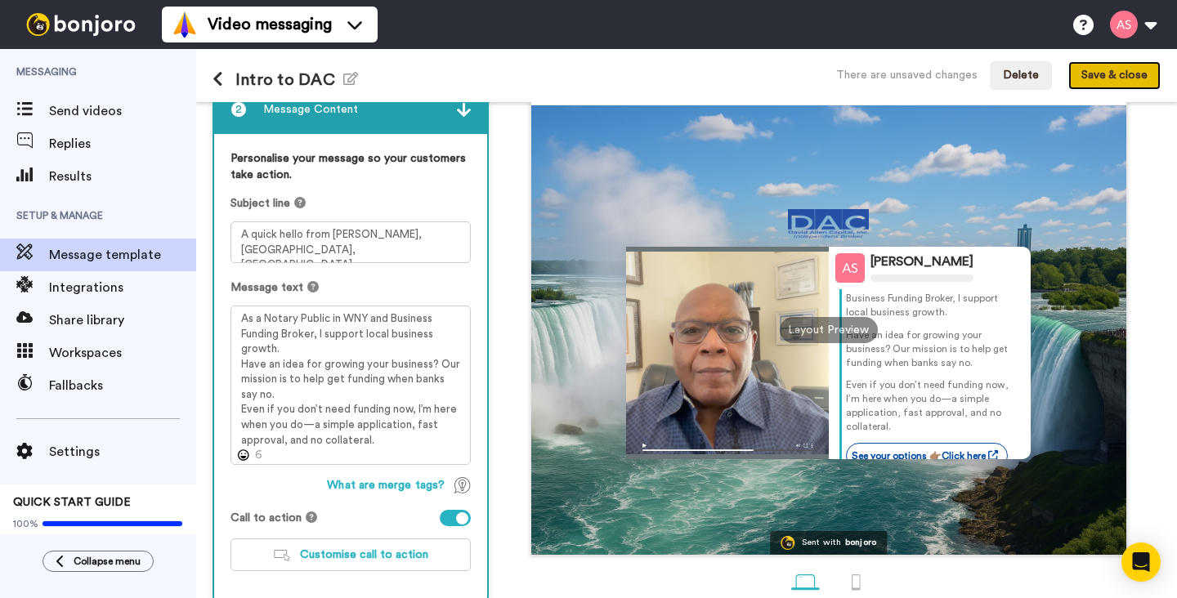
click at [1112, 78] on button "Save & close" at bounding box center [1114, 75] width 92 height 29
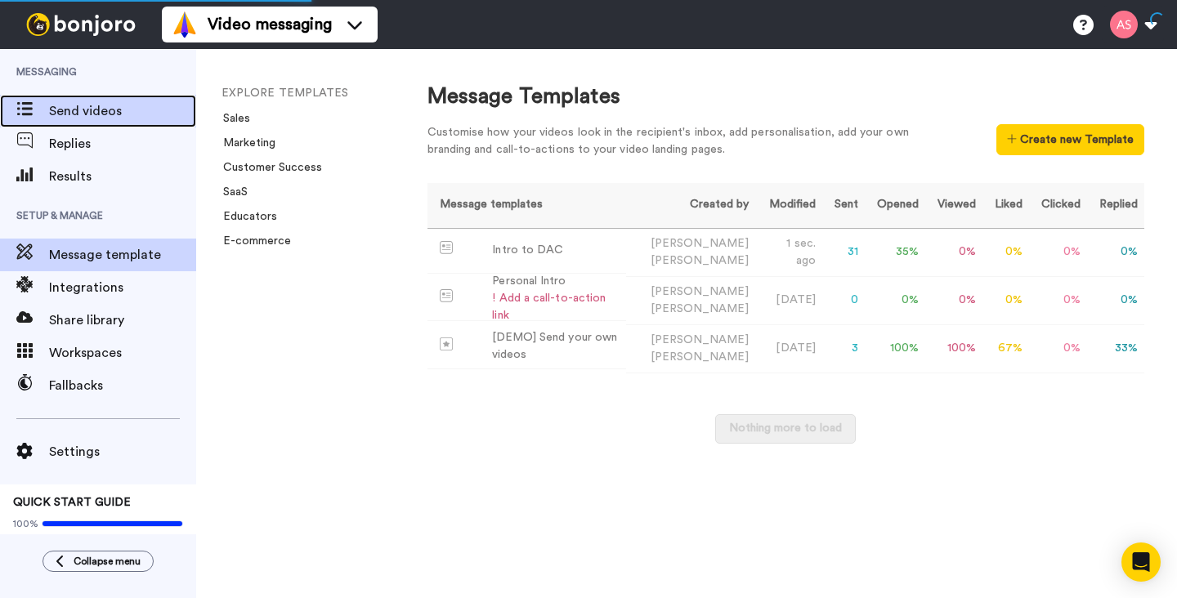
click at [105, 109] on span "Send videos" at bounding box center [122, 111] width 147 height 20
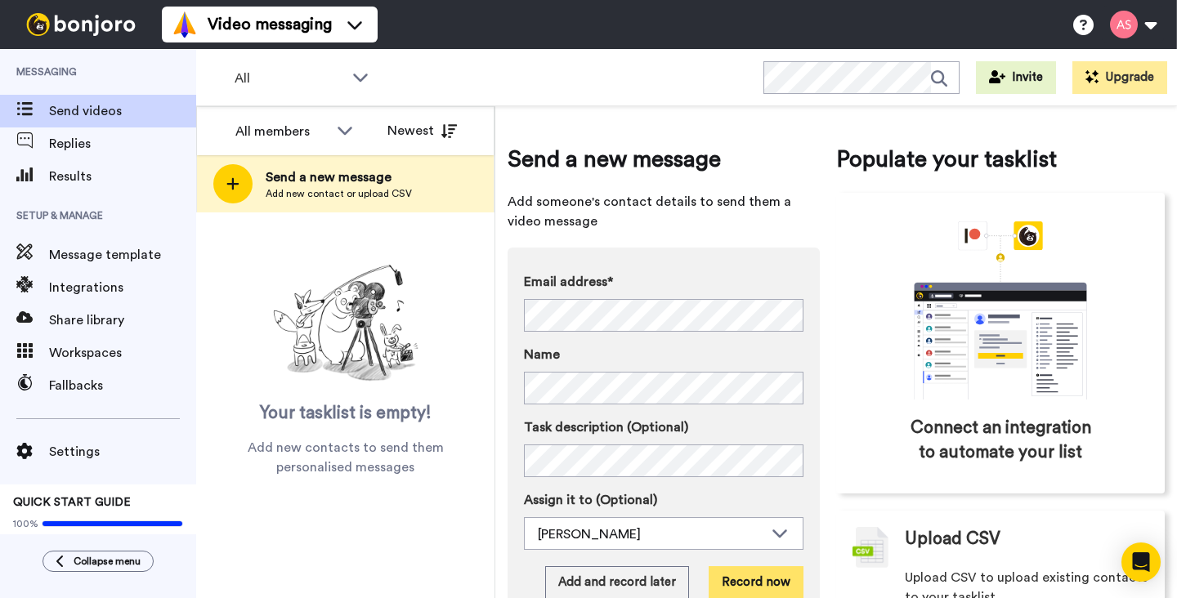
click at [752, 584] on button "Record now" at bounding box center [756, 582] width 95 height 33
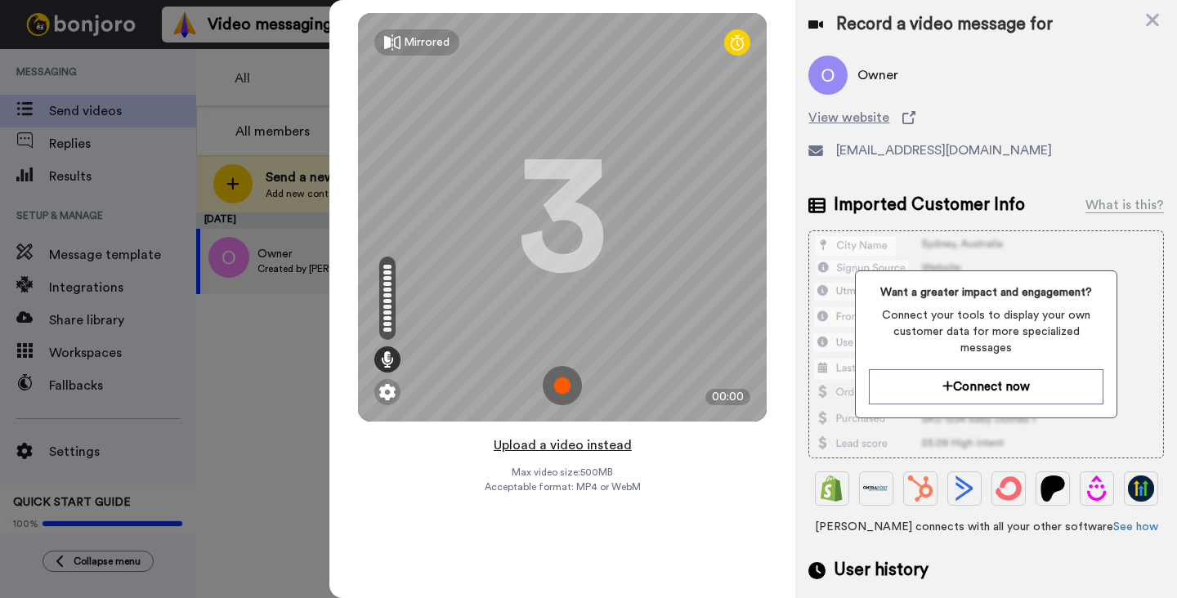
click at [544, 447] on button "Upload a video instead" at bounding box center [563, 445] width 148 height 21
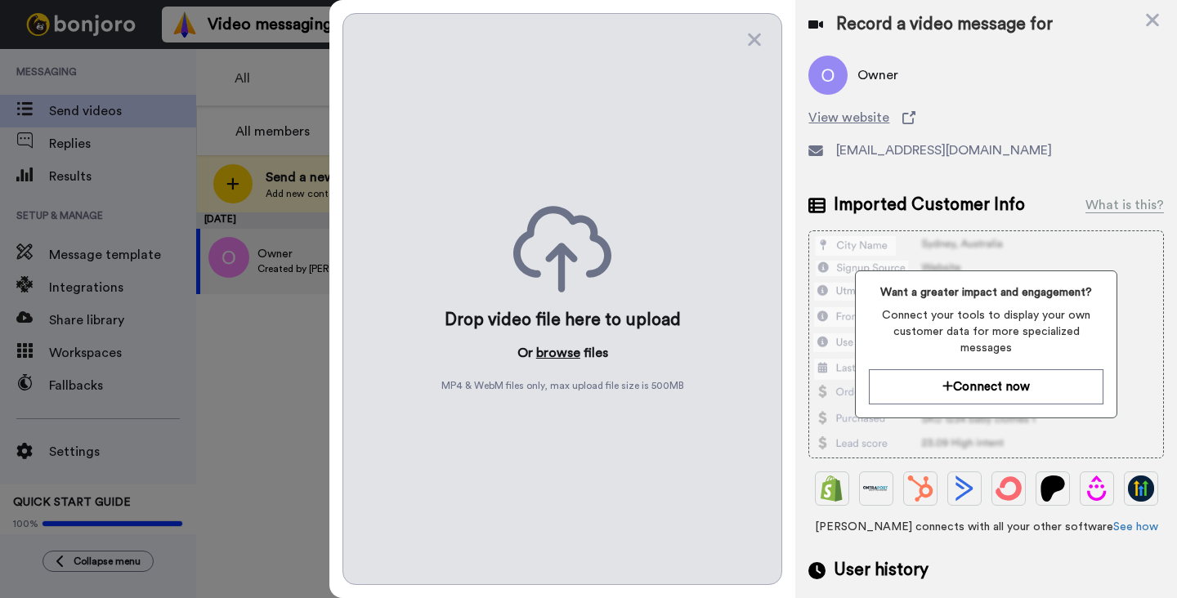
click at [558, 353] on button "browse" at bounding box center [558, 353] width 44 height 20
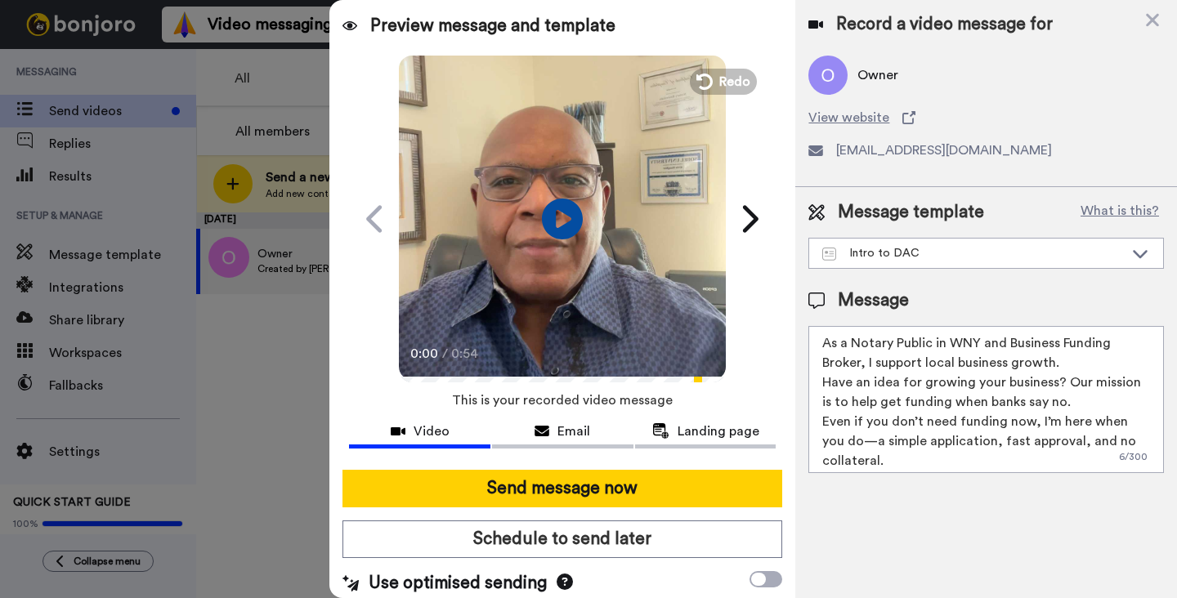
scroll to position [5, 0]
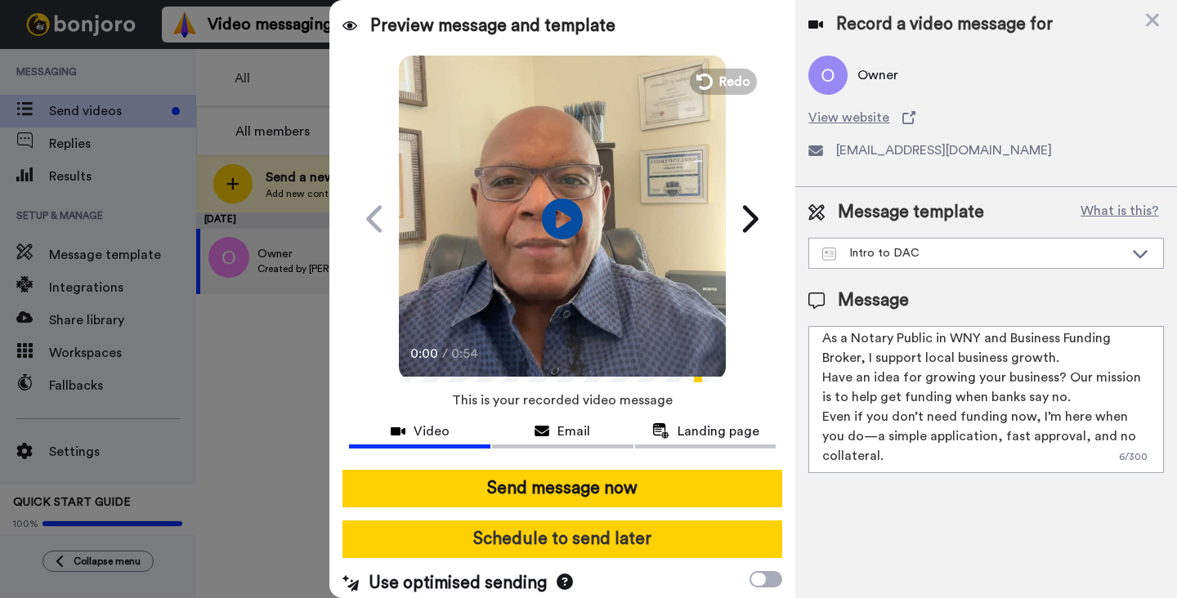
click at [618, 538] on button "Schedule to send later" at bounding box center [562, 540] width 440 height 38
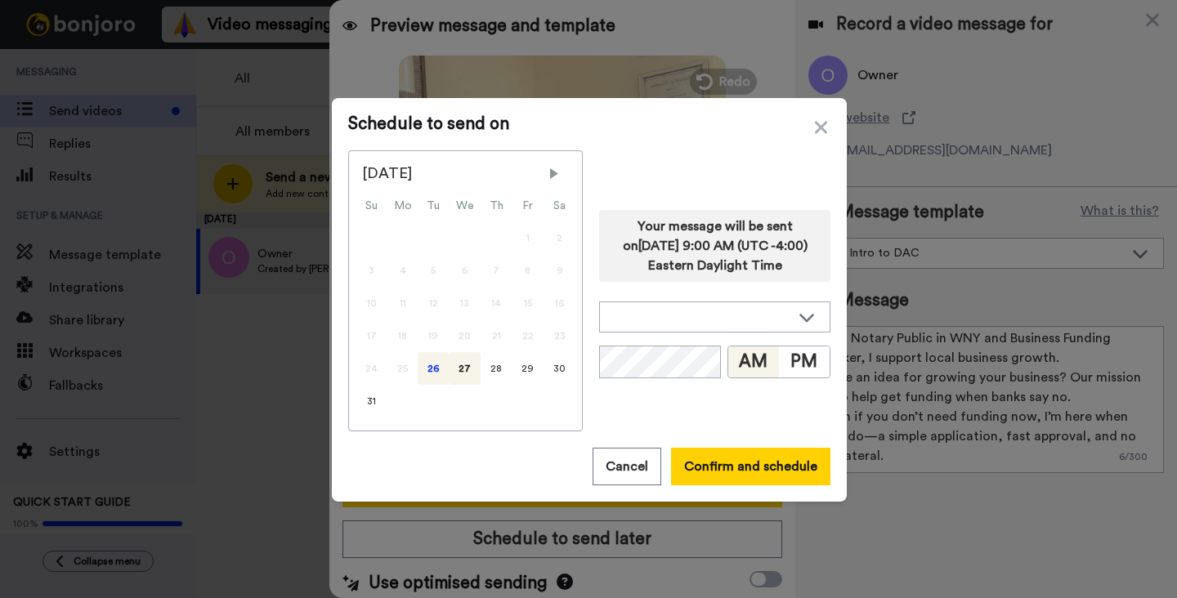
click at [430, 369] on div "26" at bounding box center [433, 368] width 31 height 33
click at [729, 461] on button "Confirm and schedule" at bounding box center [750, 467] width 159 height 38
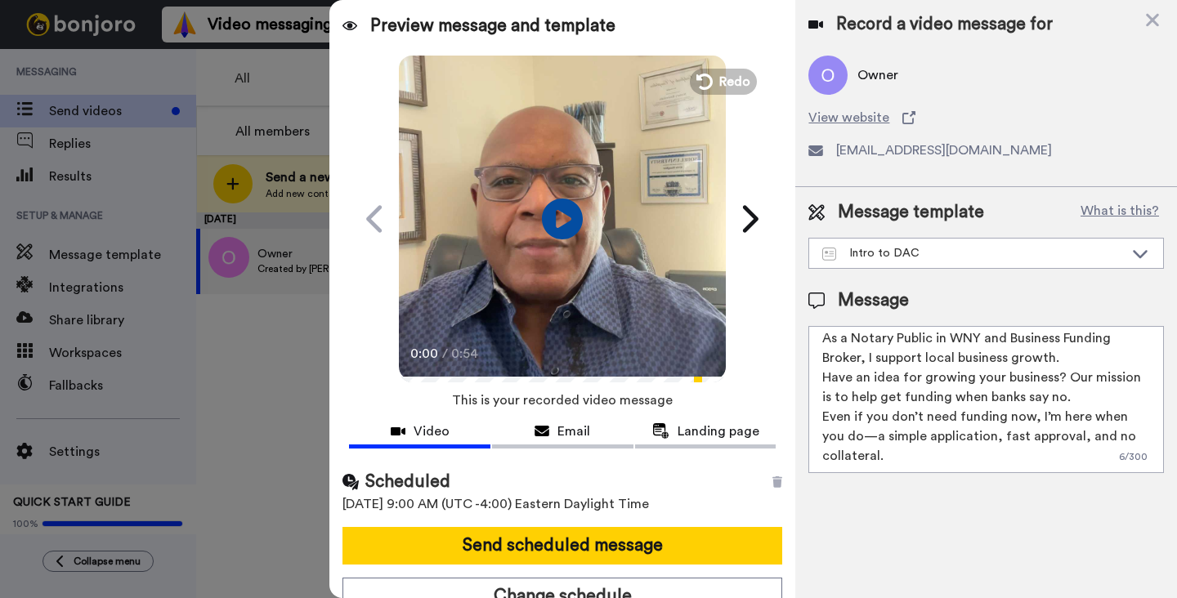
scroll to position [16, 0]
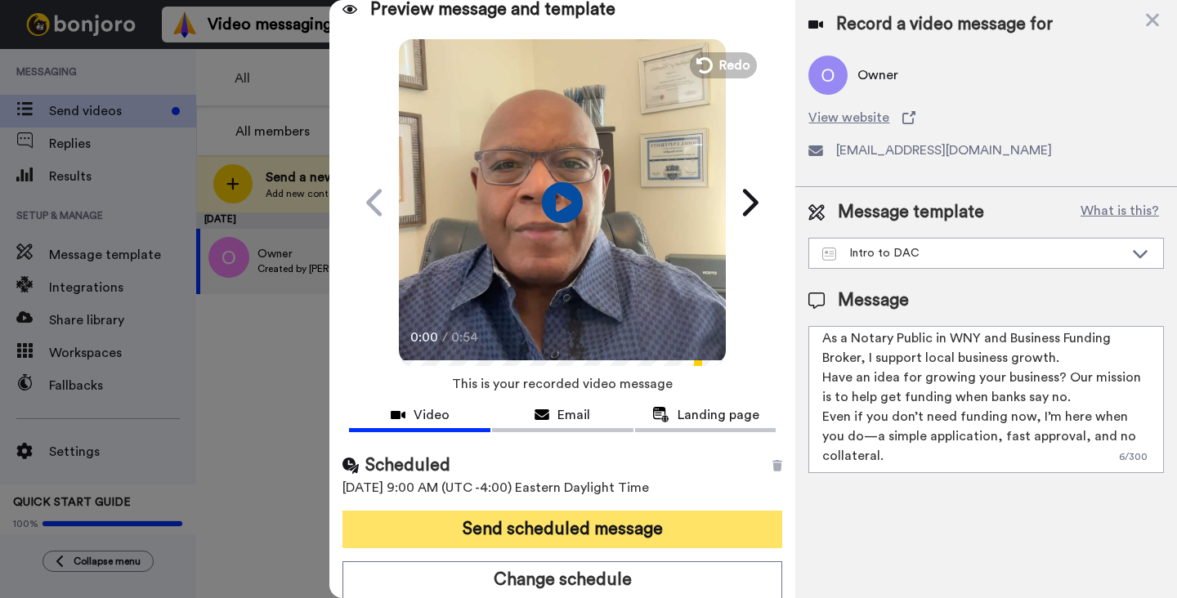
click at [630, 522] on button "Send scheduled message" at bounding box center [562, 530] width 440 height 38
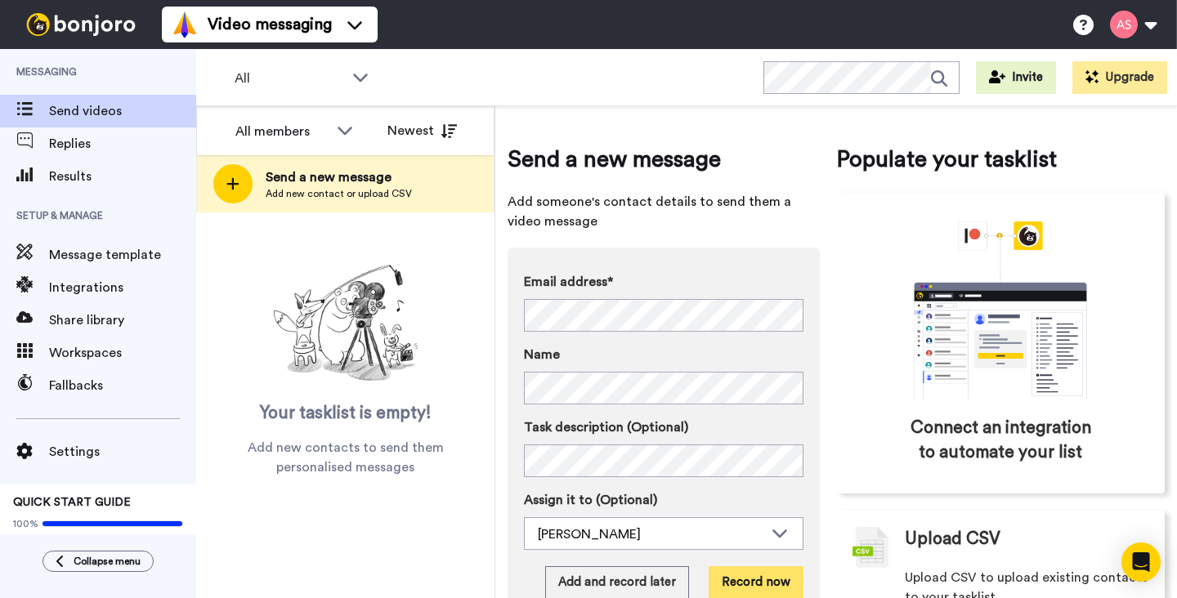
click at [746, 581] on button "Record now" at bounding box center [756, 582] width 95 height 33
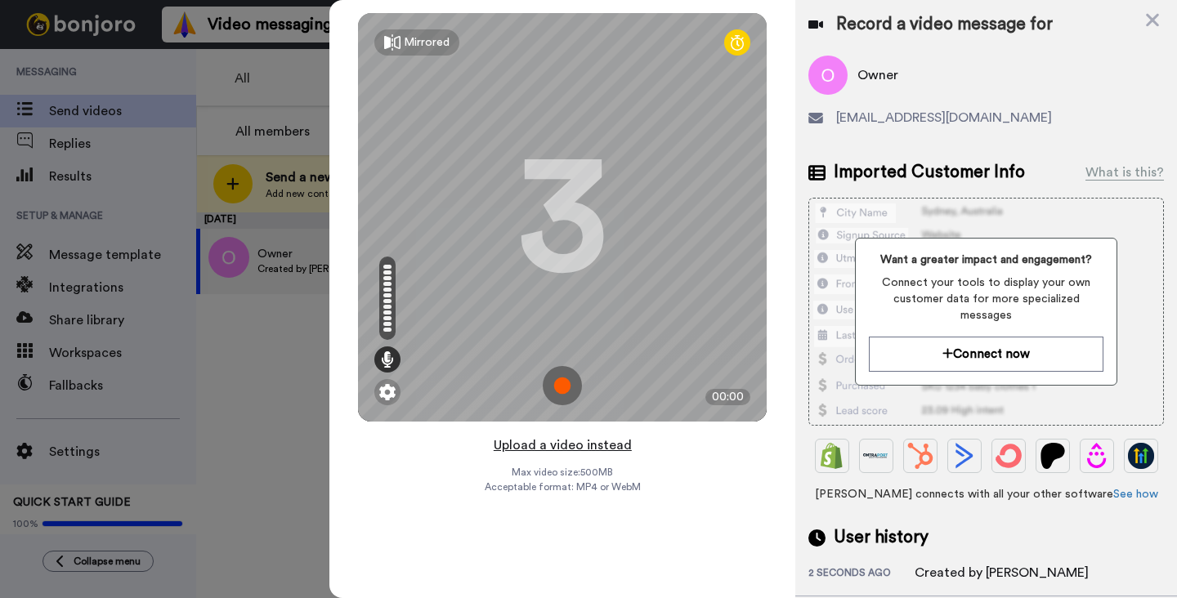
click at [557, 445] on button "Upload a video instead" at bounding box center [563, 445] width 148 height 21
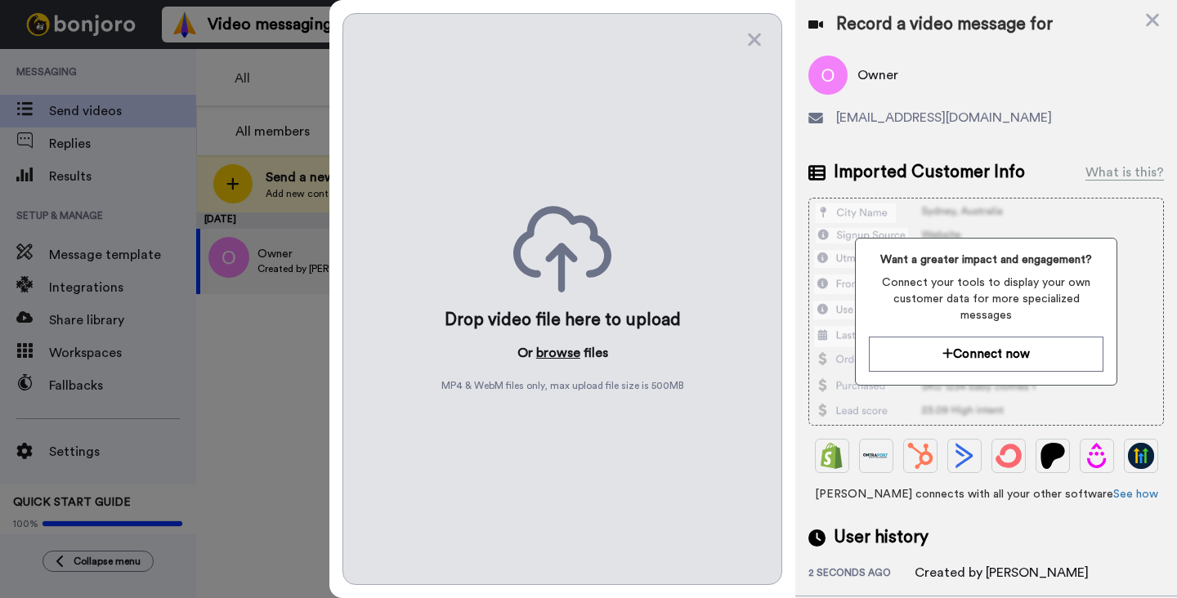
click at [557, 354] on button "browse" at bounding box center [558, 353] width 44 height 20
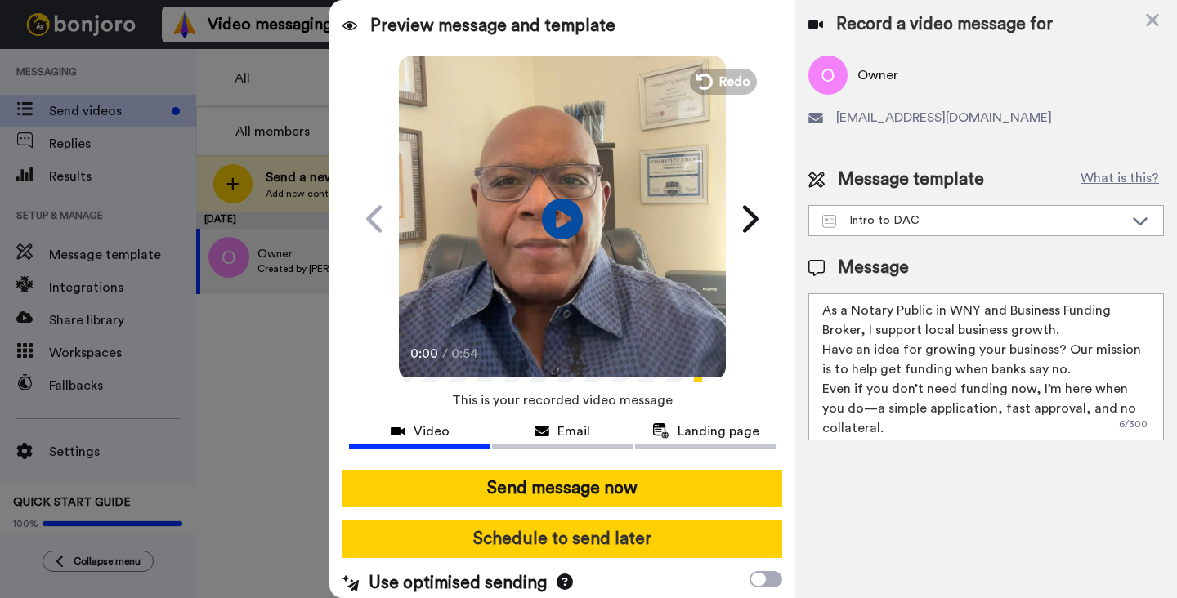
click at [609, 544] on button "Schedule to send later" at bounding box center [562, 540] width 440 height 38
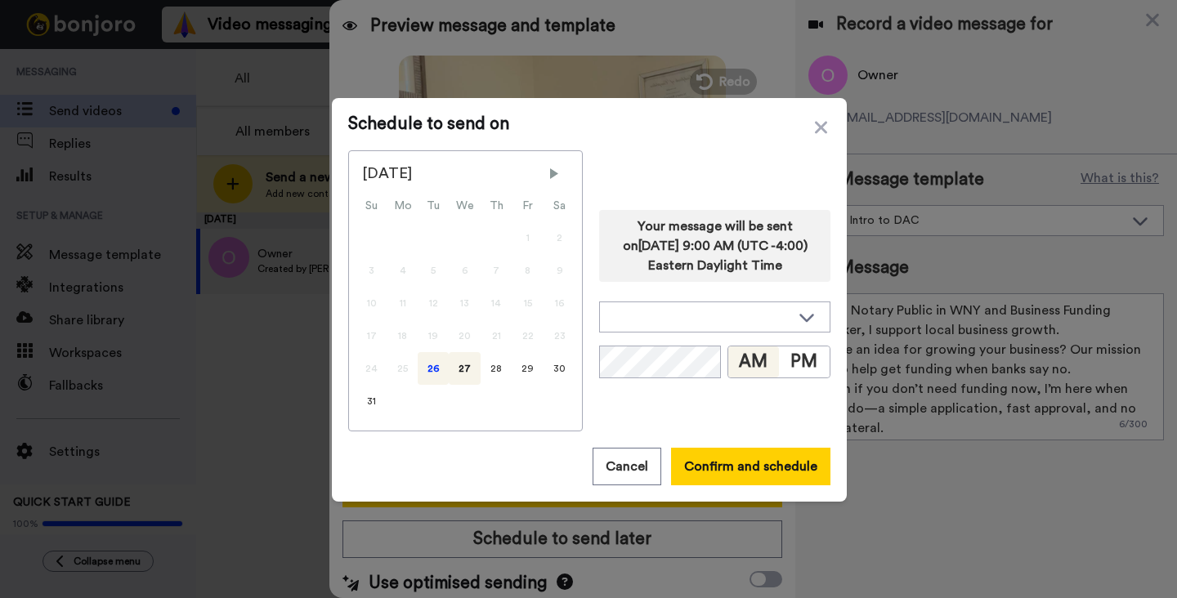
click at [430, 372] on div "26" at bounding box center [433, 368] width 31 height 33
click at [780, 465] on button "Confirm and schedule" at bounding box center [750, 467] width 159 height 38
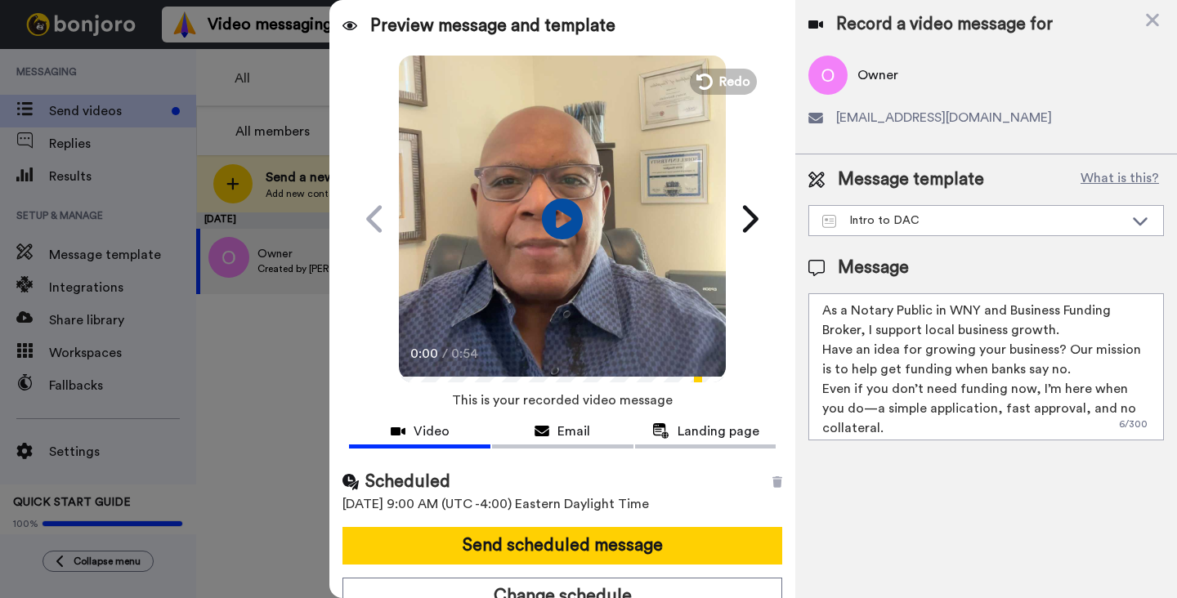
scroll to position [16, 0]
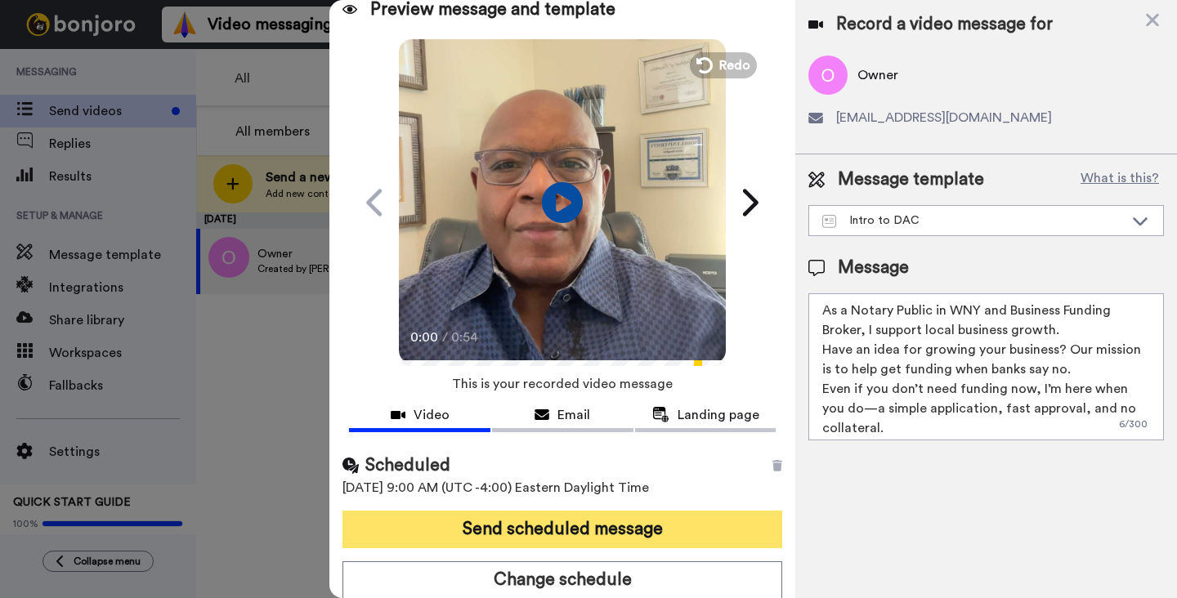
click at [572, 526] on button "Send scheduled message" at bounding box center [562, 530] width 440 height 38
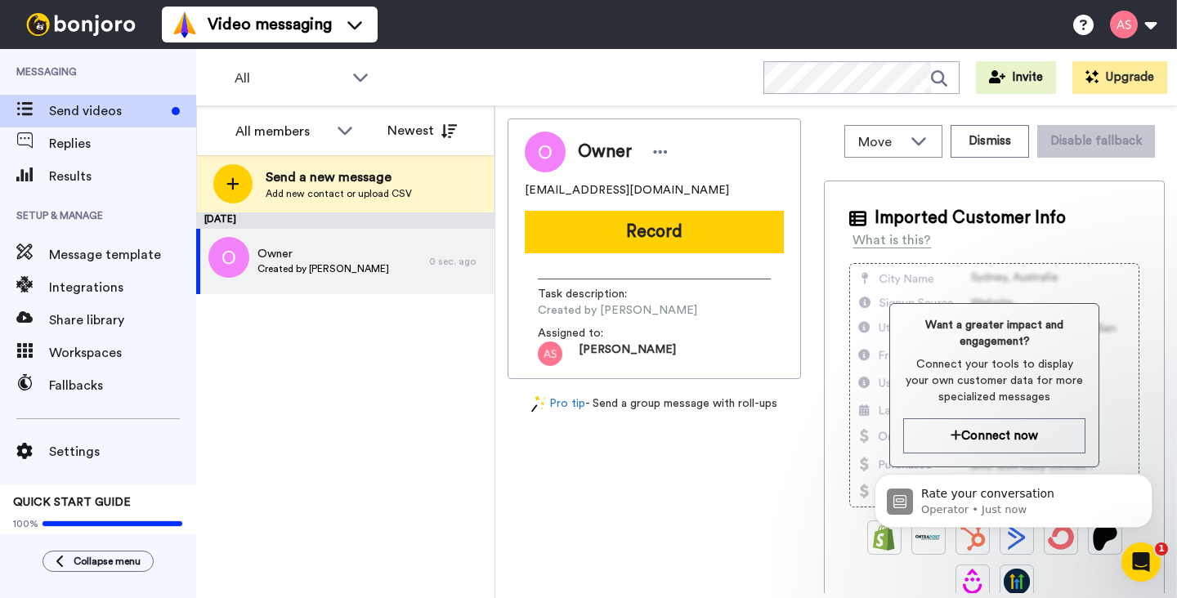
scroll to position [0, 0]
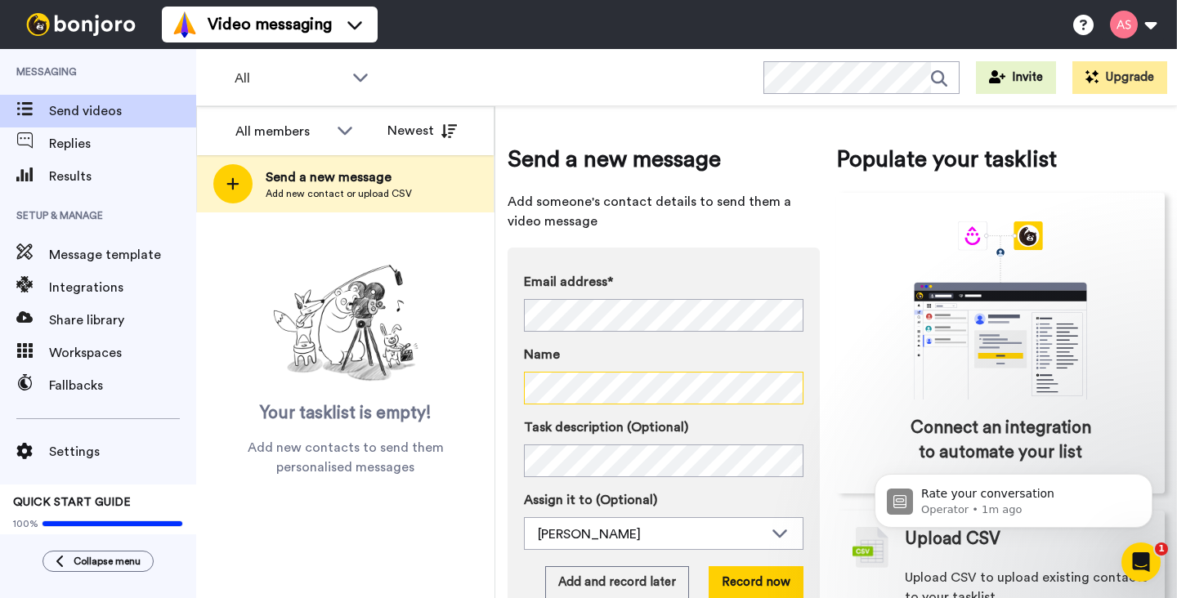
scroll to position [55, 0]
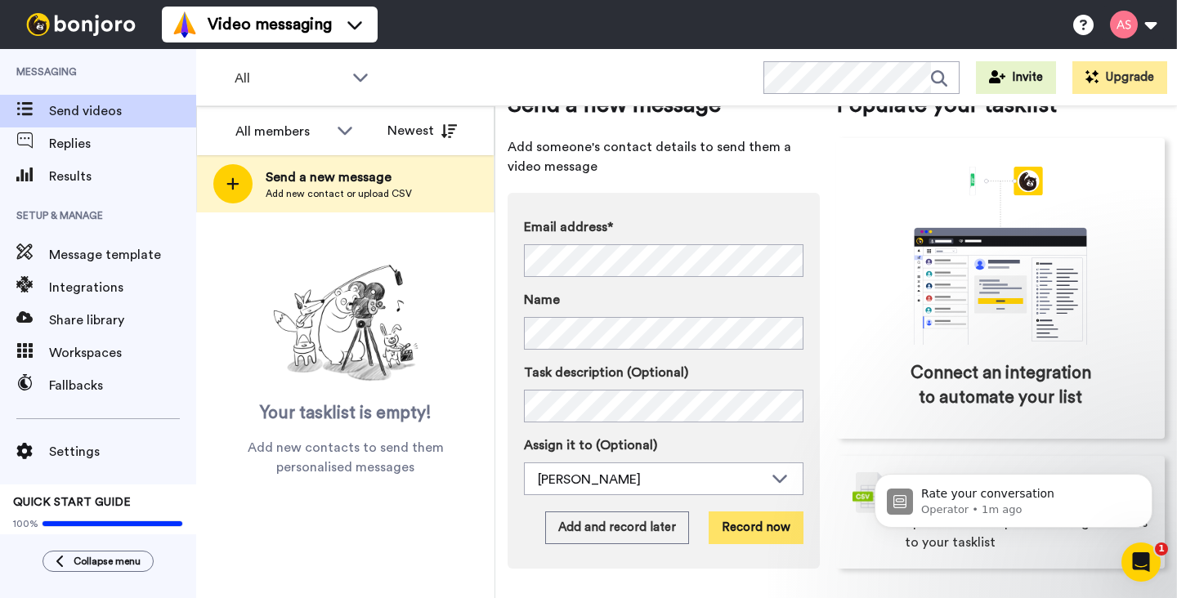
click at [759, 530] on button "Record now" at bounding box center [756, 528] width 95 height 33
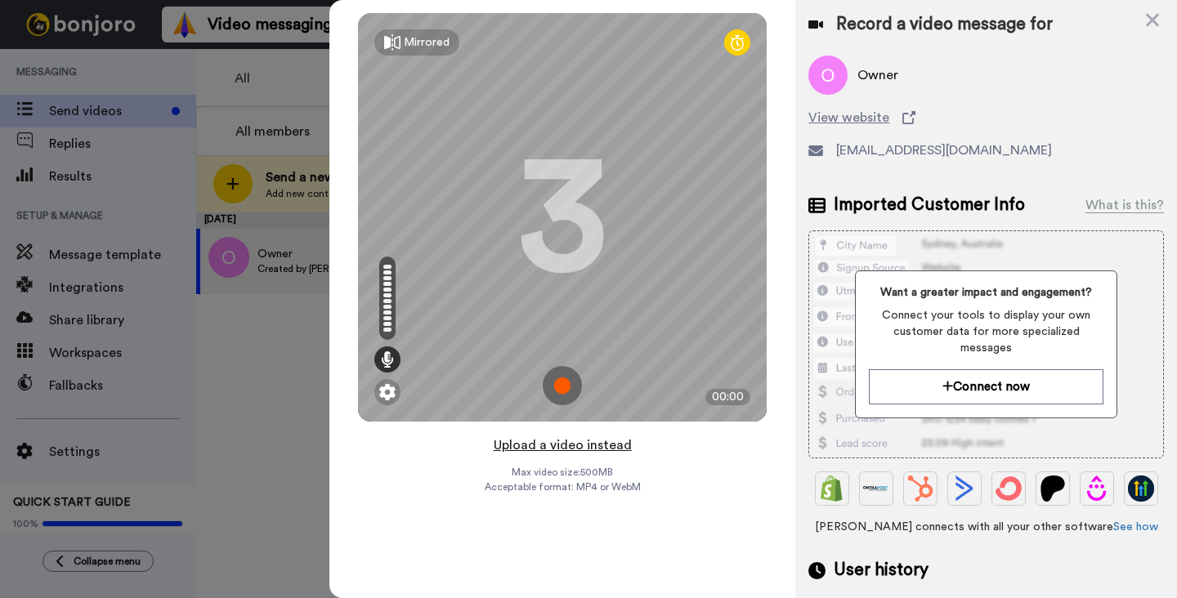
click at [566, 450] on button "Upload a video instead" at bounding box center [563, 445] width 148 height 21
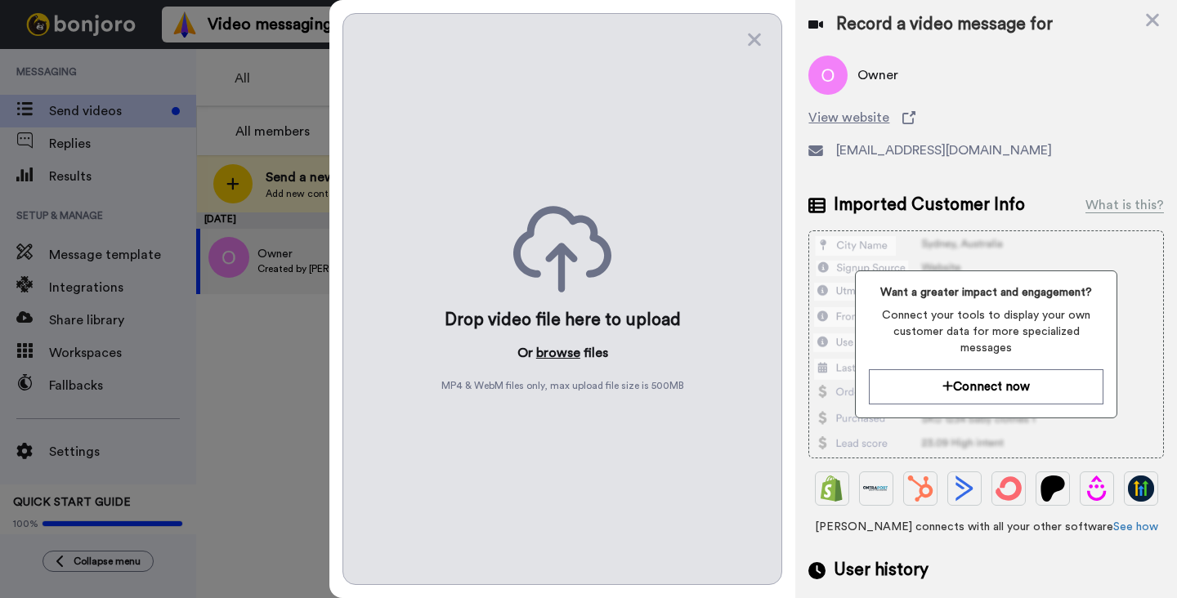
click at [557, 352] on button "browse" at bounding box center [558, 353] width 44 height 20
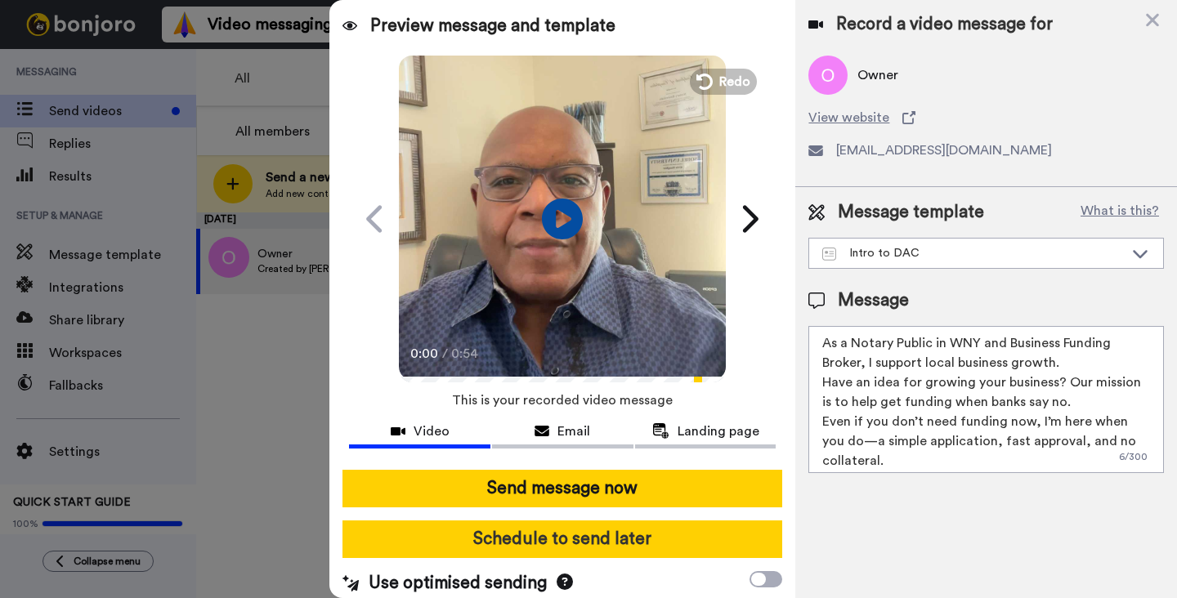
click at [619, 539] on button "Schedule to send later" at bounding box center [562, 540] width 440 height 38
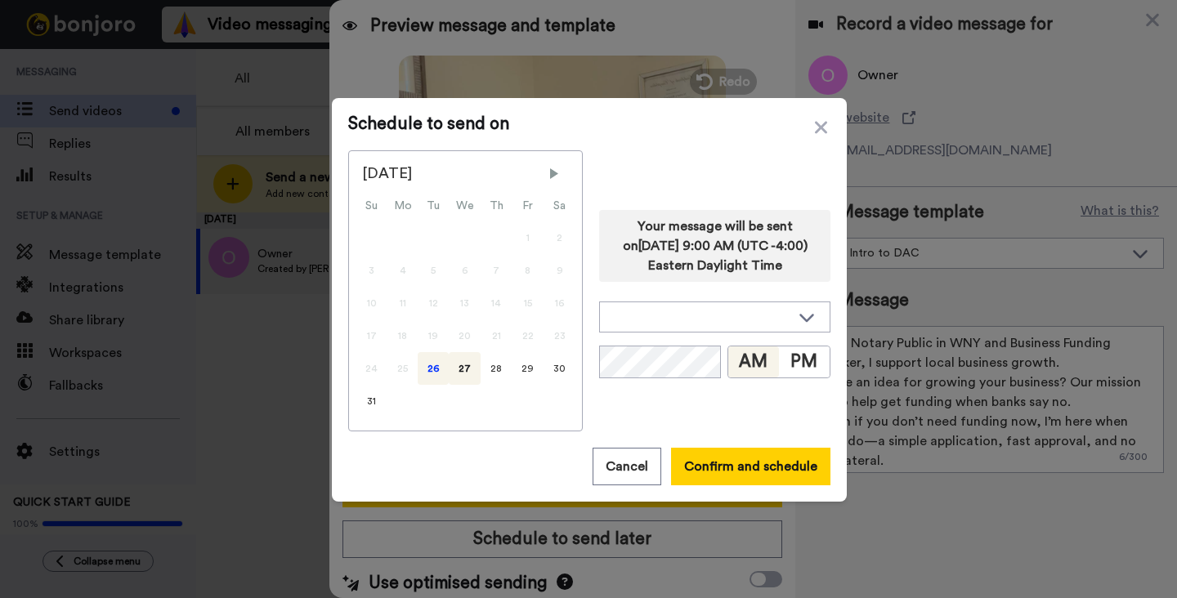
click at [433, 372] on div "26" at bounding box center [433, 368] width 31 height 33
click at [744, 466] on button "Confirm and schedule" at bounding box center [750, 467] width 159 height 38
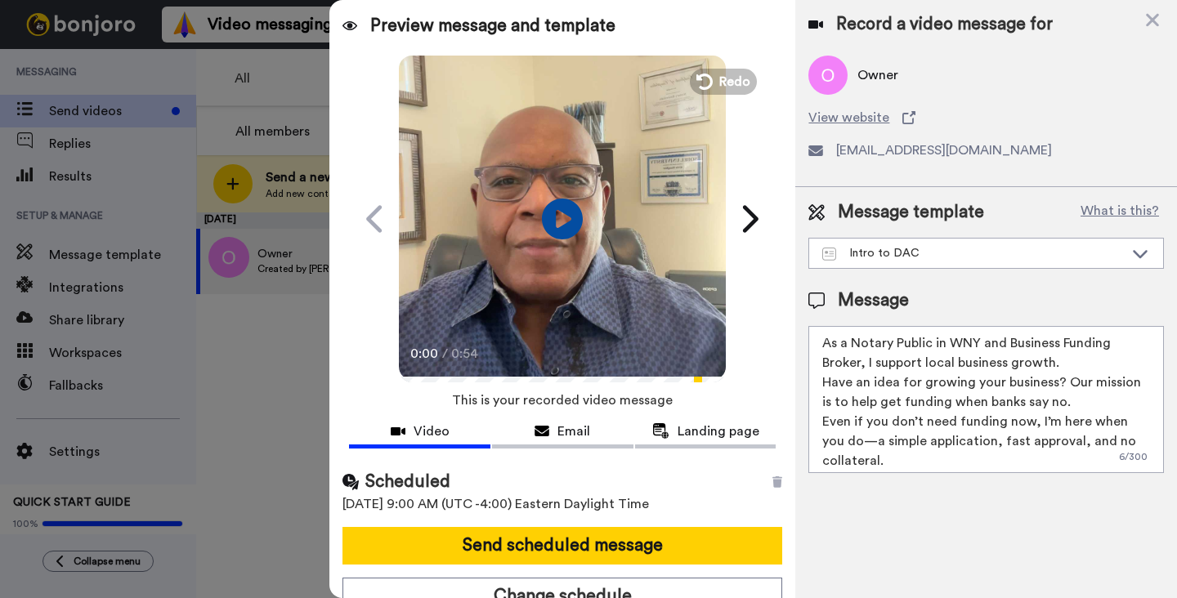
scroll to position [16, 0]
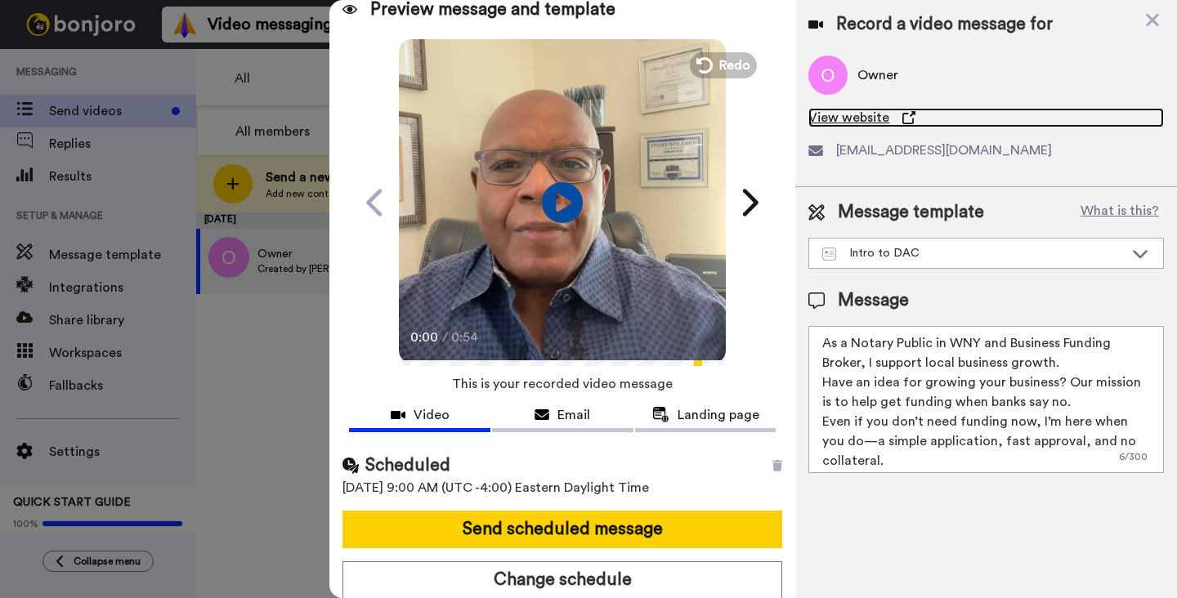
click at [858, 123] on span "View website" at bounding box center [848, 118] width 81 height 20
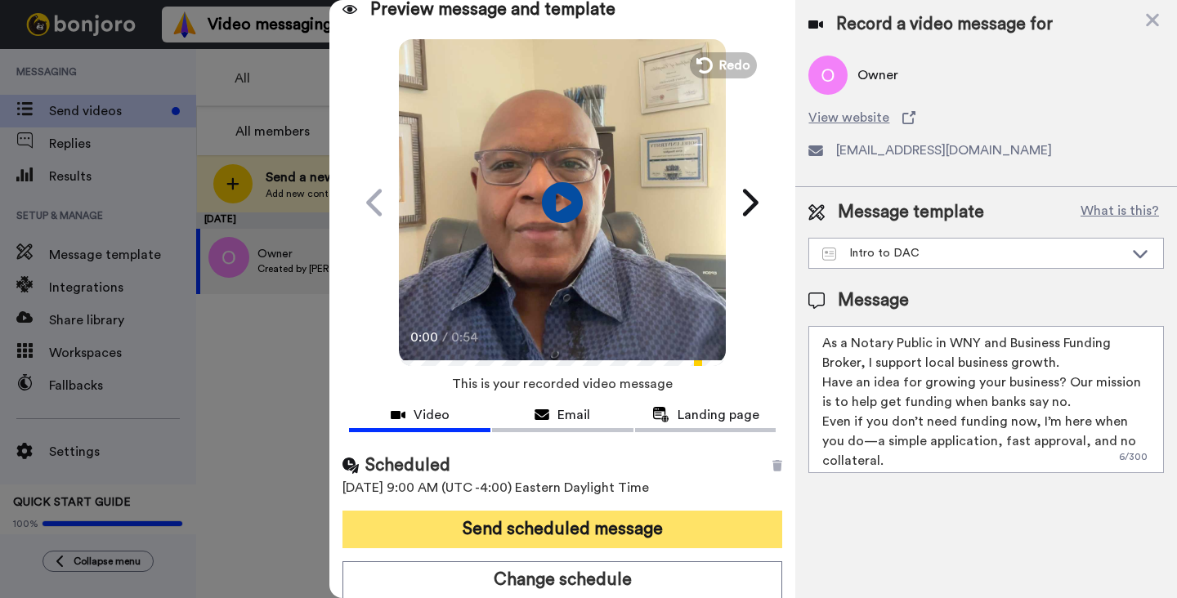
click at [573, 526] on button "Send scheduled message" at bounding box center [562, 530] width 440 height 38
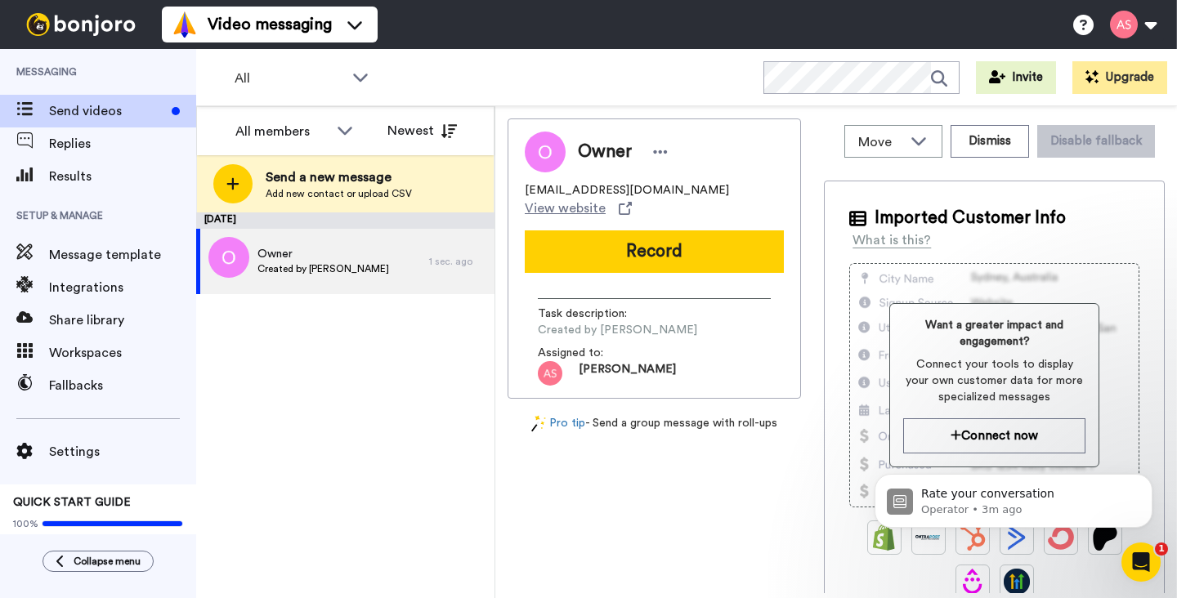
scroll to position [0, 0]
